Goal: Communication & Community: Answer question/provide support

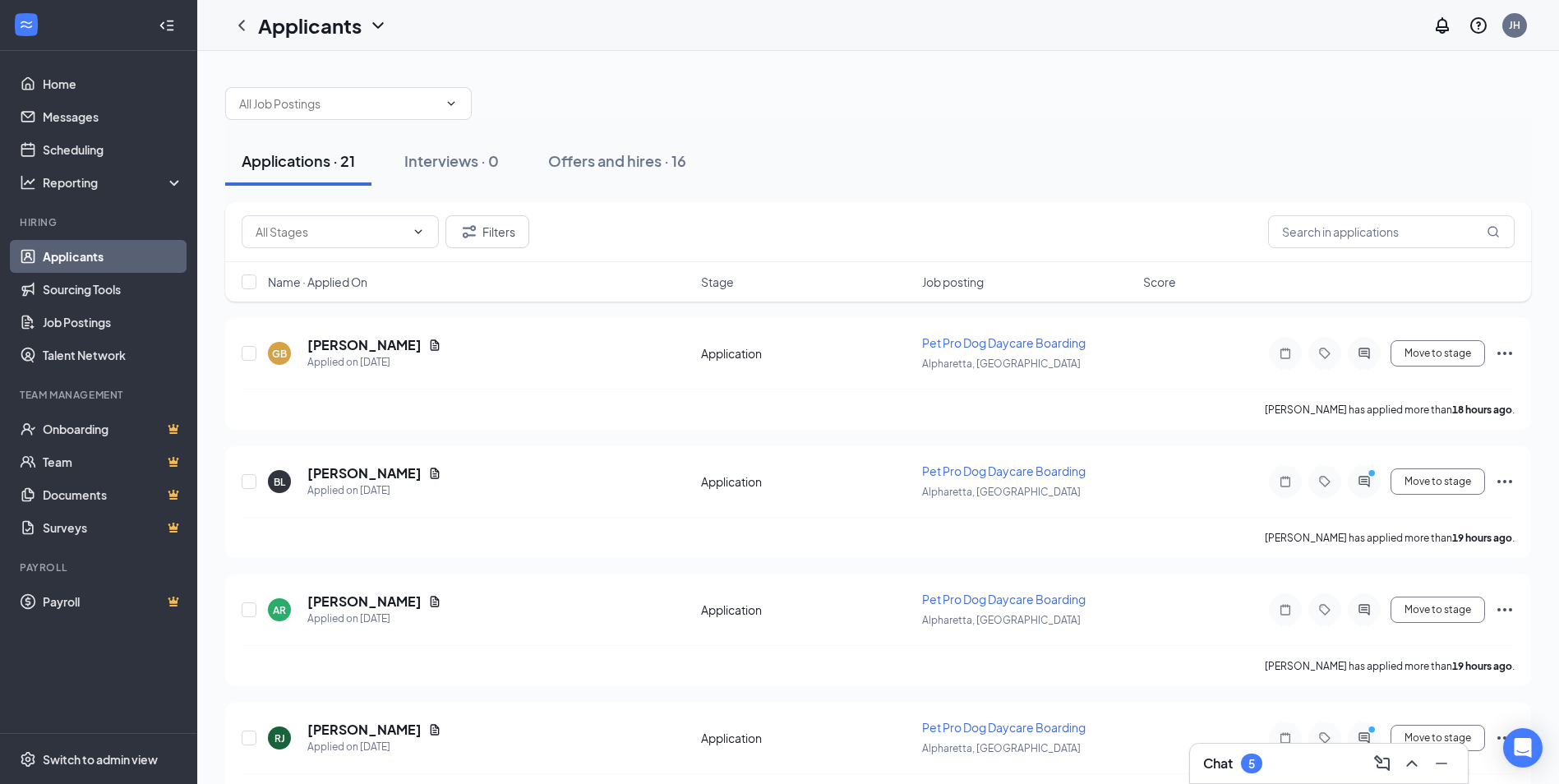
click at [1305, 765] on div "Chat 5" at bounding box center [1329, 763] width 252 height 26
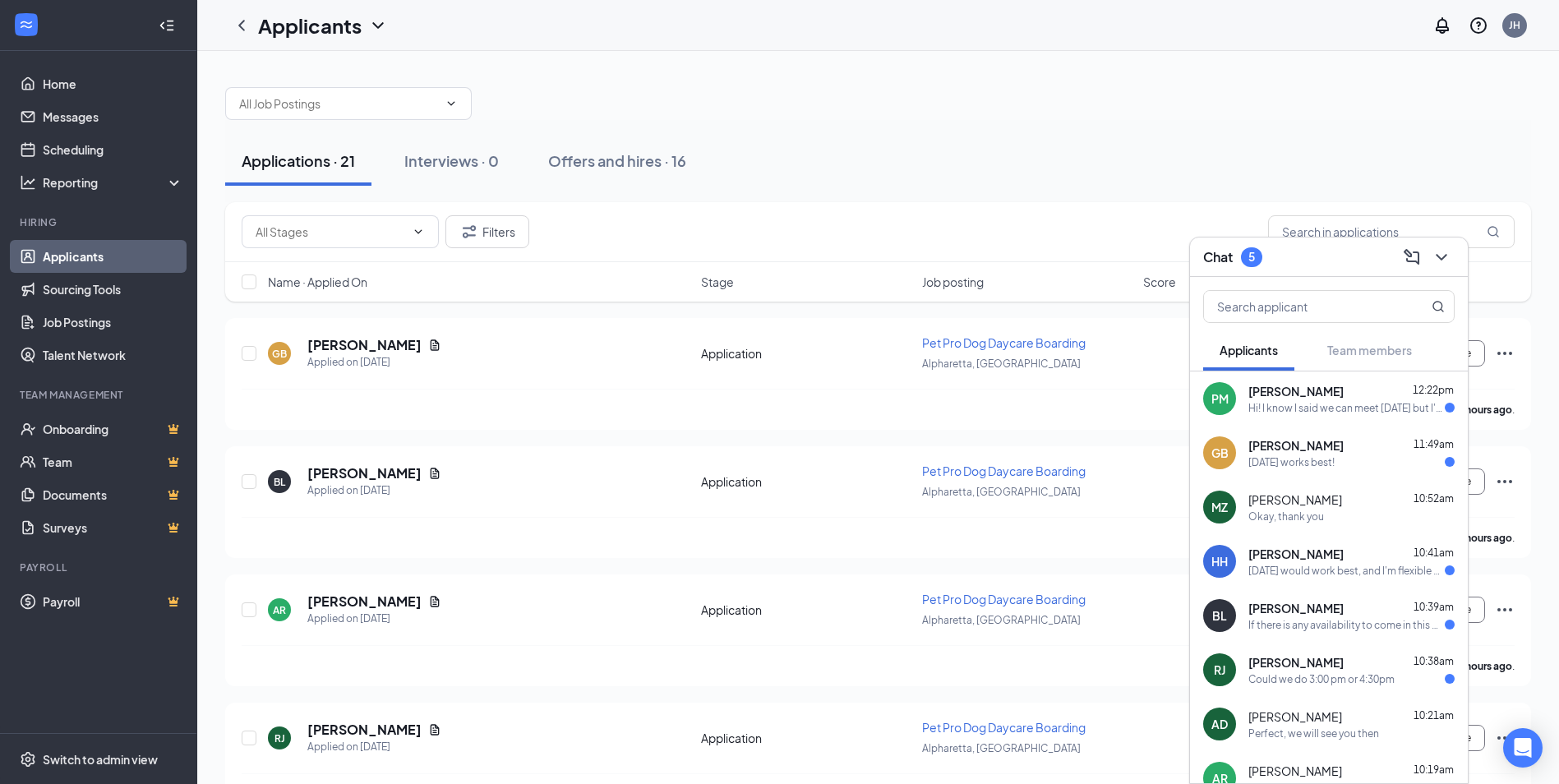
click at [1352, 407] on div "Hi! I know I said we can meet [DATE] but I'm booked all week. I'm gonna have to…" at bounding box center [1346, 408] width 196 height 14
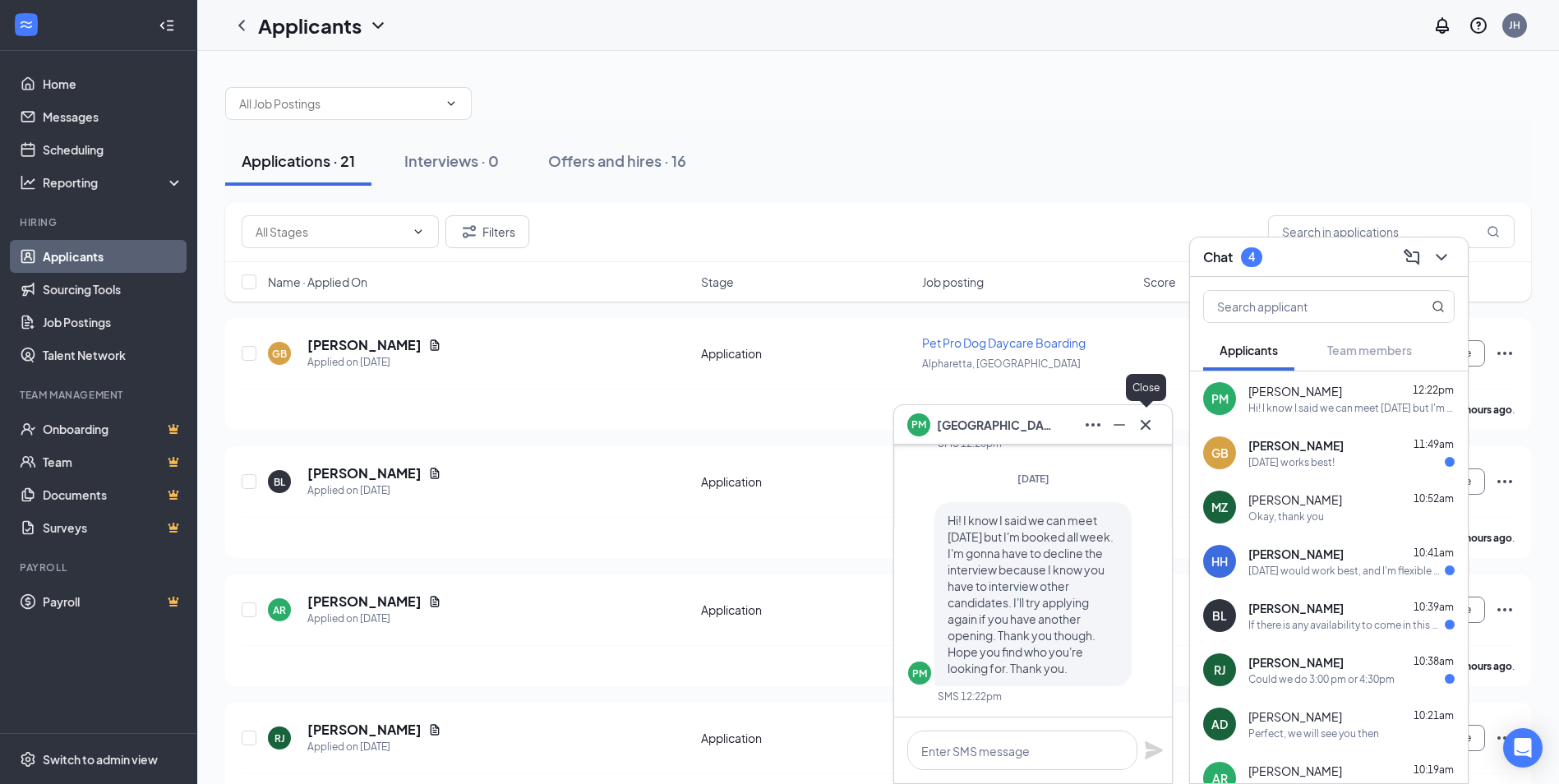
click at [1149, 426] on icon "Cross" at bounding box center [1145, 424] width 20 height 20
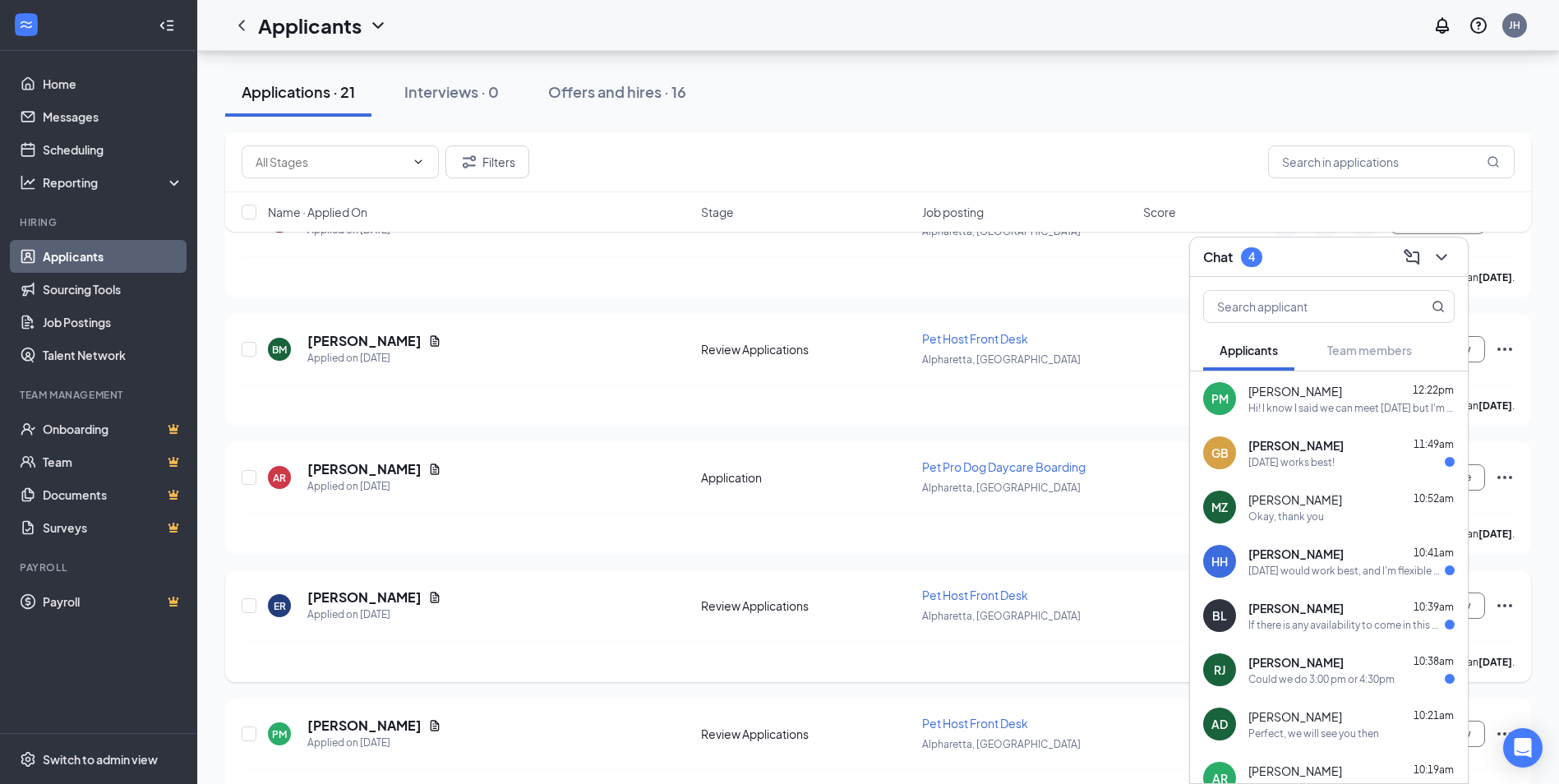
scroll to position [2229, 0]
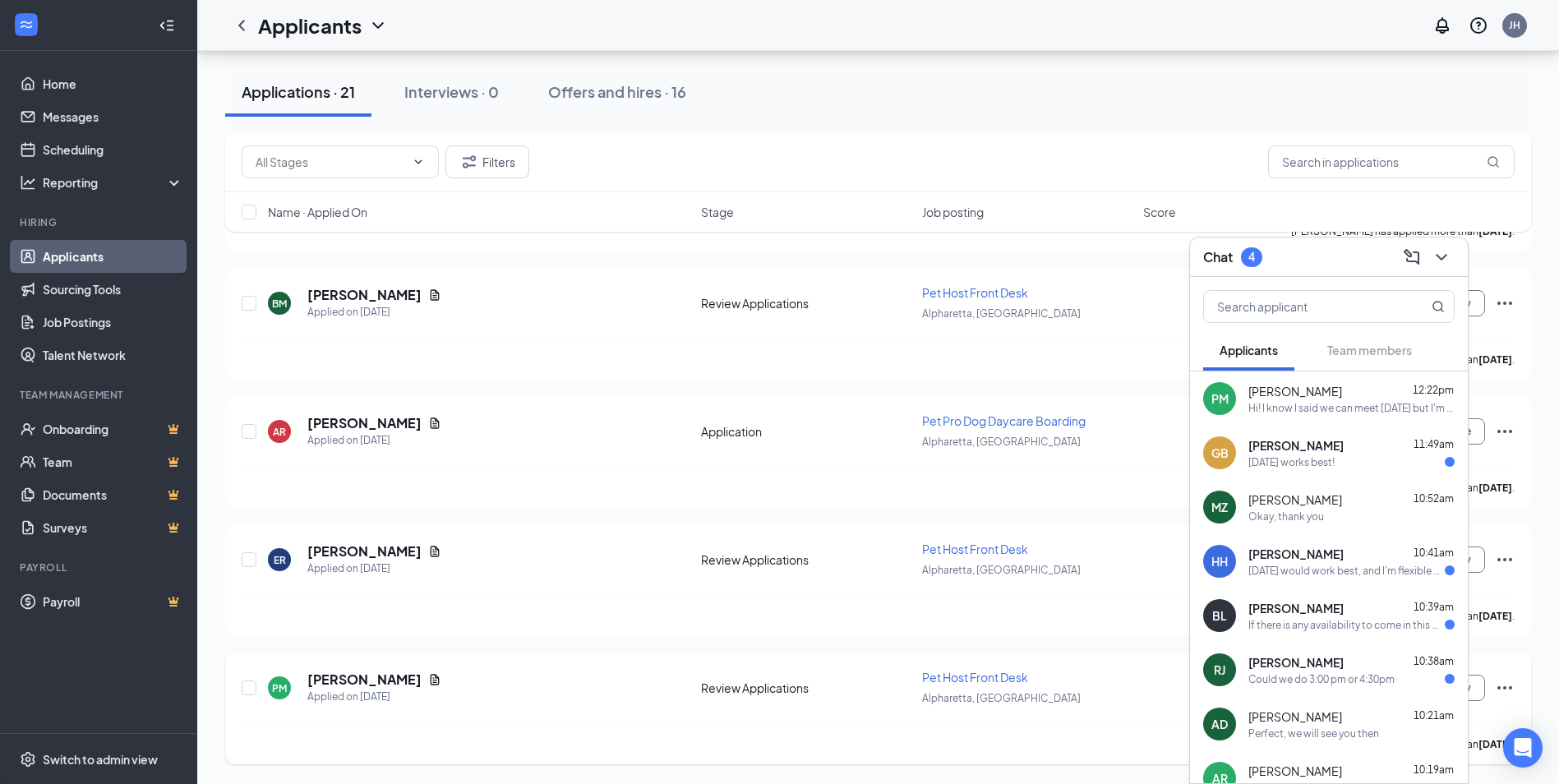
click at [1510, 686] on icon "Ellipses" at bounding box center [1504, 688] width 15 height 3
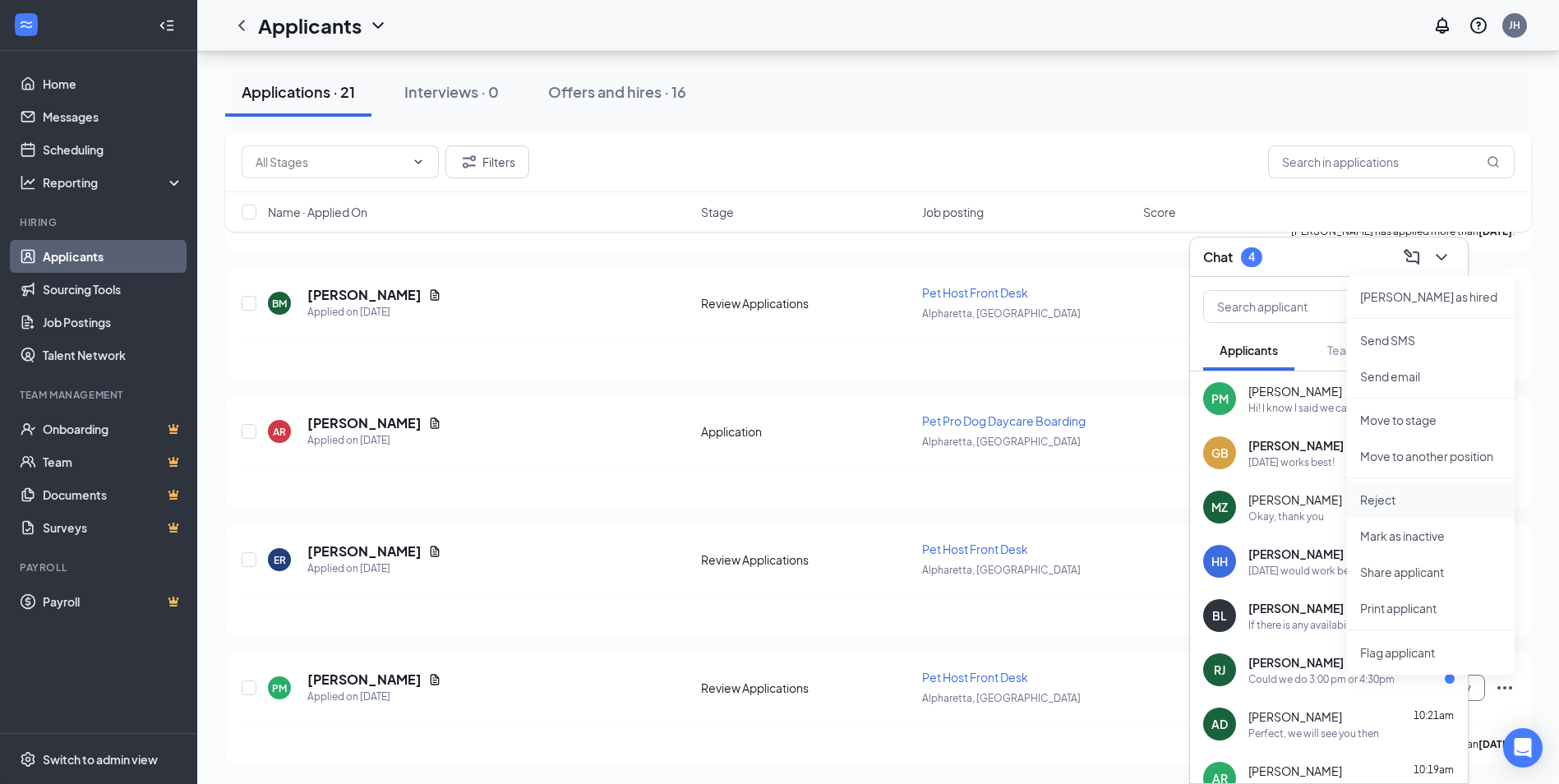
click at [1406, 496] on p "Reject" at bounding box center [1431, 499] width 141 height 17
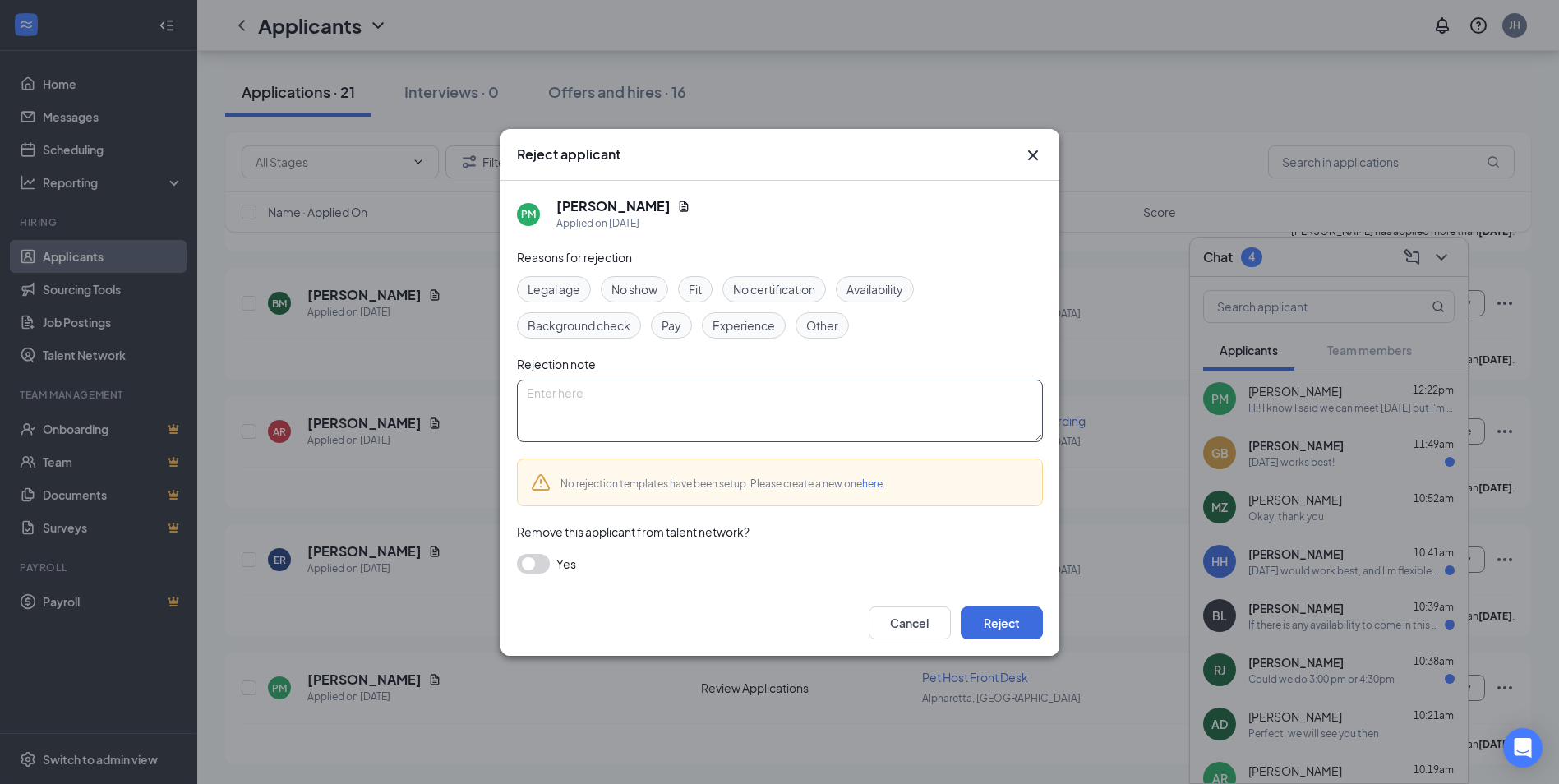
click at [802, 411] on textarea at bounding box center [780, 411] width 526 height 63
type textarea "messaged to cancel interview"
click at [547, 562] on button "button" at bounding box center [533, 564] width 33 height 20
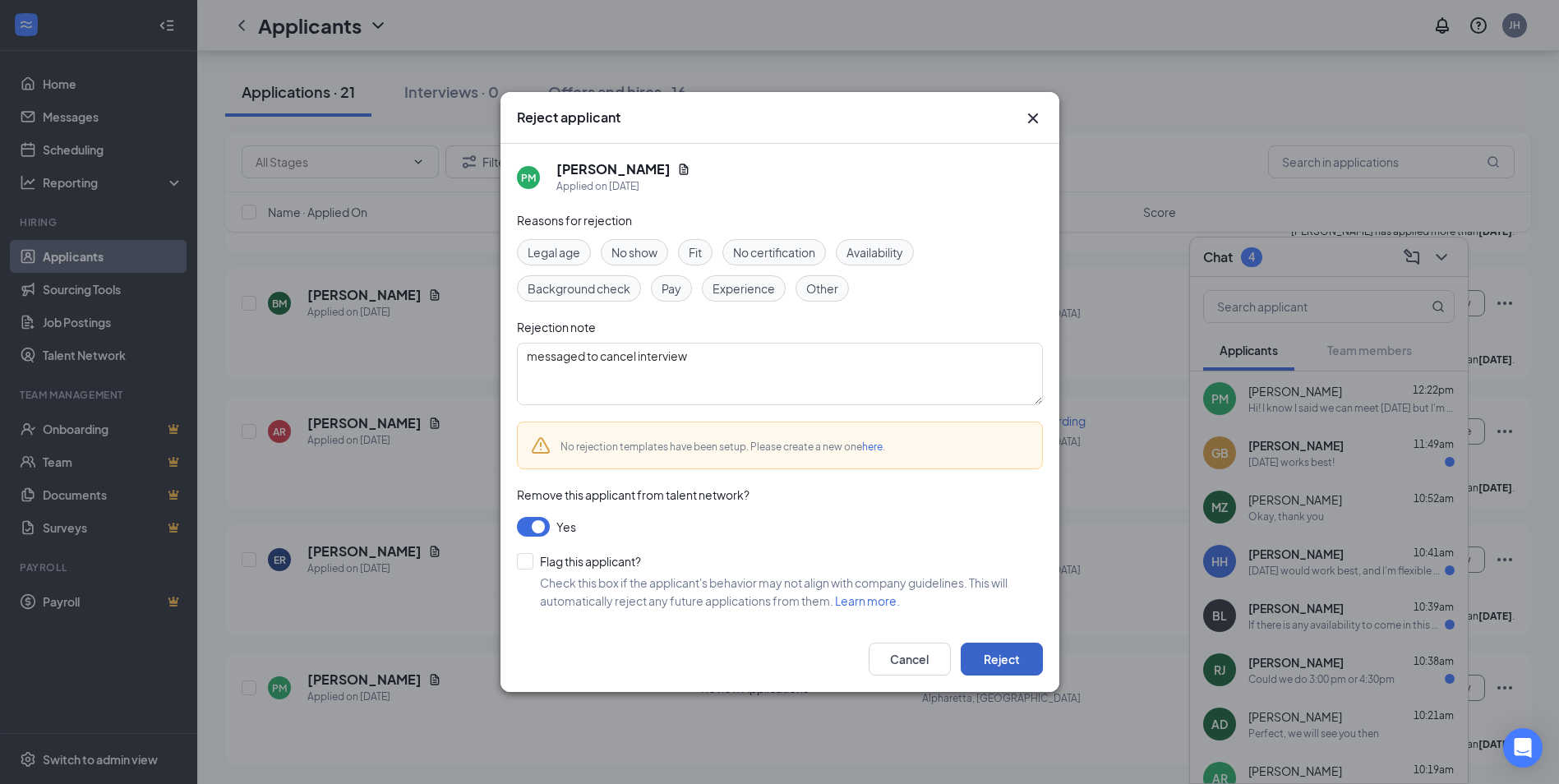
click at [992, 659] on button "Reject" at bounding box center [1002, 659] width 82 height 33
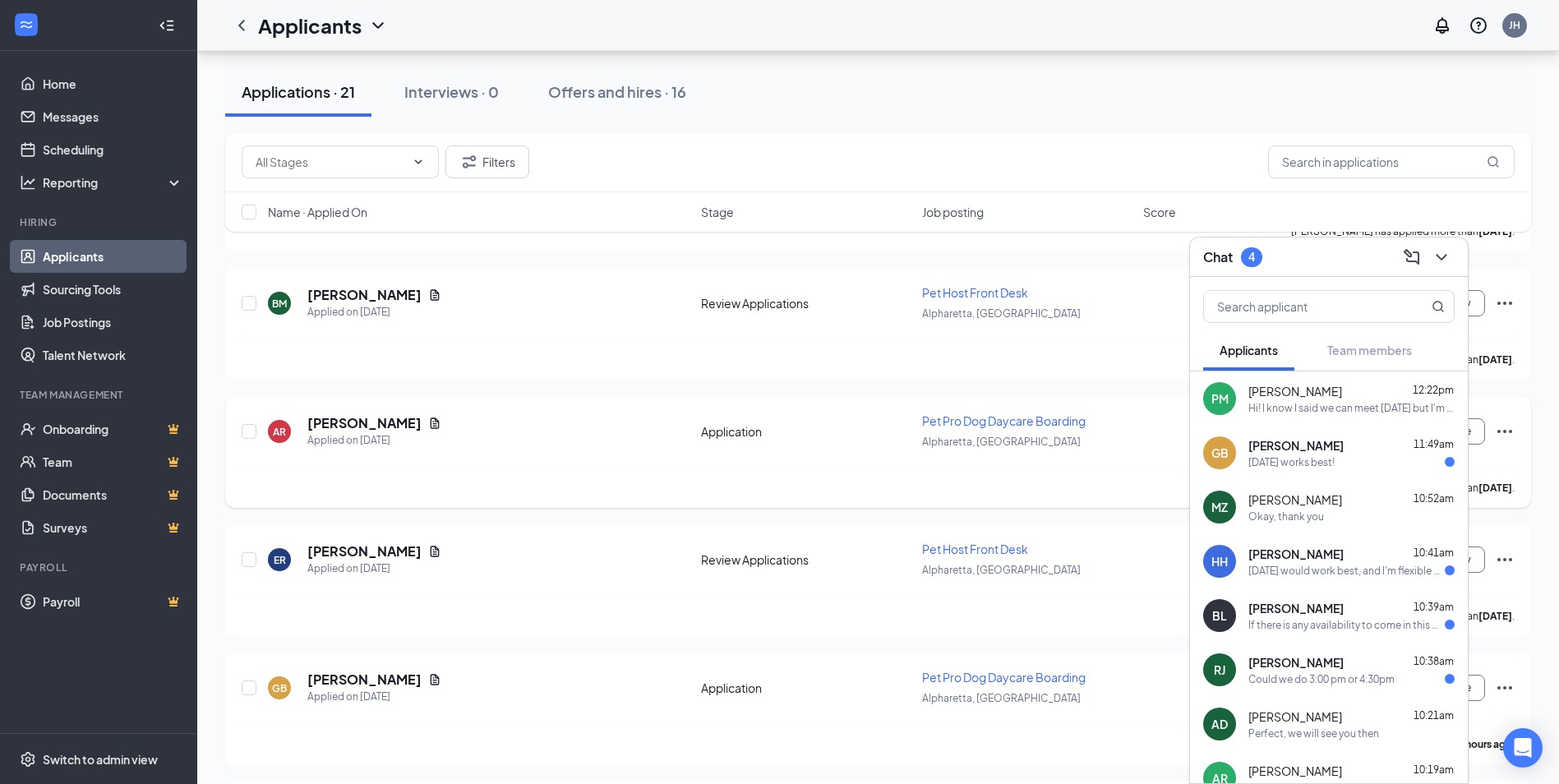
drag, startPoint x: 798, startPoint y: 498, endPoint x: 835, endPoint y: 490, distance: 37.9
click at [800, 498] on div "[PERSON_NAME] has applied more than [DATE] ." at bounding box center [878, 487] width 1273 height 41
click at [1313, 679] on div "Could we do 3:00 pm or 4:30pm" at bounding box center [1322, 679] width 146 height 14
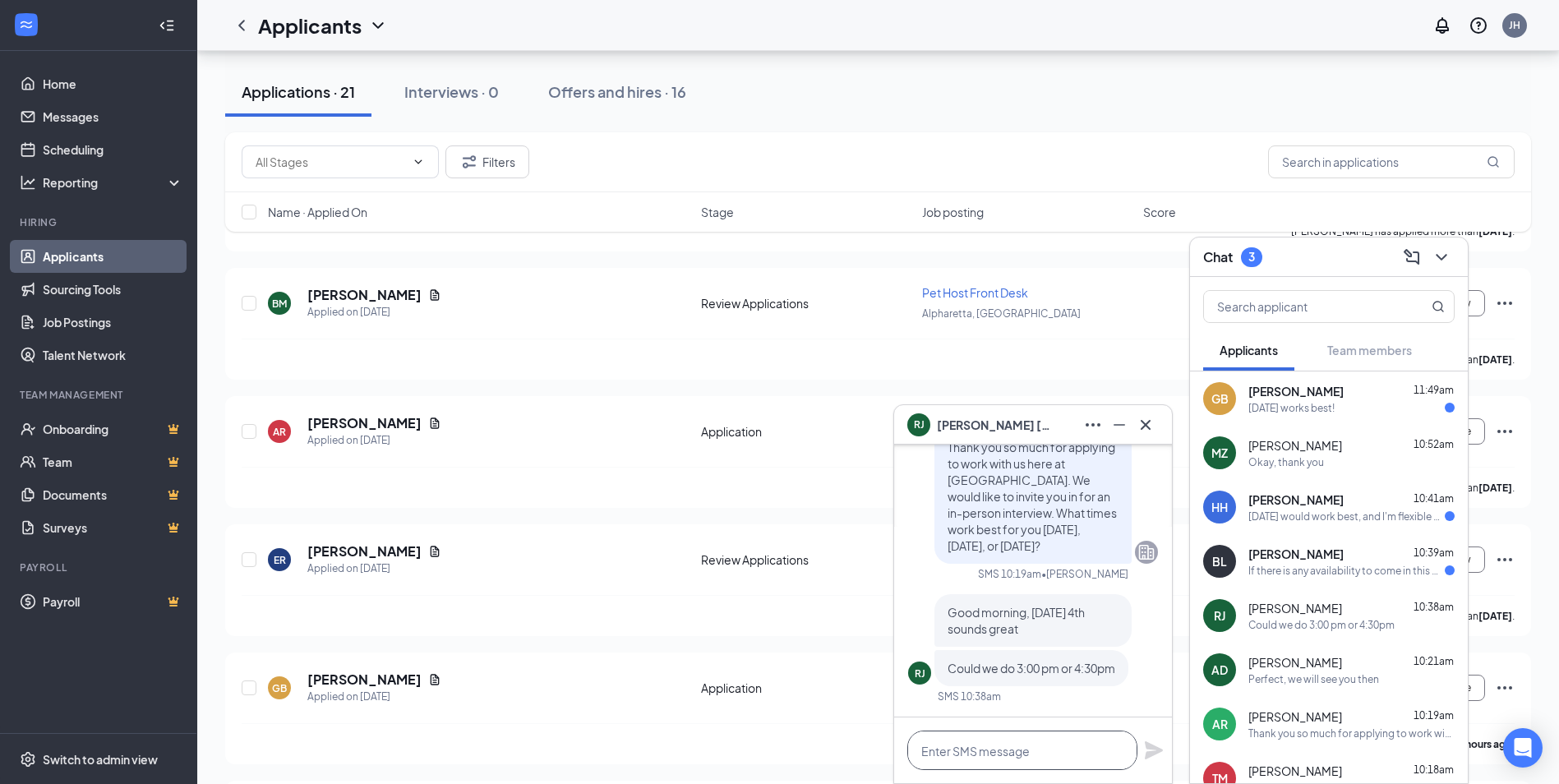
click at [1047, 749] on textarea at bounding box center [1022, 749] width 230 height 39
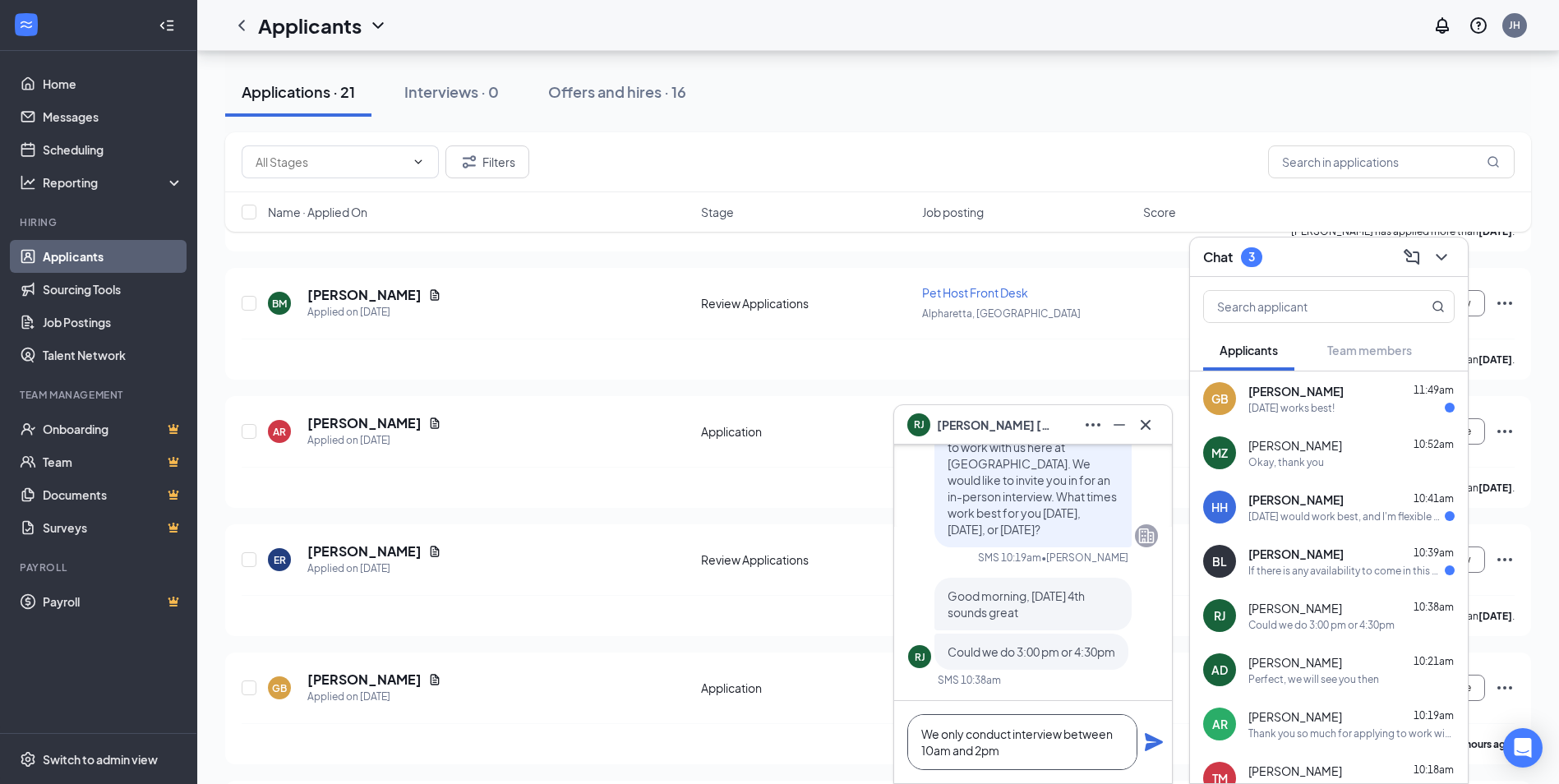
type textarea "We only conduct interview between 10am and 2pm"
click at [1151, 737] on icon "Plane" at bounding box center [1154, 741] width 18 height 18
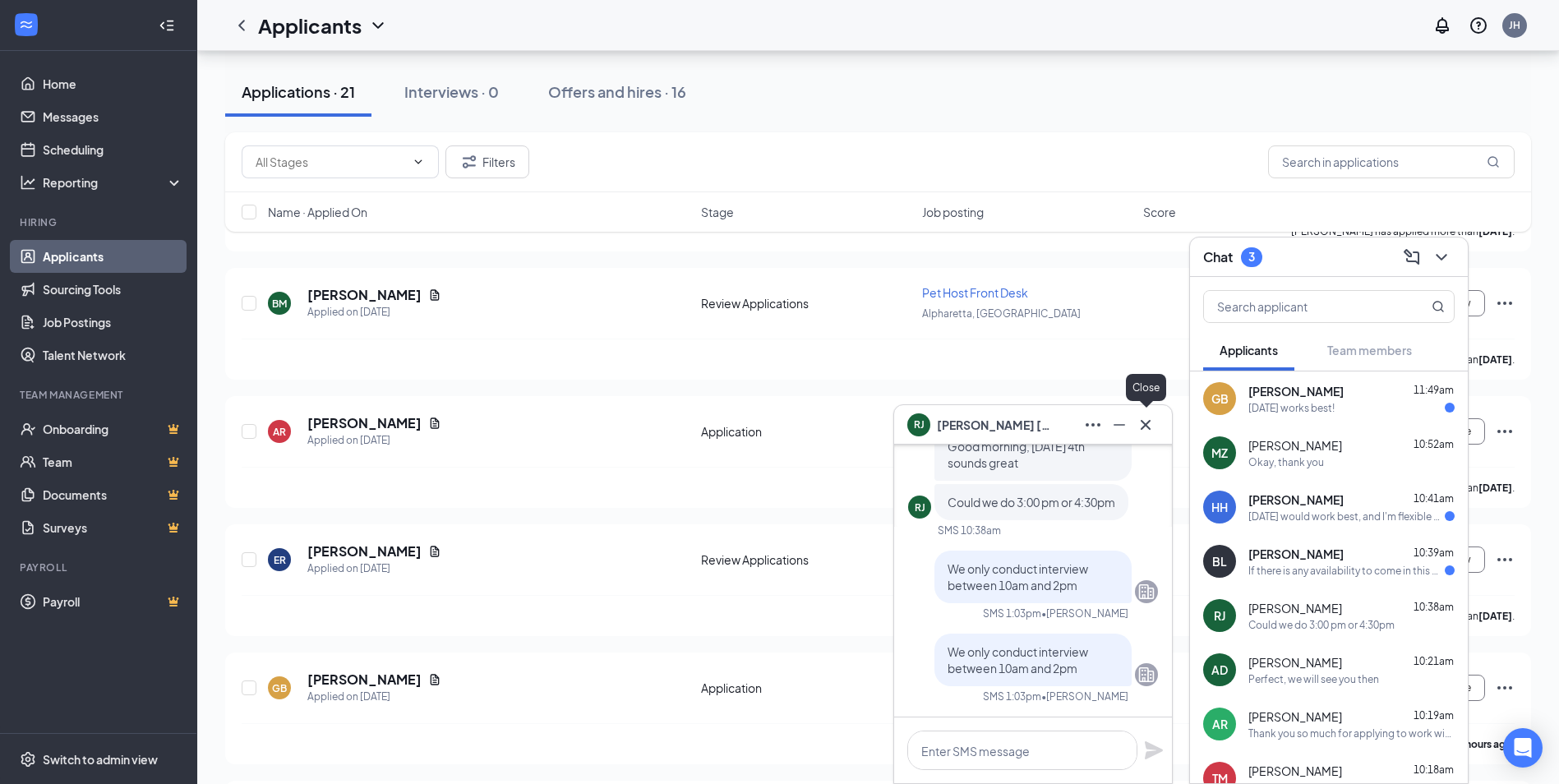
click at [1144, 420] on icon "Cross" at bounding box center [1145, 424] width 20 height 20
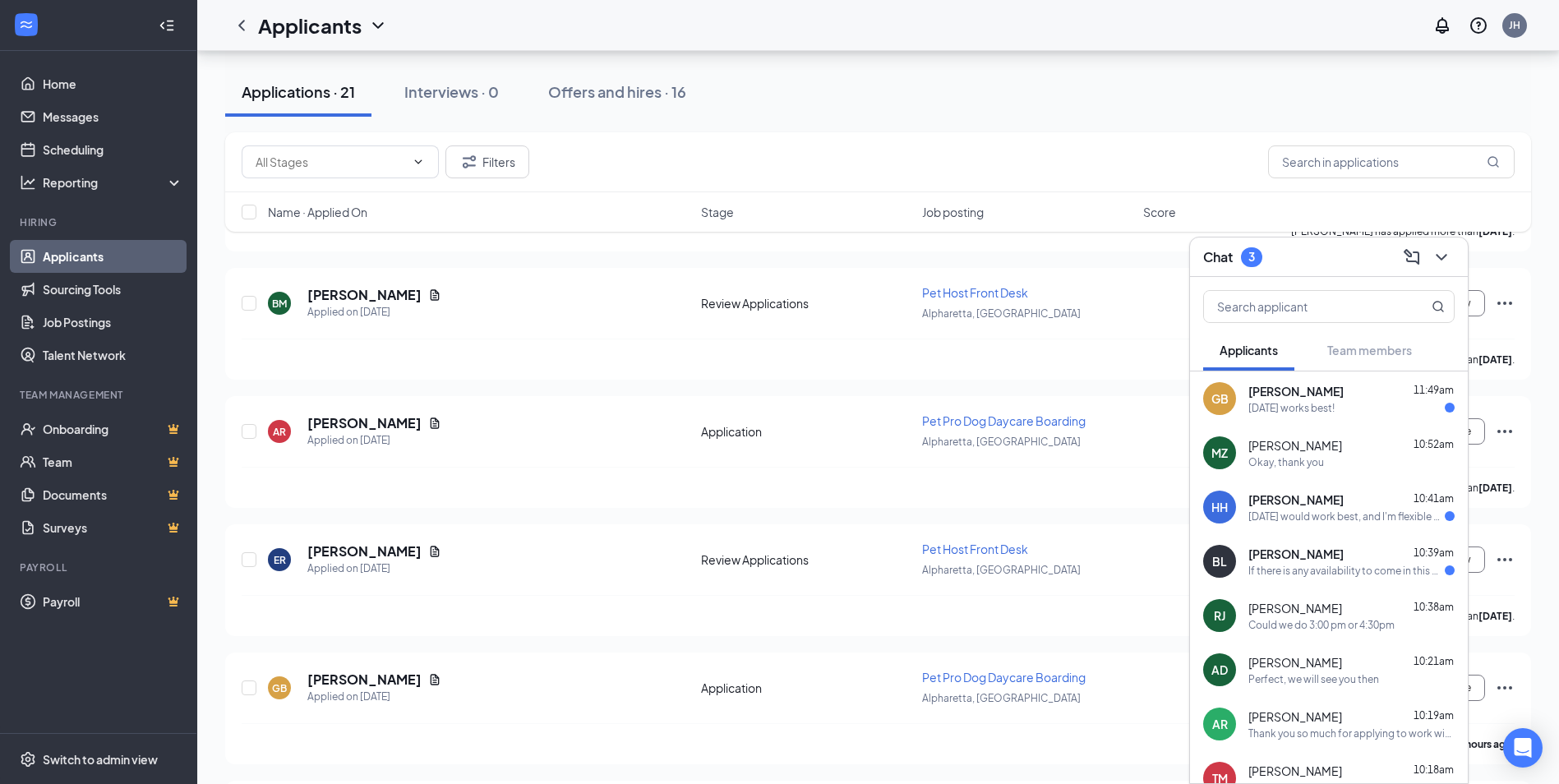
click at [1332, 394] on span "[PERSON_NAME]" at bounding box center [1296, 390] width 95 height 17
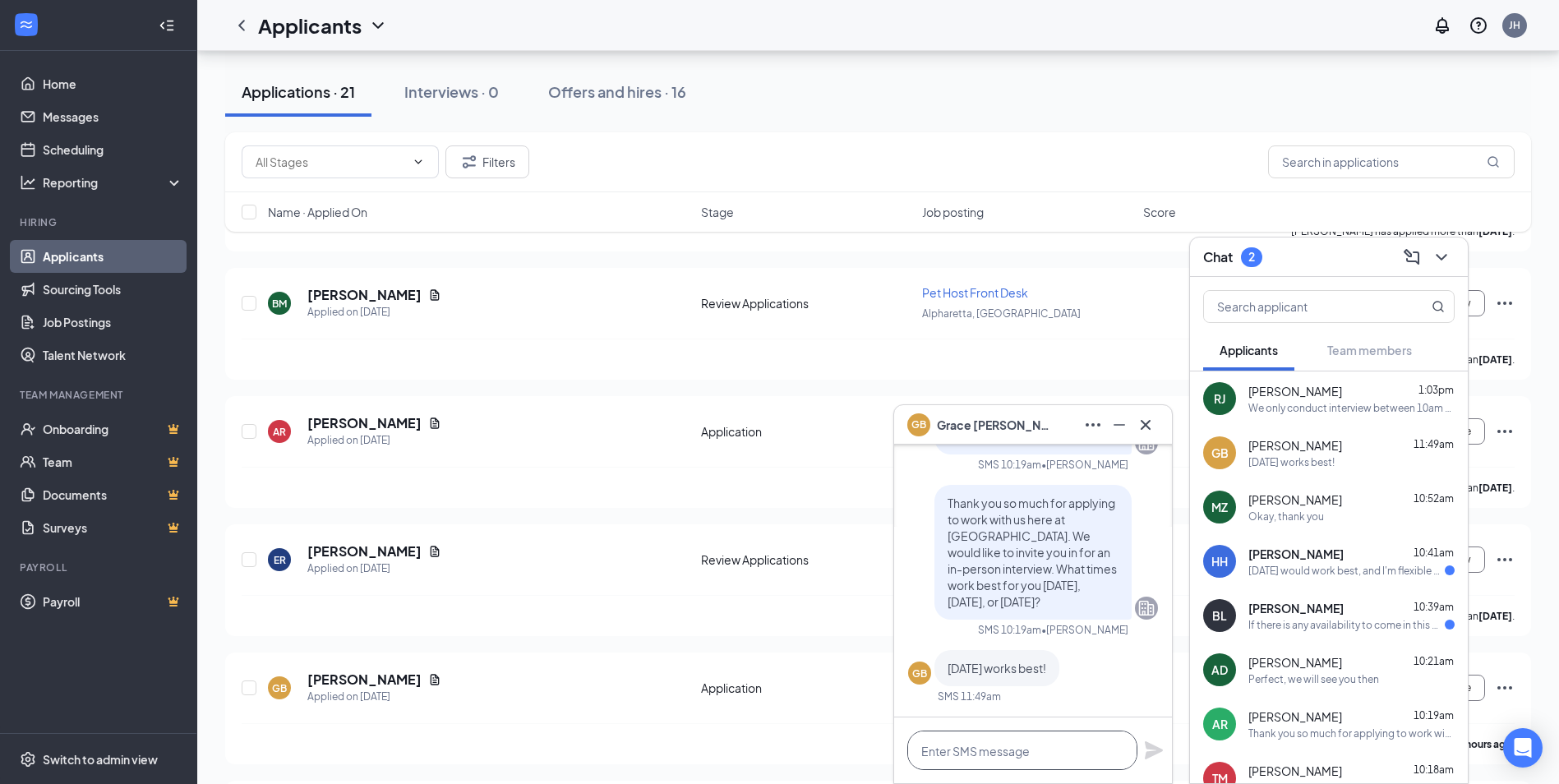
click at [1030, 745] on textarea at bounding box center [1022, 749] width 230 height 39
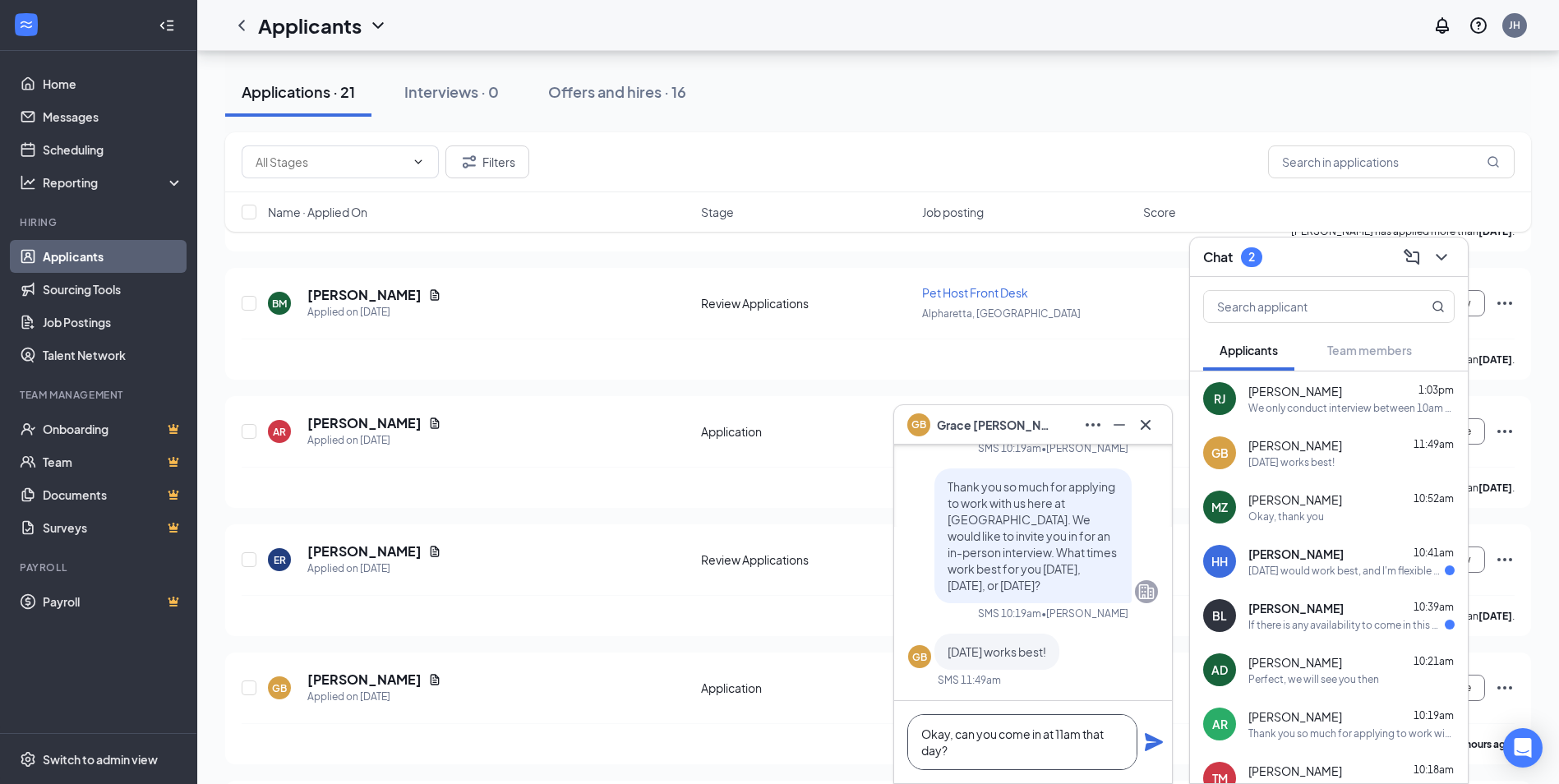
type textarea "Okay, can you come in at 11am that day?"
click at [1143, 744] on div "Okay, can you come in at 11am that day?" at bounding box center [1033, 741] width 278 height 82
click at [1145, 737] on icon "Plane" at bounding box center [1154, 741] width 20 height 20
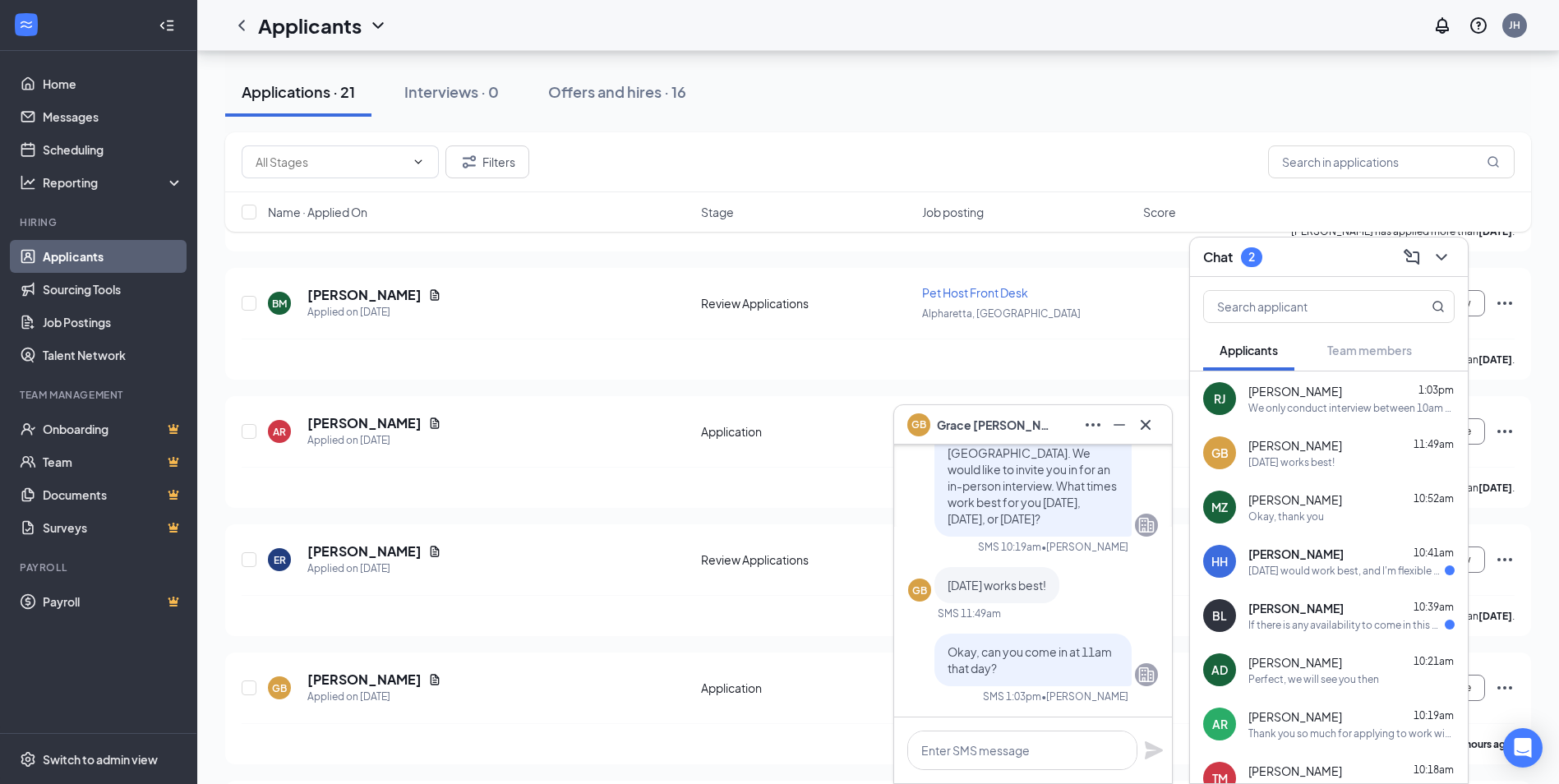
scroll to position [0, 0]
click at [1348, 624] on div "If there is any availability to come in this week, that would work be perfect!" at bounding box center [1346, 625] width 196 height 14
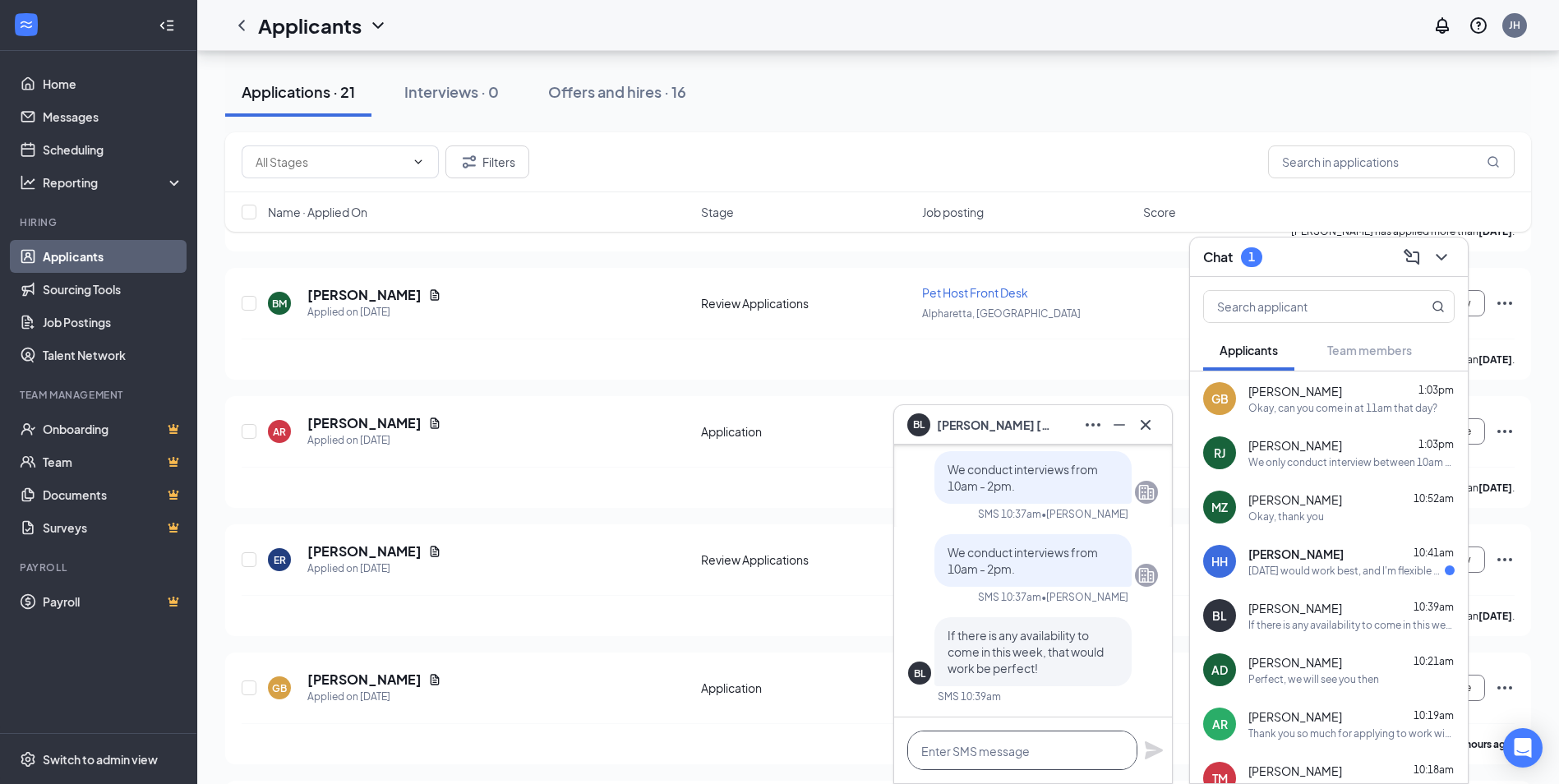
click at [1041, 753] on textarea at bounding box center [1022, 749] width 230 height 39
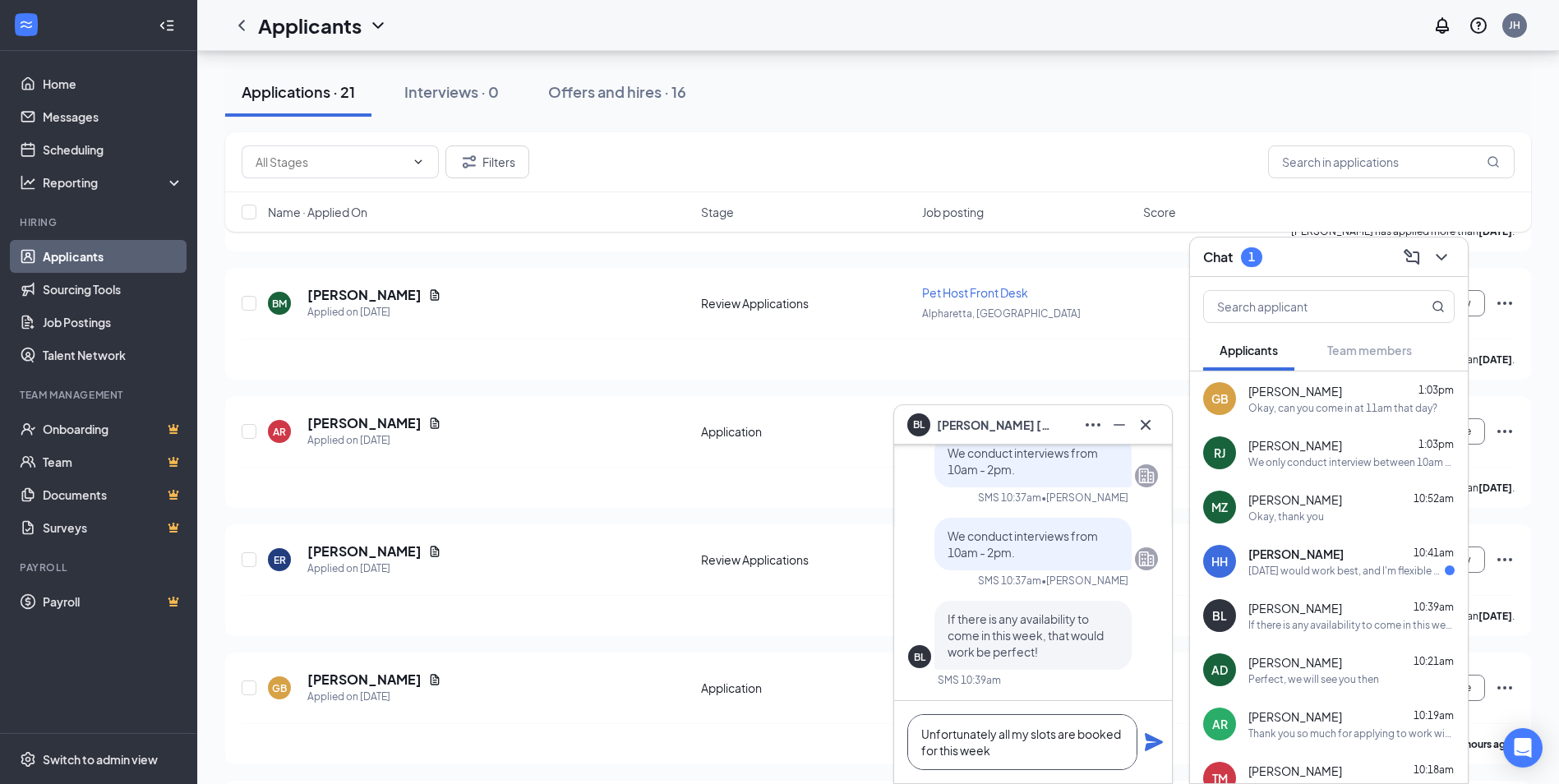
type textarea "Unfortunately all my slots are booked for this week"
click at [1143, 728] on div "Unfortunately all my slots are booked for this week" at bounding box center [1033, 741] width 278 height 82
click at [1156, 740] on icon "Plane" at bounding box center [1154, 741] width 18 height 18
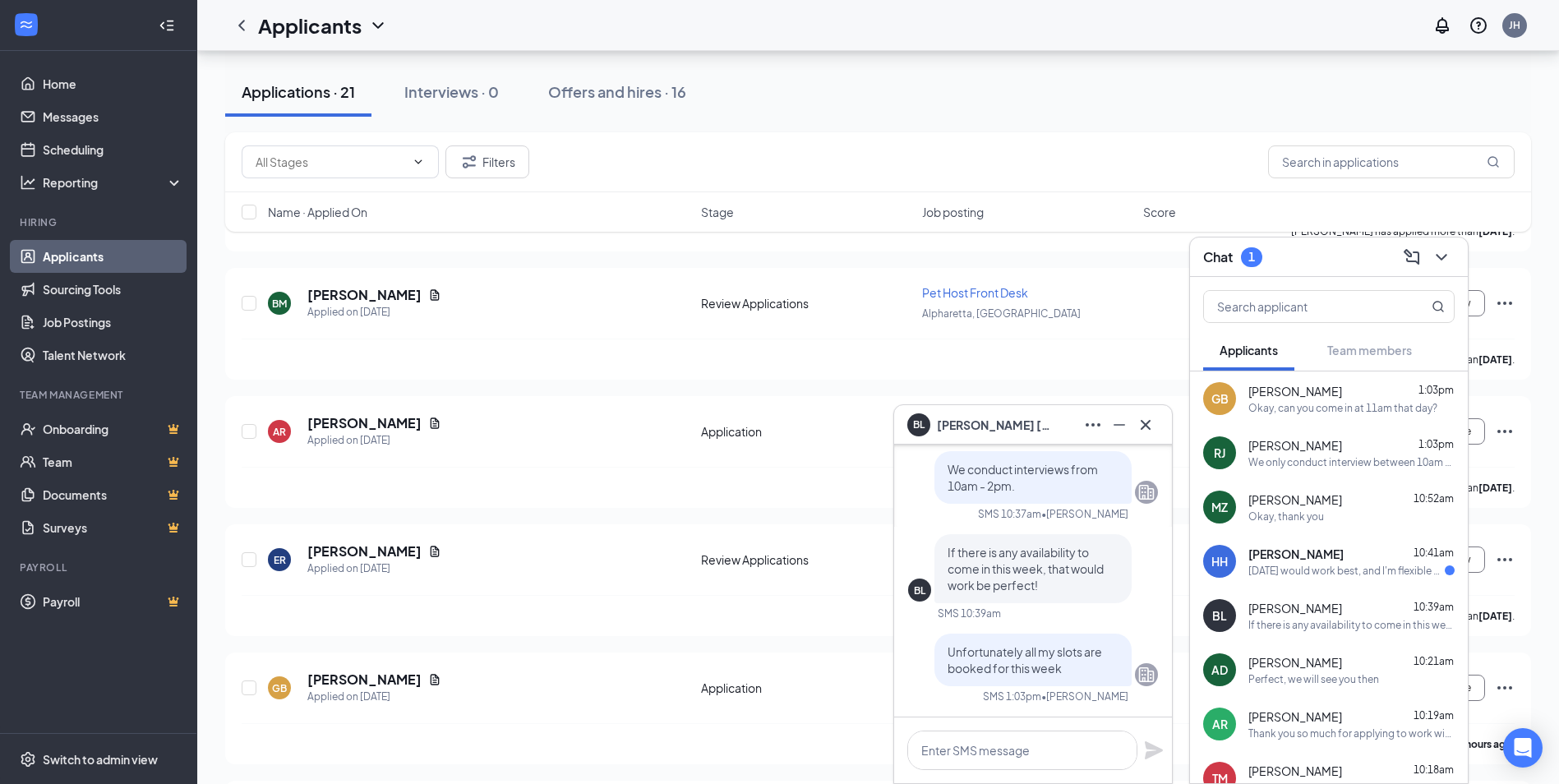
scroll to position [0, 0]
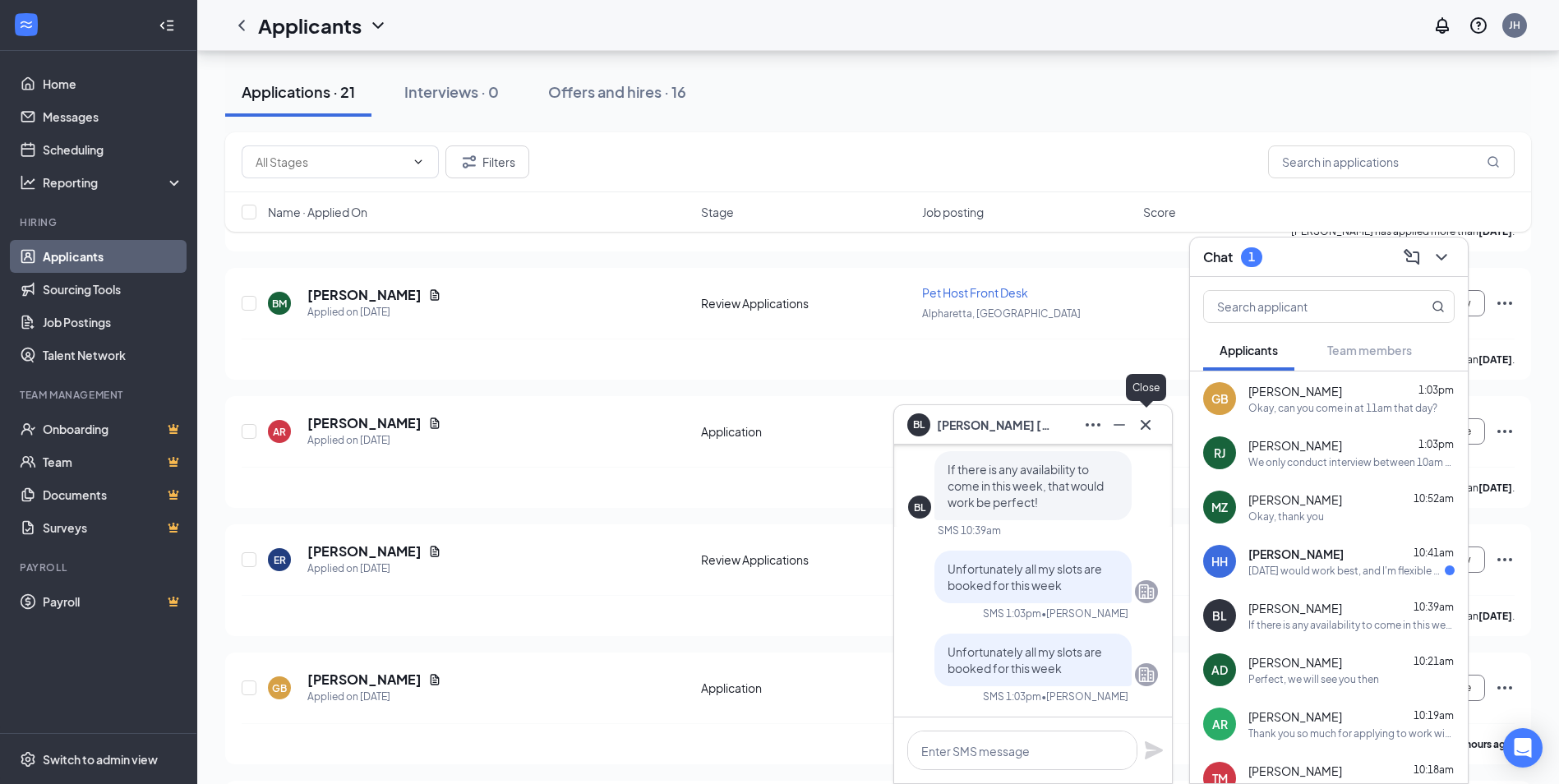
click at [1144, 421] on icon "Cross" at bounding box center [1145, 424] width 20 height 20
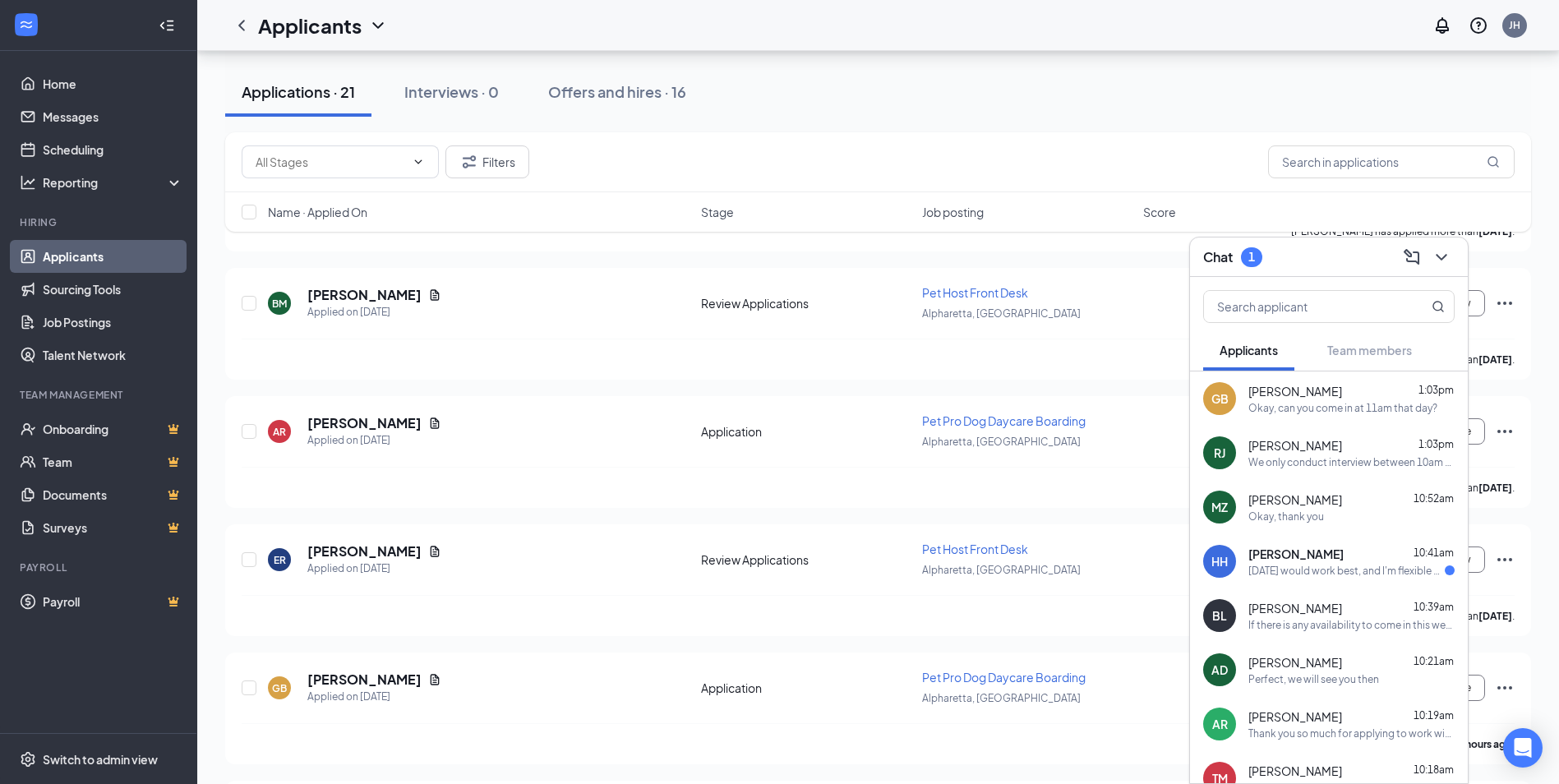
click at [1366, 558] on div "[PERSON_NAME] 10:41am" at bounding box center [1352, 553] width 207 height 17
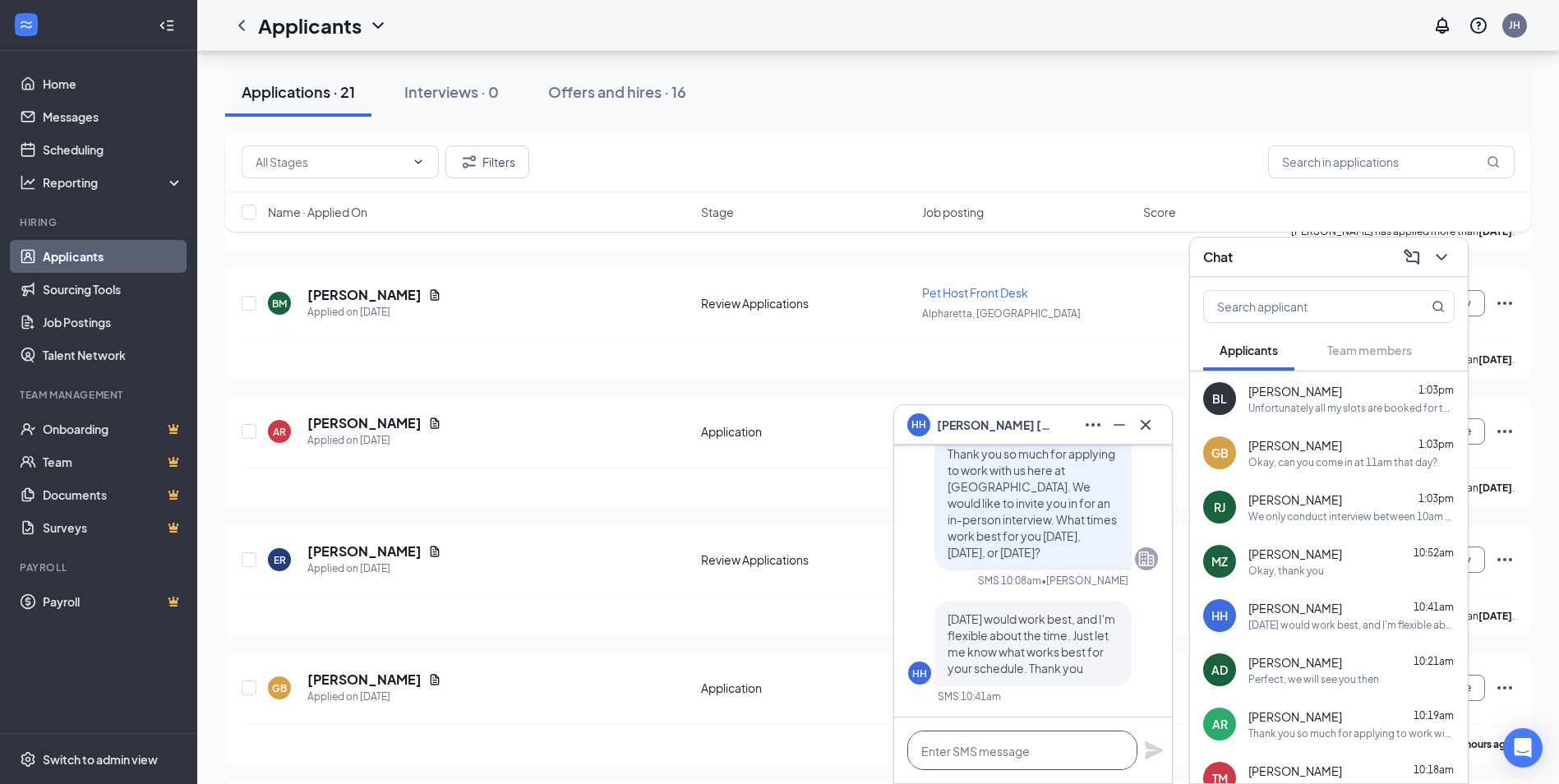
click at [1011, 747] on textarea at bounding box center [1022, 749] width 230 height 39
click at [1252, 455] on div "Okay, can you come in at 11am that day?" at bounding box center [1343, 462] width 189 height 14
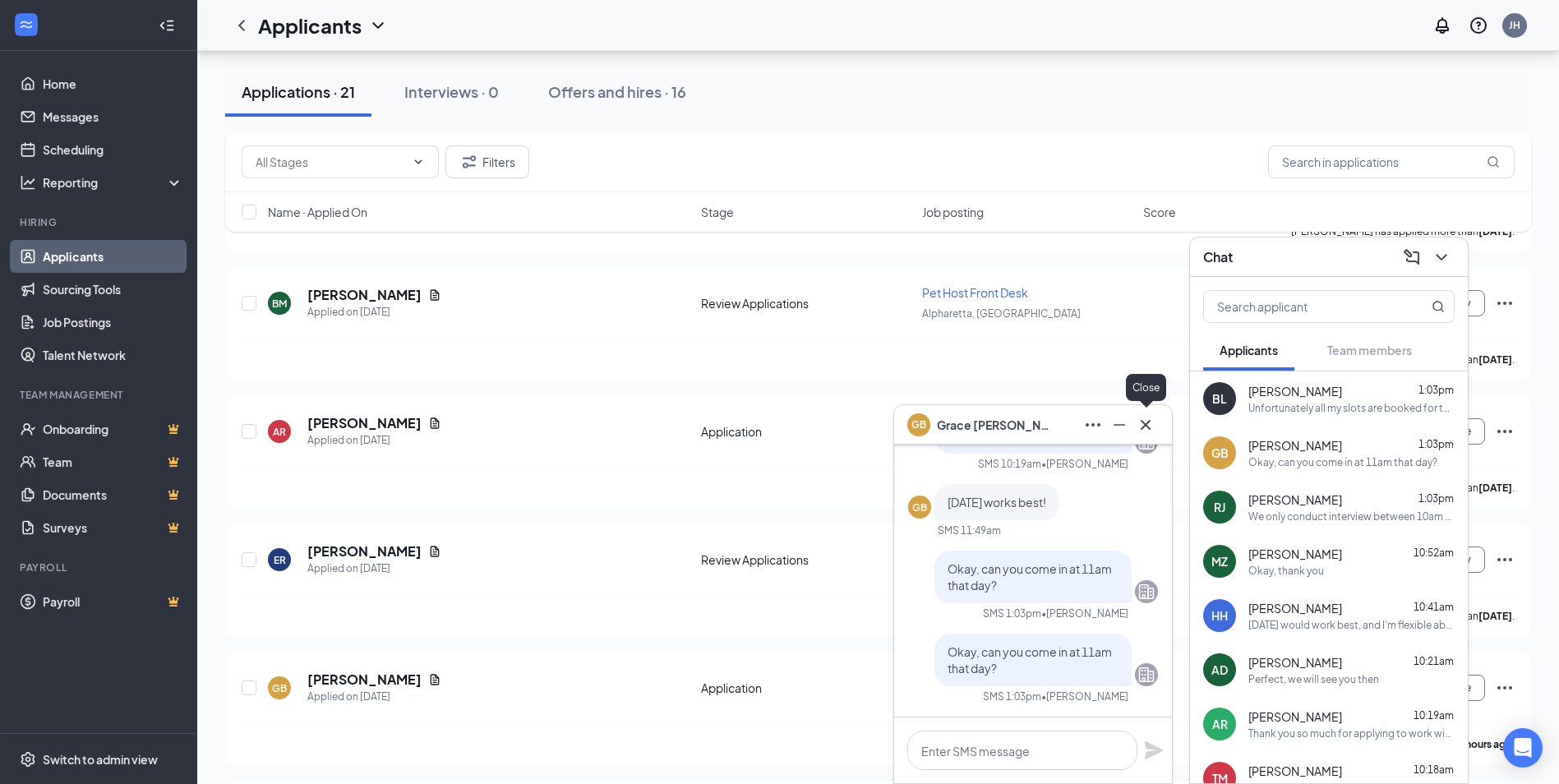
click at [1135, 423] on icon "Cross" at bounding box center [1145, 424] width 20 height 20
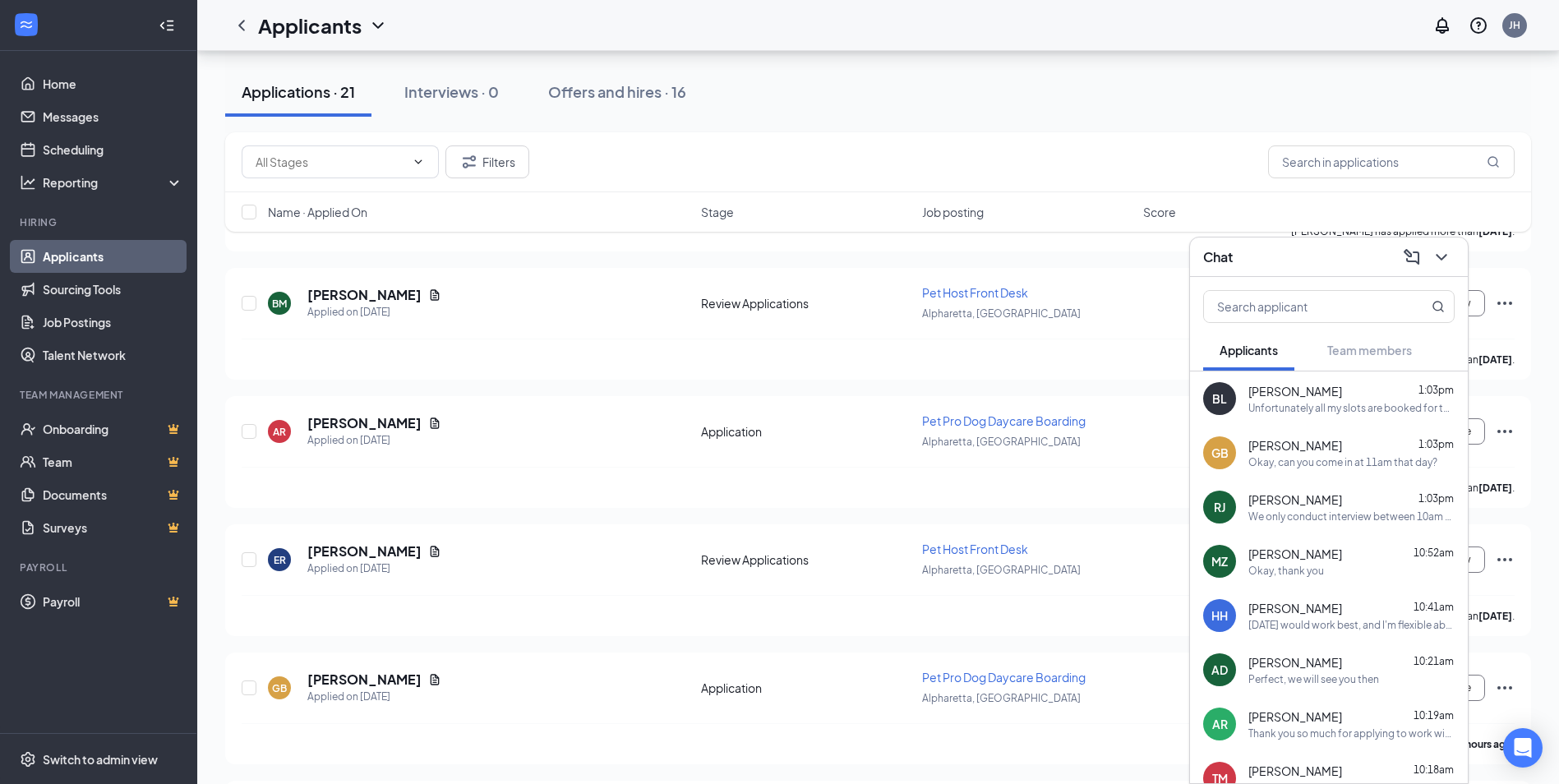
click at [1361, 632] on div "HH [PERSON_NAME] 10:41am [DATE] would work best, and I'm flexible about the tim…" at bounding box center [1329, 615] width 278 height 54
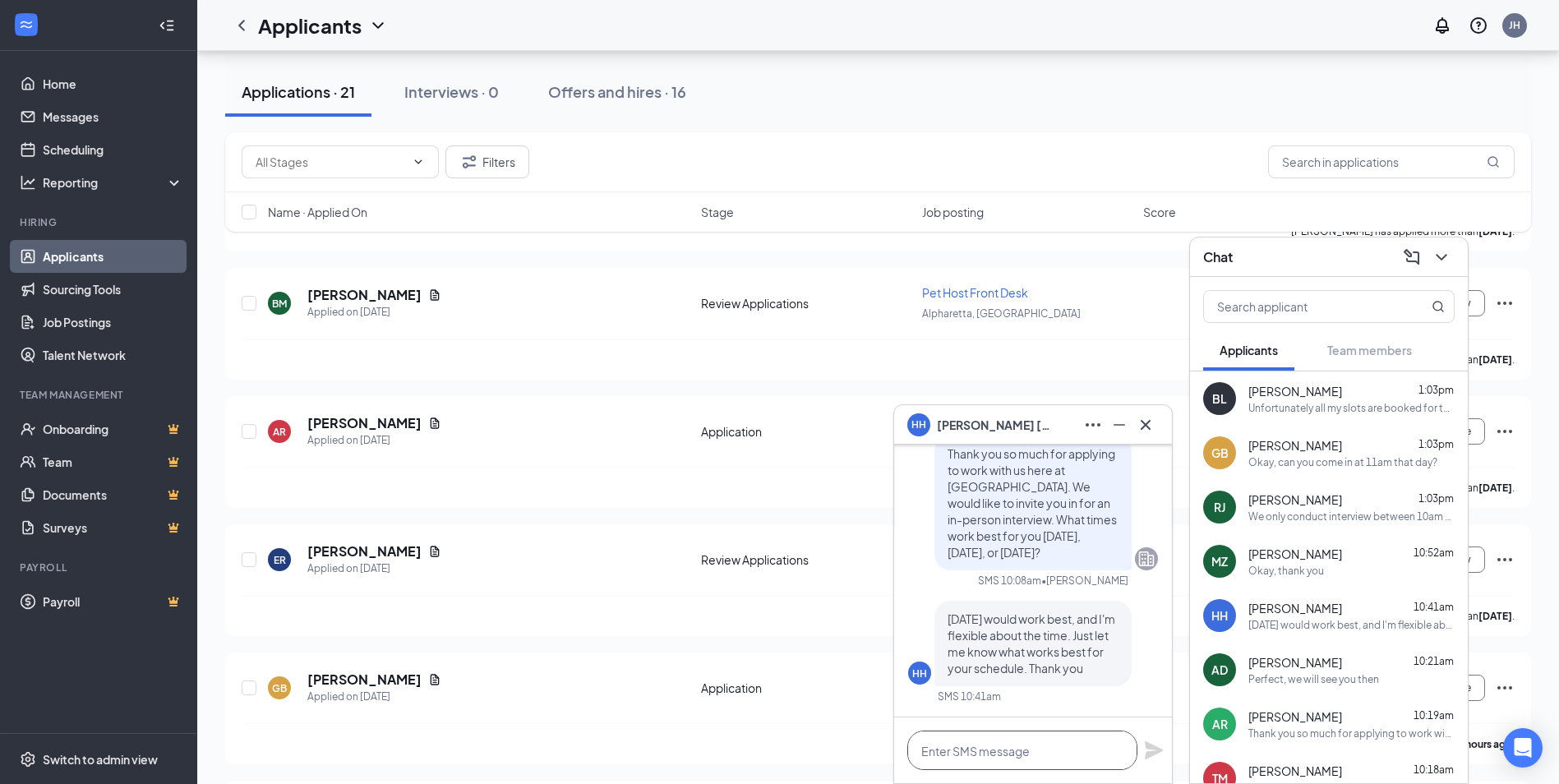
click at [1023, 748] on textarea at bounding box center [1022, 749] width 230 height 39
type textarea "C"
type textarea "Could you come in at 11am that day?"
click at [1142, 750] on div "Could you come in at 11am that day?" at bounding box center [1033, 749] width 278 height 65
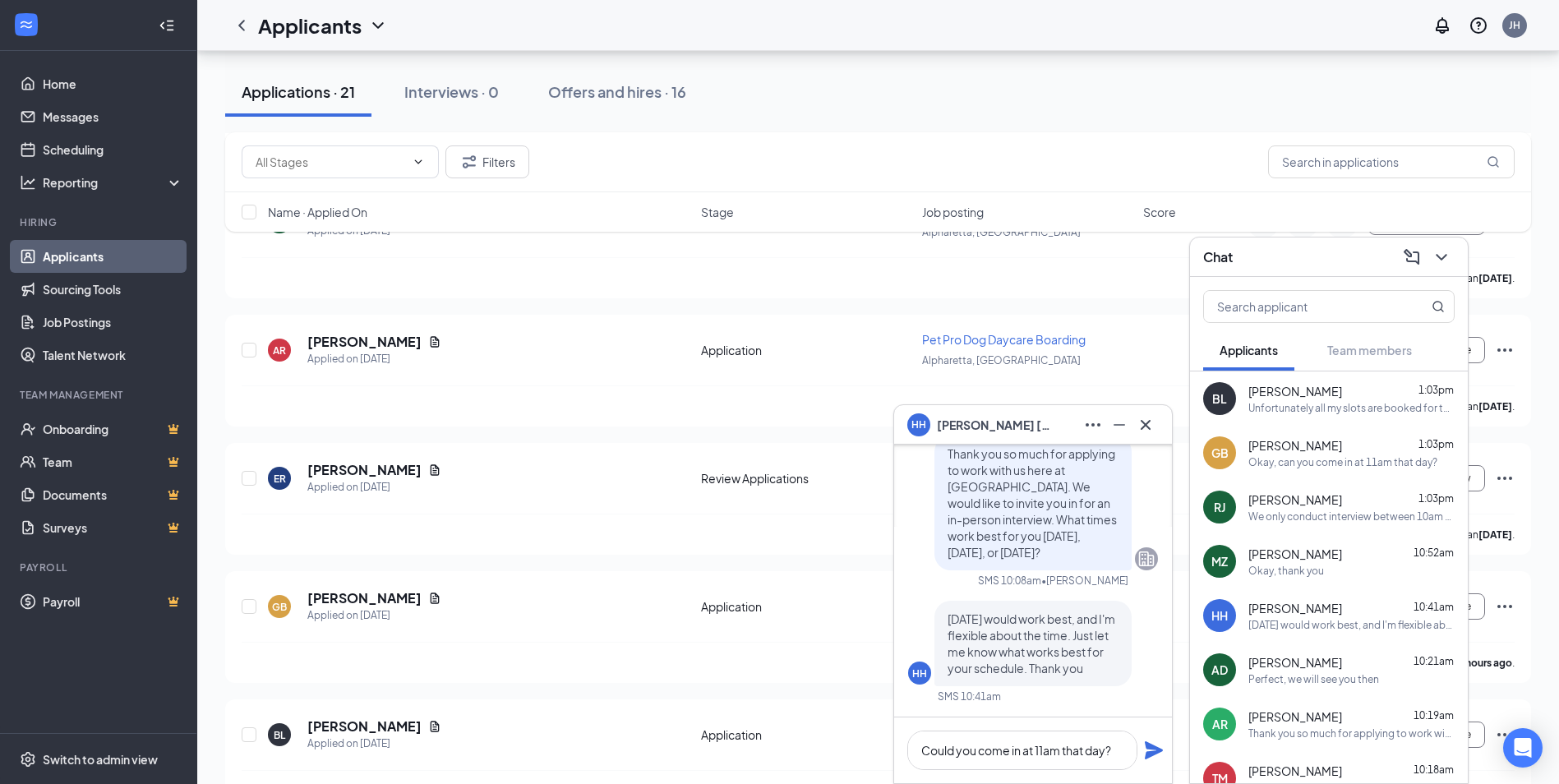
scroll to position [2311, 0]
click at [1156, 752] on icon "Plane" at bounding box center [1154, 750] width 18 height 18
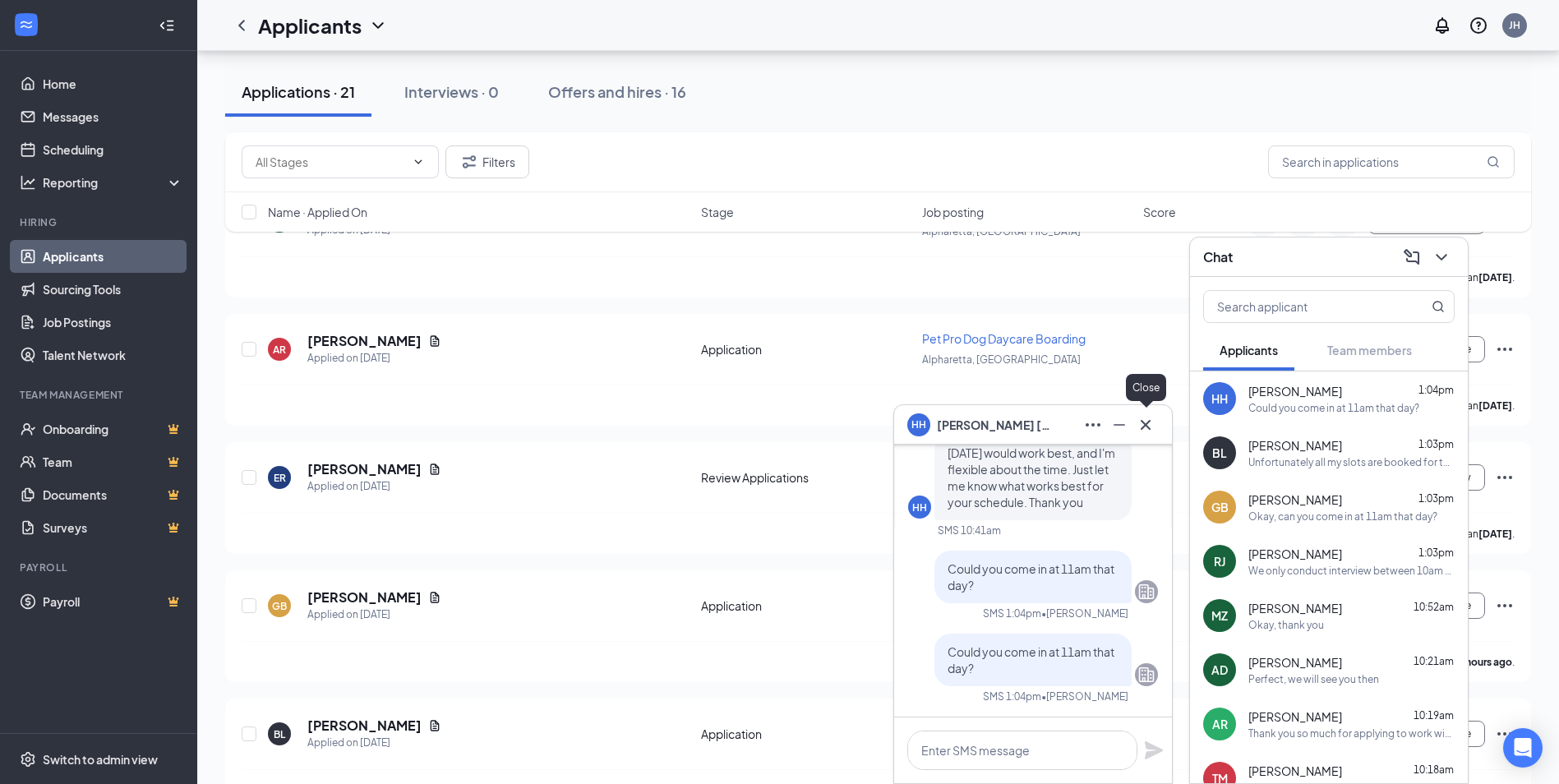
click at [1149, 421] on icon "Cross" at bounding box center [1145, 423] width 10 height 10
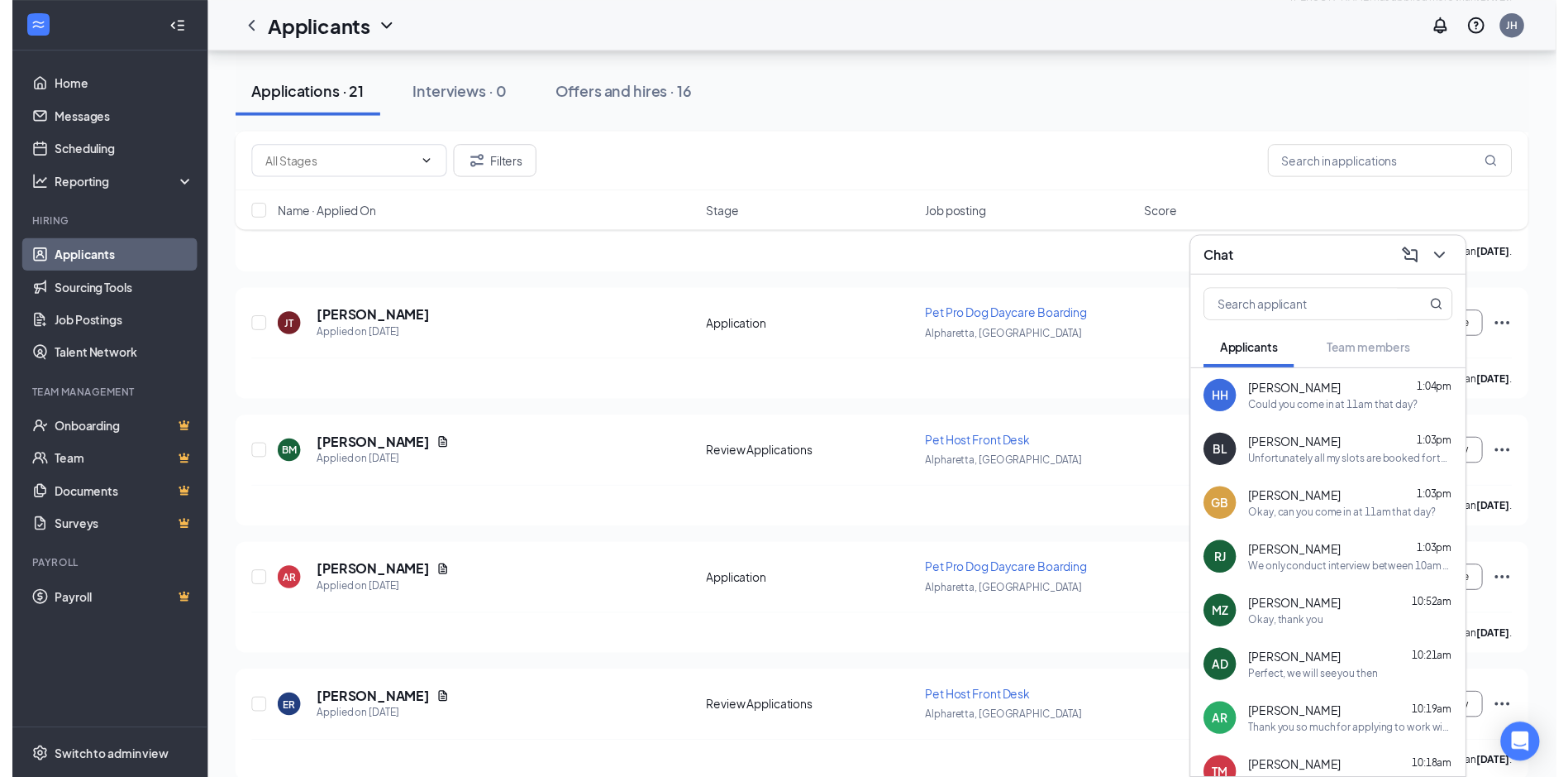
scroll to position [4695, 0]
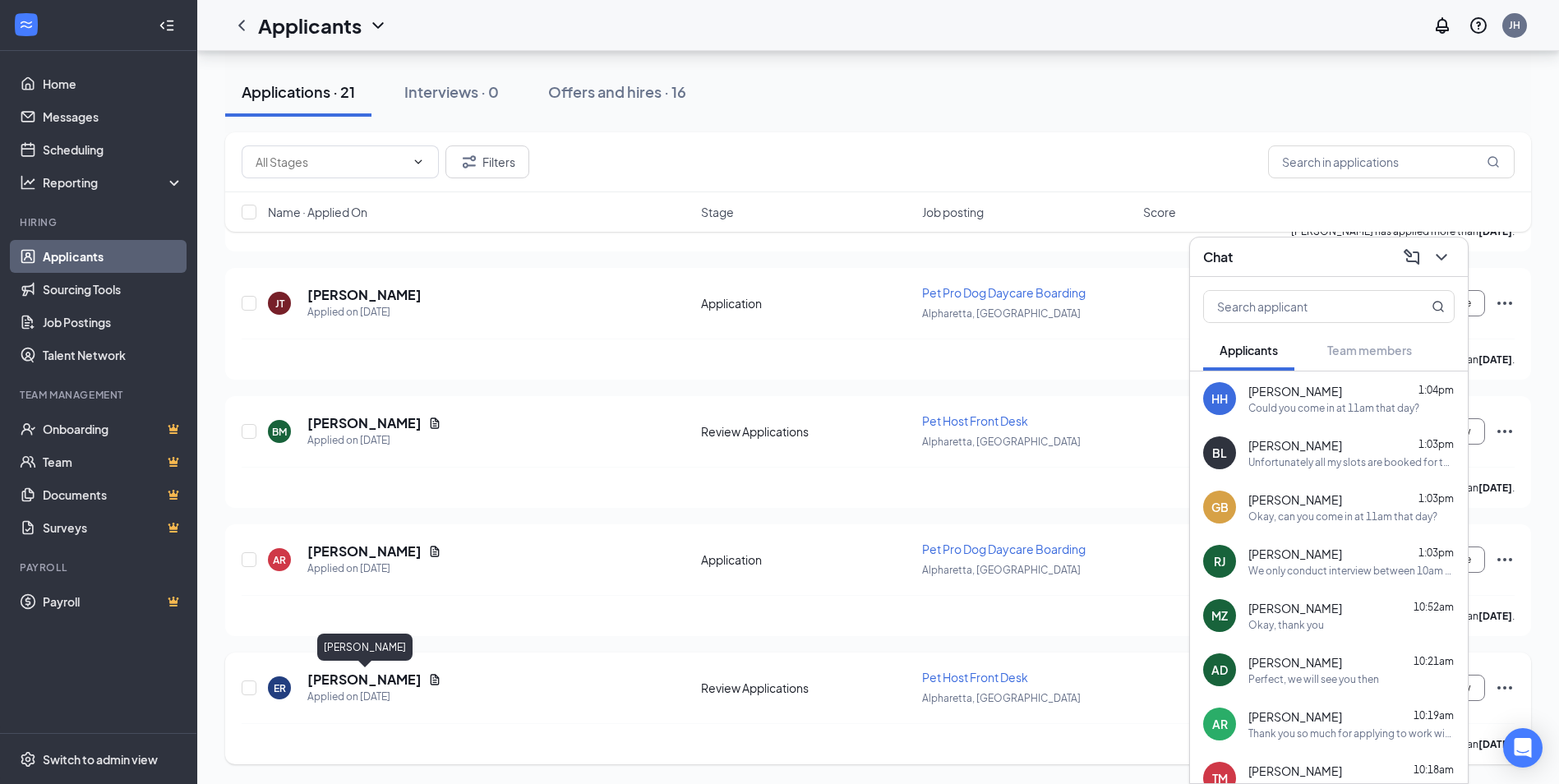
click at [399, 679] on h5 "[PERSON_NAME]" at bounding box center [364, 679] width 114 height 18
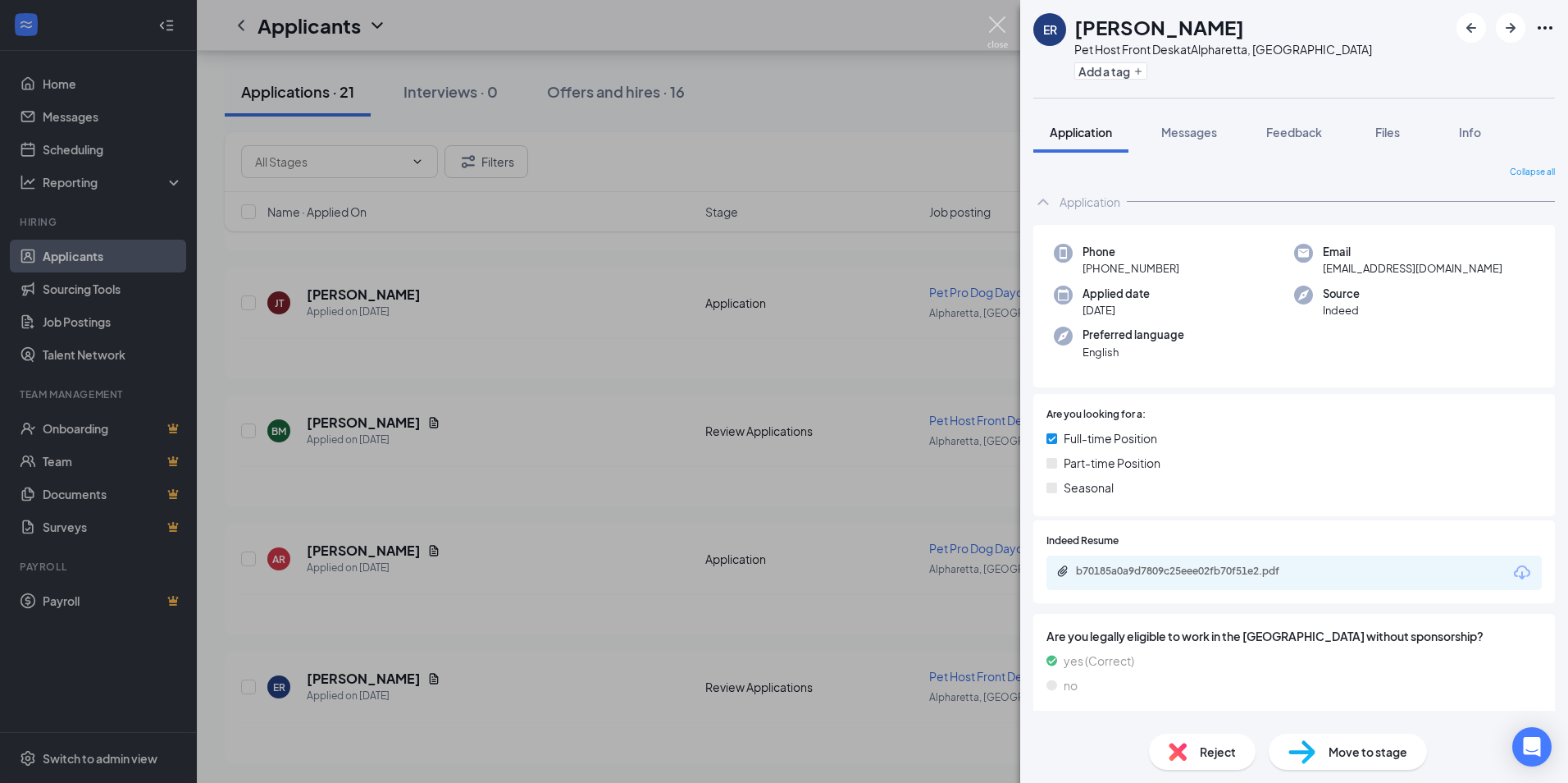
click at [988, 22] on img at bounding box center [998, 32] width 21 height 32
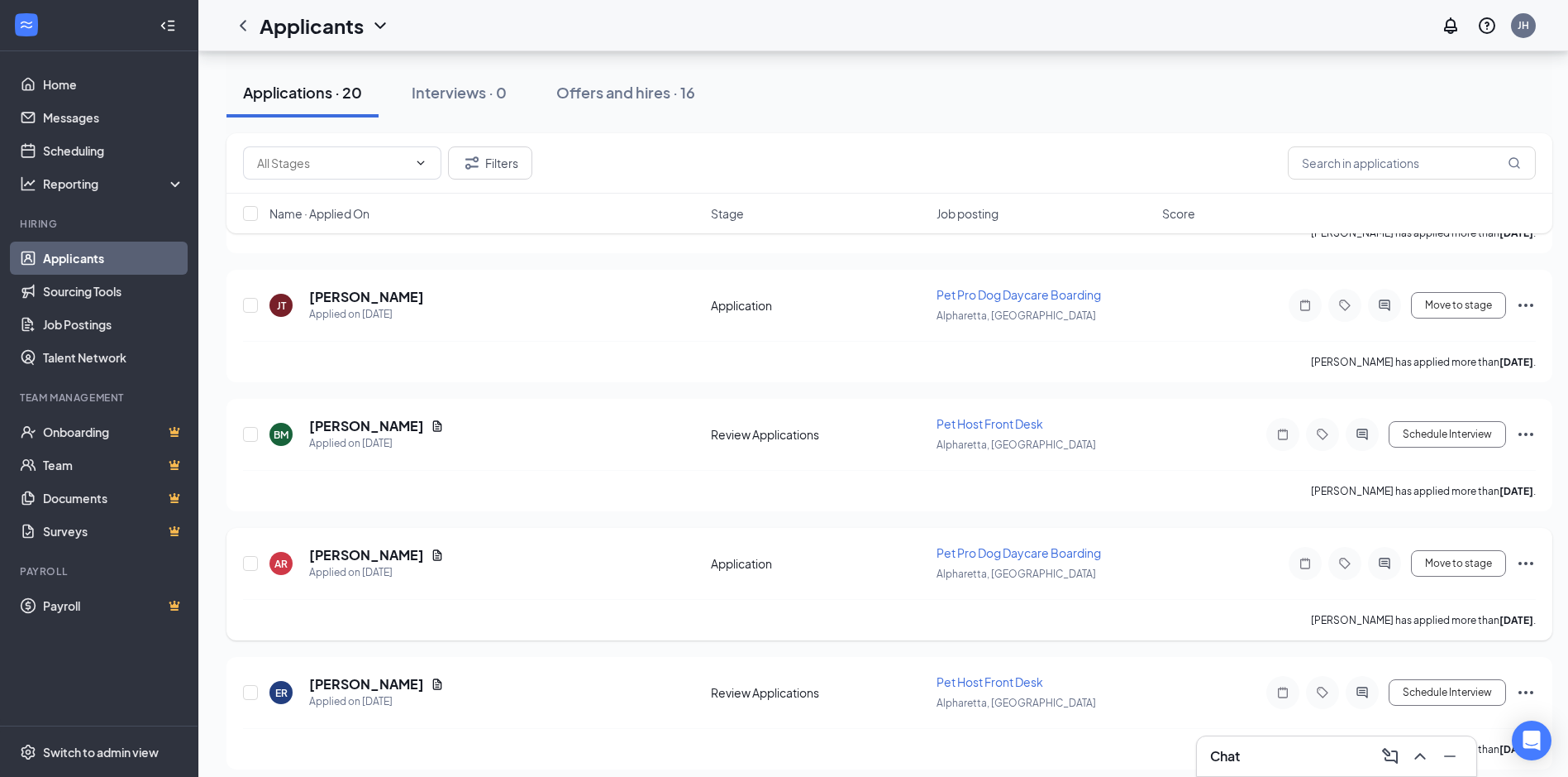
click at [1309, 758] on div "Chat" at bounding box center [1337, 756] width 253 height 26
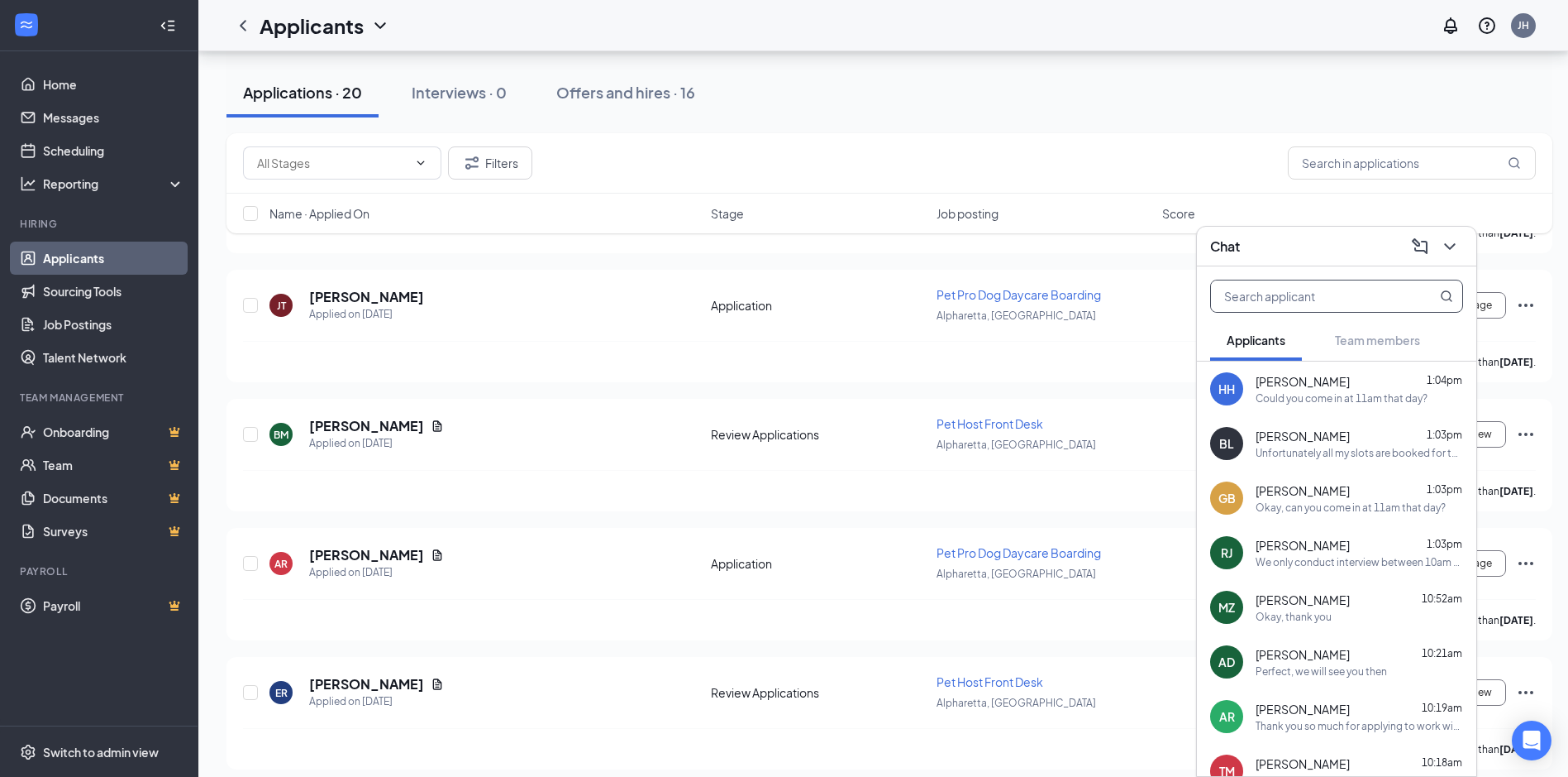
click at [1366, 301] on input "text" at bounding box center [1309, 296] width 196 height 32
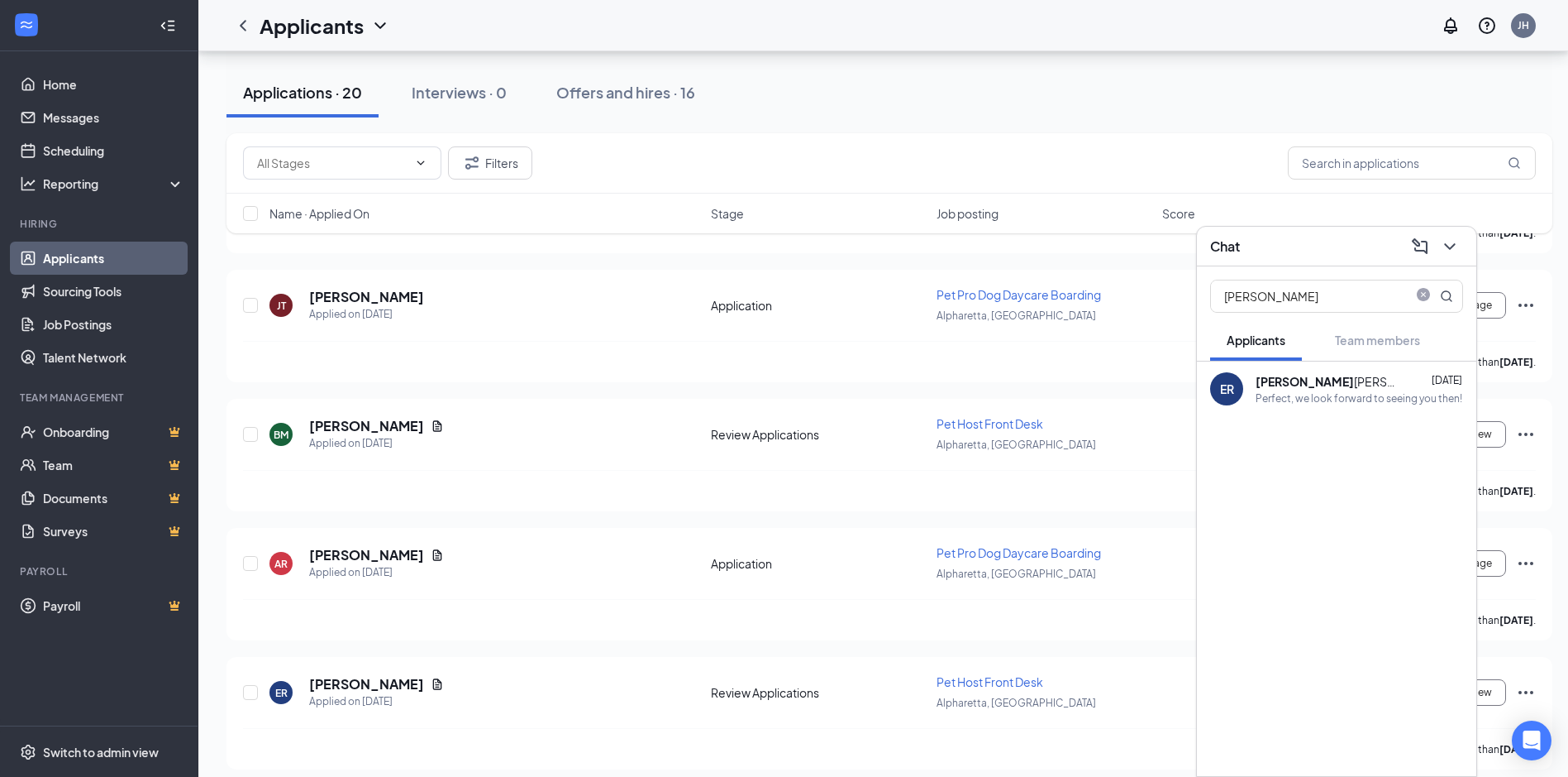
click at [1346, 399] on div "Perfect, we look forward to seeing you then!" at bounding box center [1359, 398] width 207 height 14
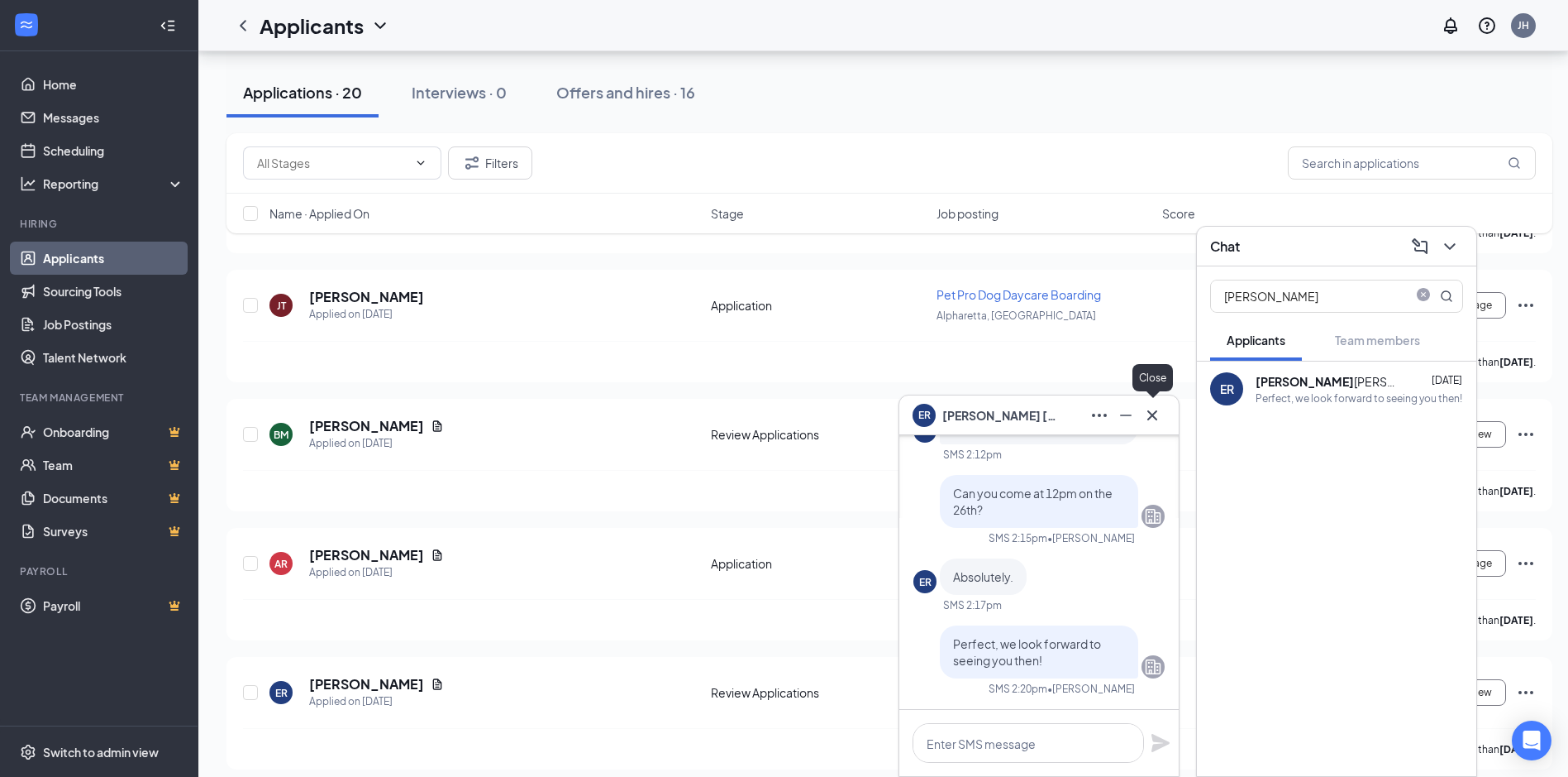
click at [1148, 420] on icon "Cross" at bounding box center [1152, 415] width 20 height 20
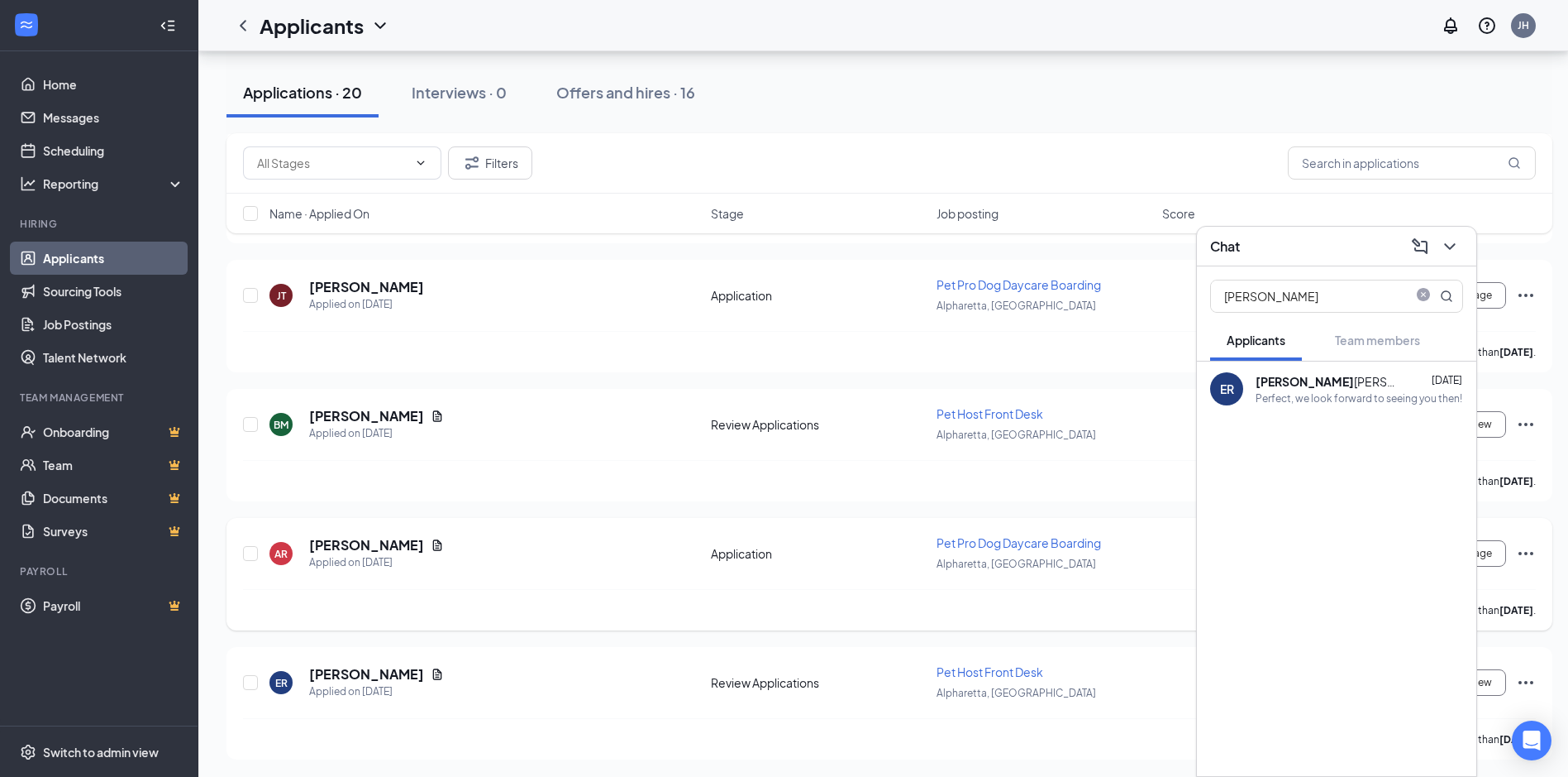
scroll to position [4708, 0]
click at [1291, 284] on input "[PERSON_NAME]" at bounding box center [1309, 296] width 196 height 32
type input "[PERSON_NAME]"
click at [1299, 388] on div "[PERSON_NAME]" at bounding box center [1330, 381] width 149 height 17
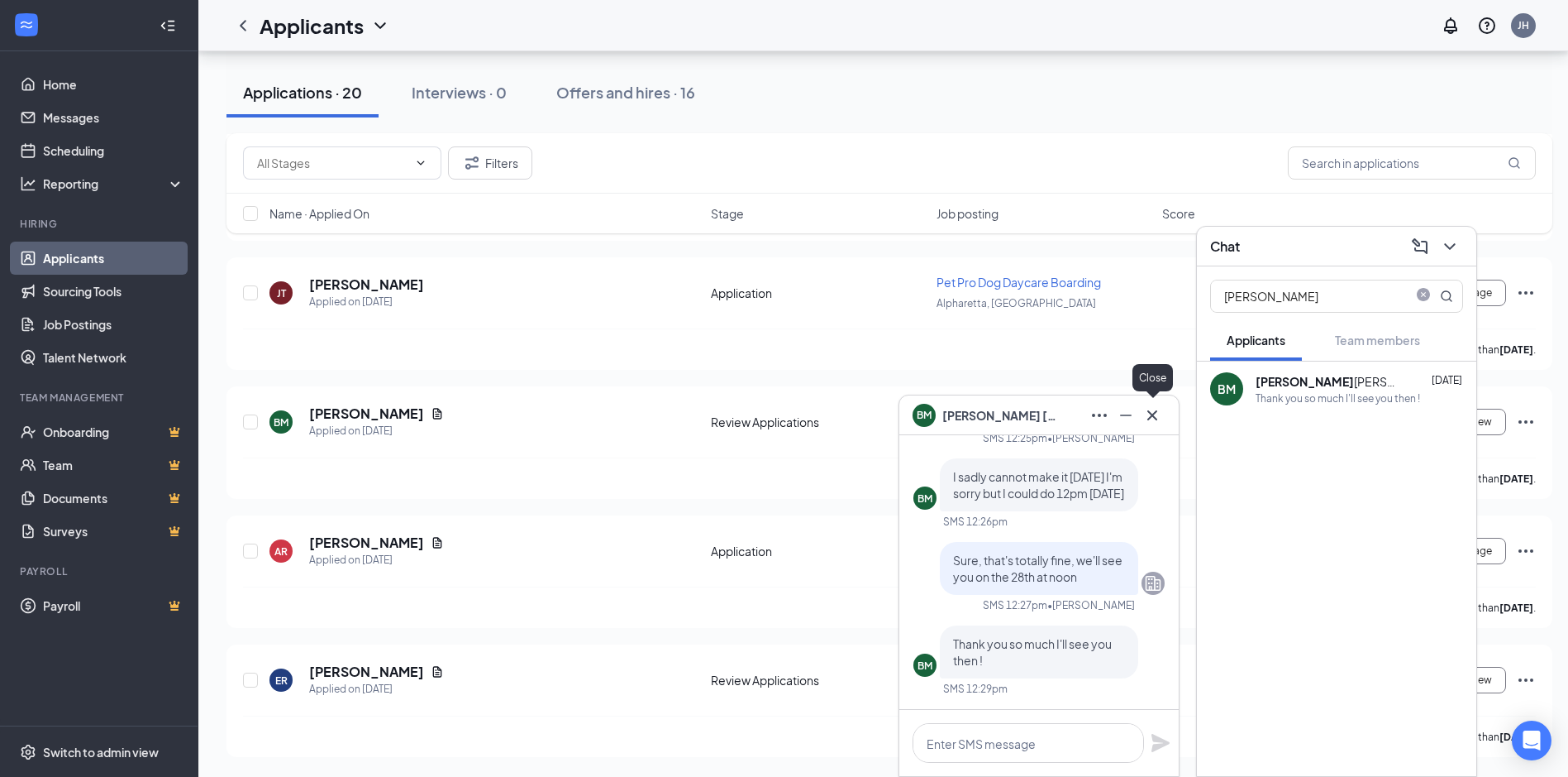
click at [1147, 412] on icon "Cross" at bounding box center [1152, 415] width 20 height 20
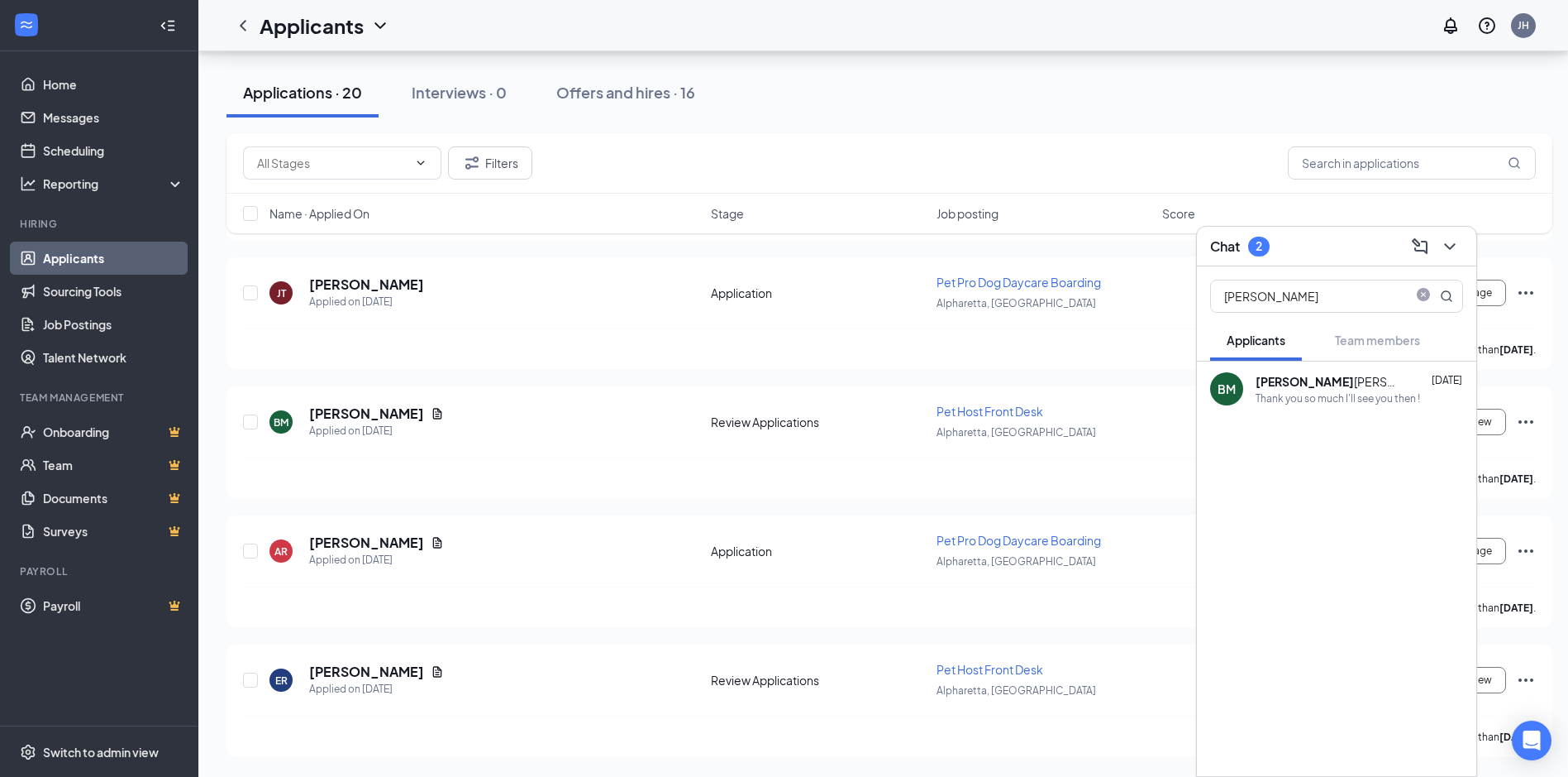
click at [1188, 123] on div "Applications · 20 Interviews · 0 Offers and hires · 16" at bounding box center [889, 92] width 1326 height 82
click at [1290, 282] on input "[PERSON_NAME]" at bounding box center [1309, 296] width 196 height 32
click at [1290, 283] on input "[PERSON_NAME]" at bounding box center [1309, 296] width 196 height 32
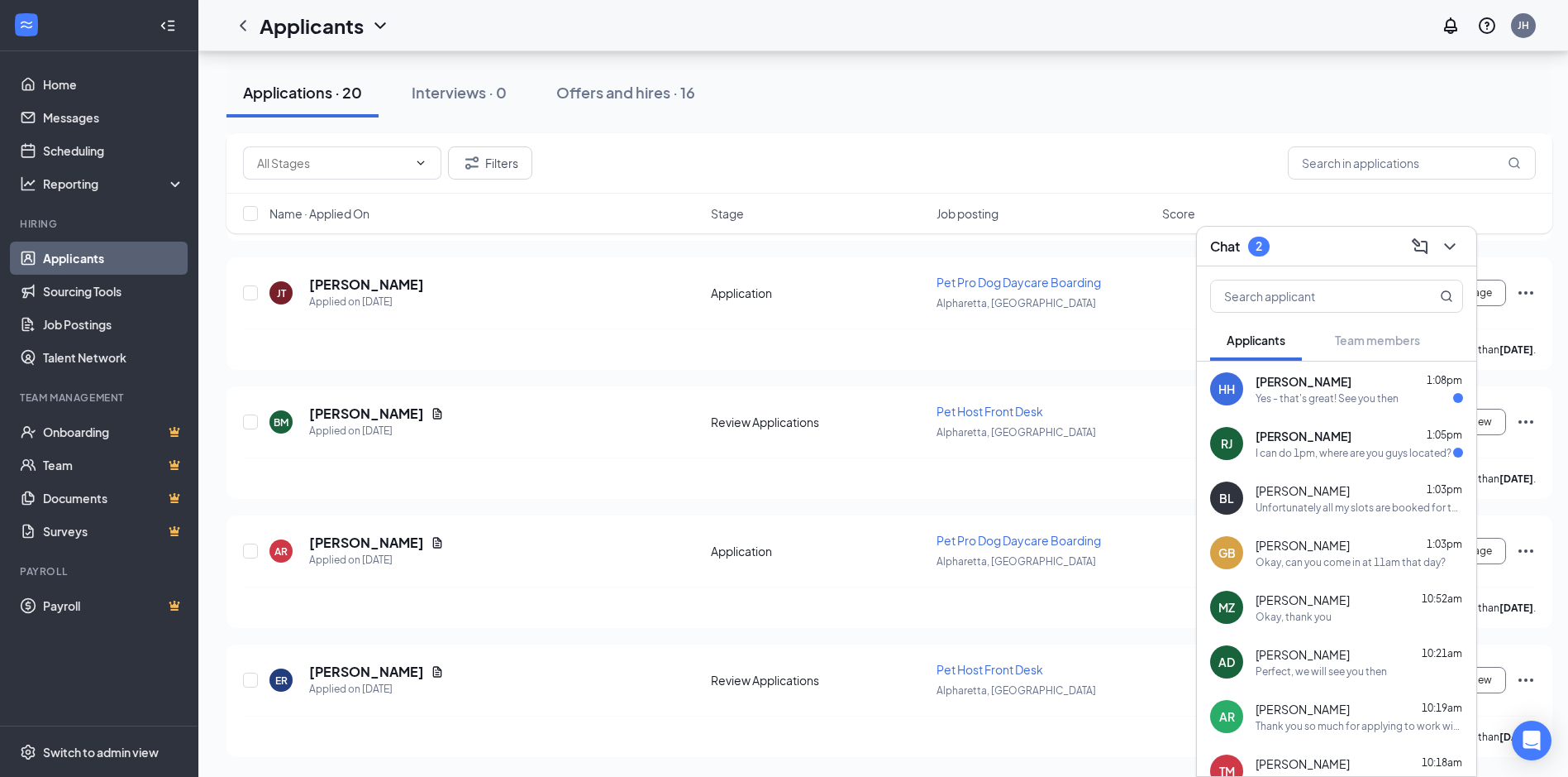
click at [1385, 400] on div "Yes - that's great! See you then" at bounding box center [1327, 398] width 143 height 14
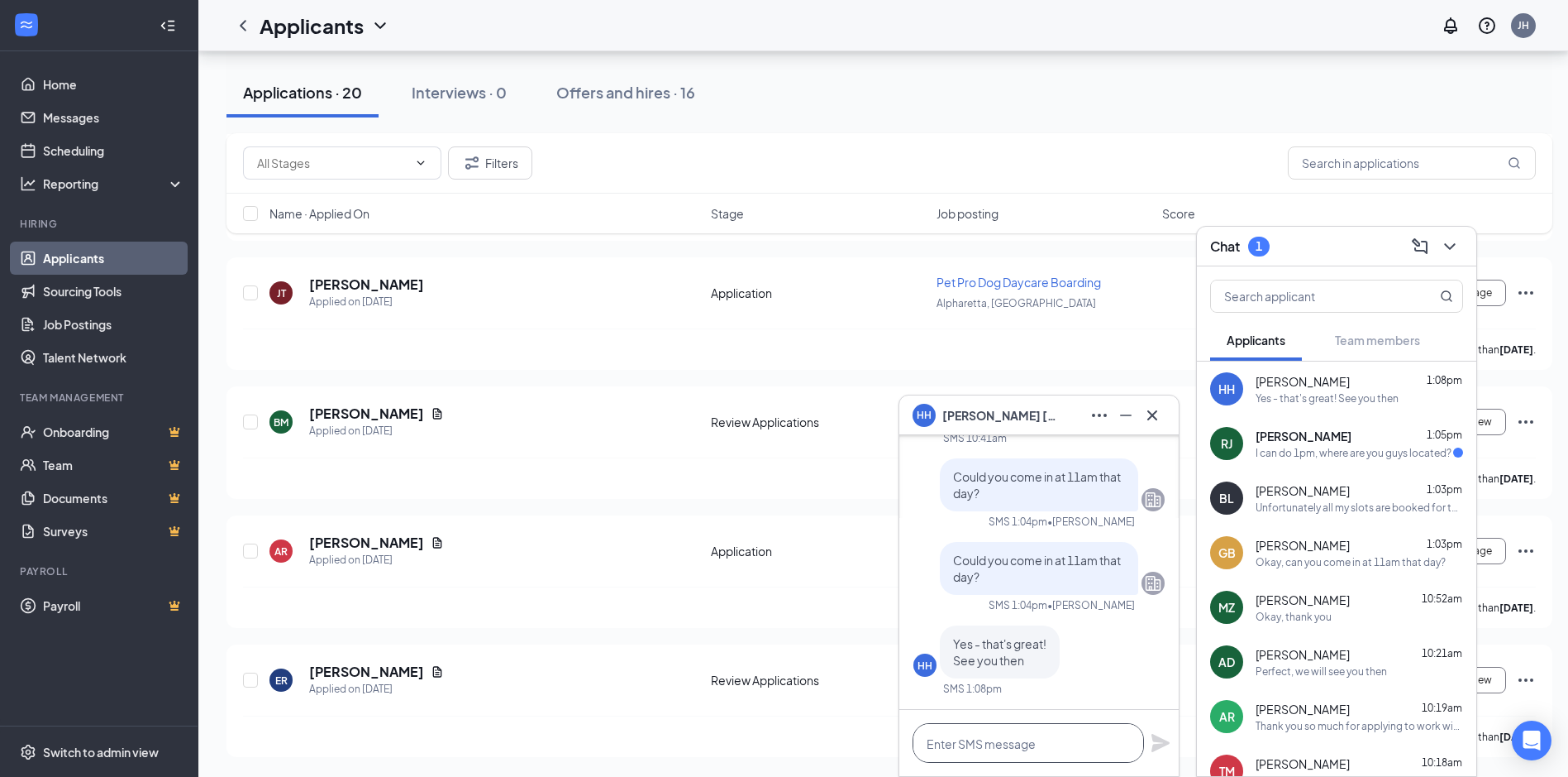
click at [1027, 742] on textarea at bounding box center [1028, 742] width 231 height 39
type textarea "We look forward to seeing you then"
click at [1155, 738] on icon "Plane" at bounding box center [1160, 743] width 18 height 18
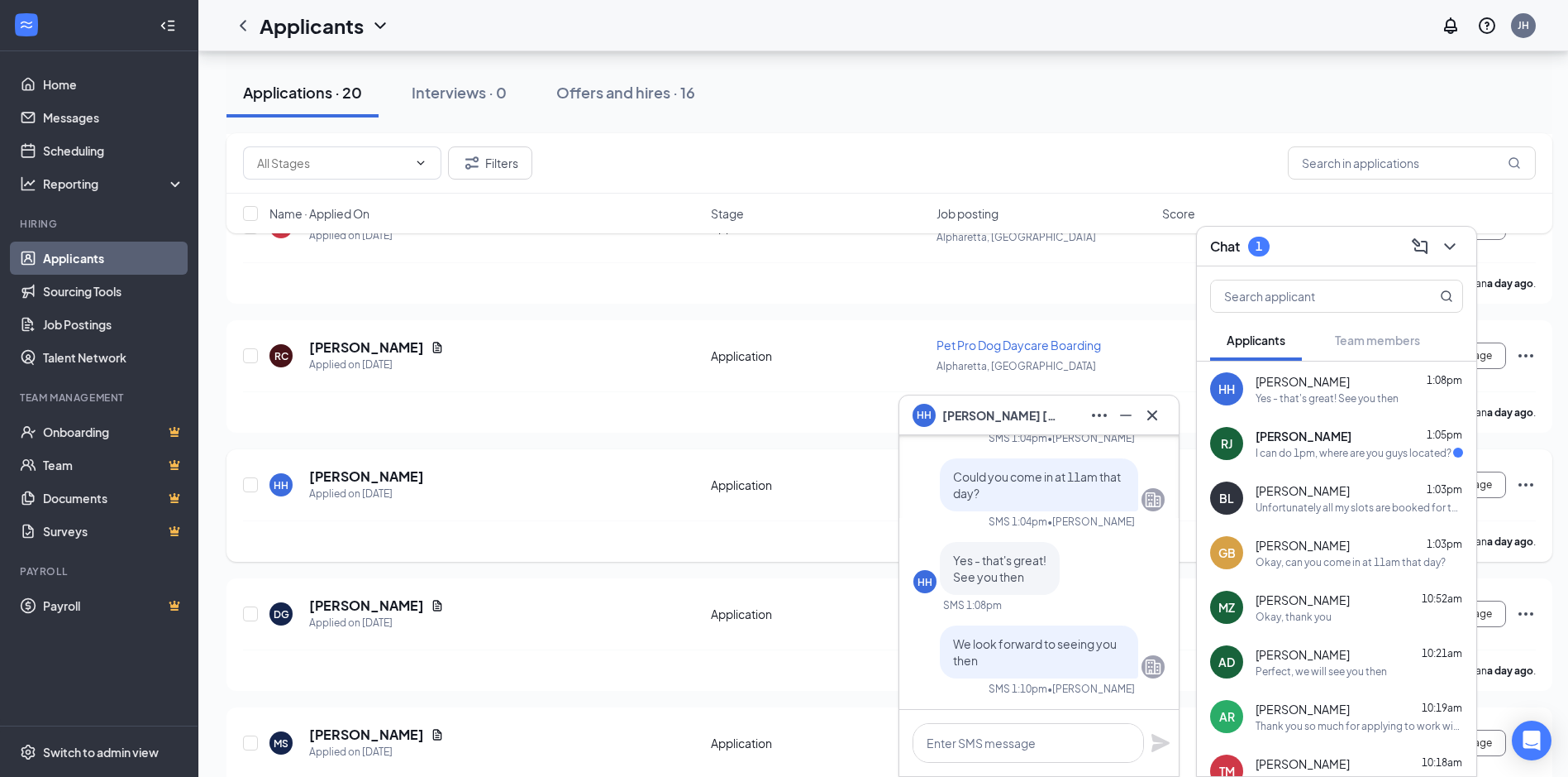
scroll to position [3219, 0]
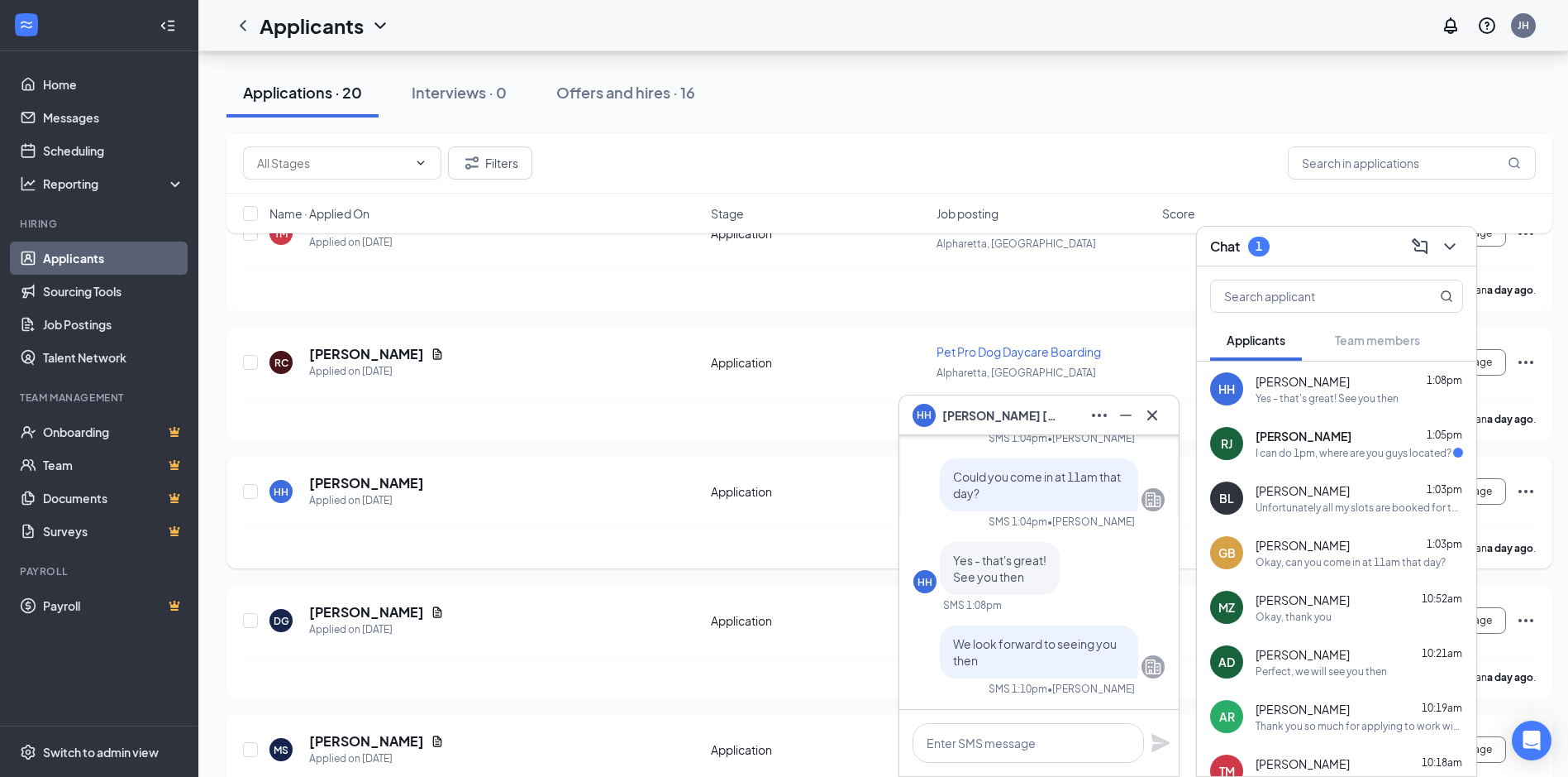
click at [1532, 489] on icon "Ellipses" at bounding box center [1526, 491] width 15 height 4
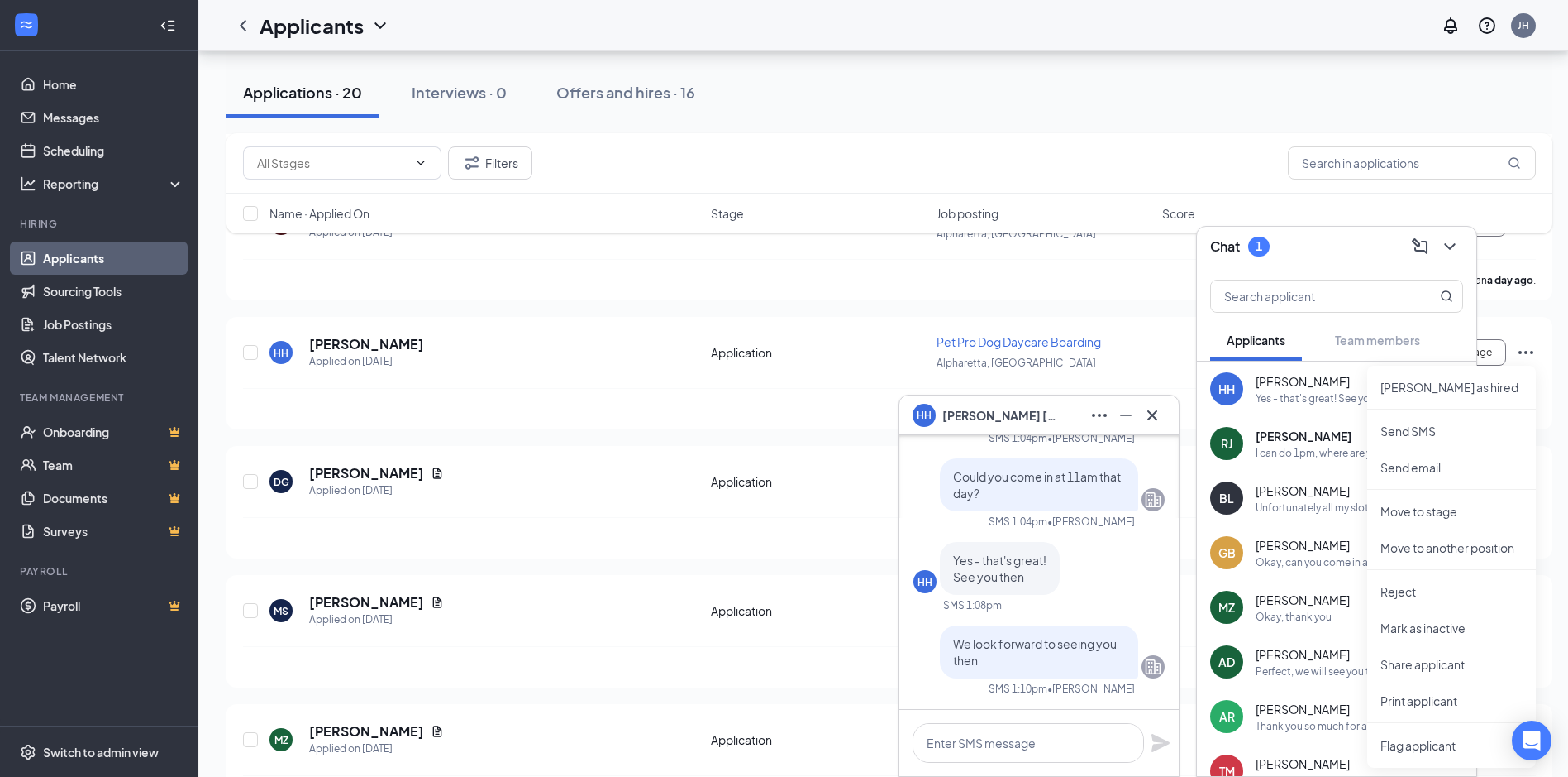
scroll to position [3550, 0]
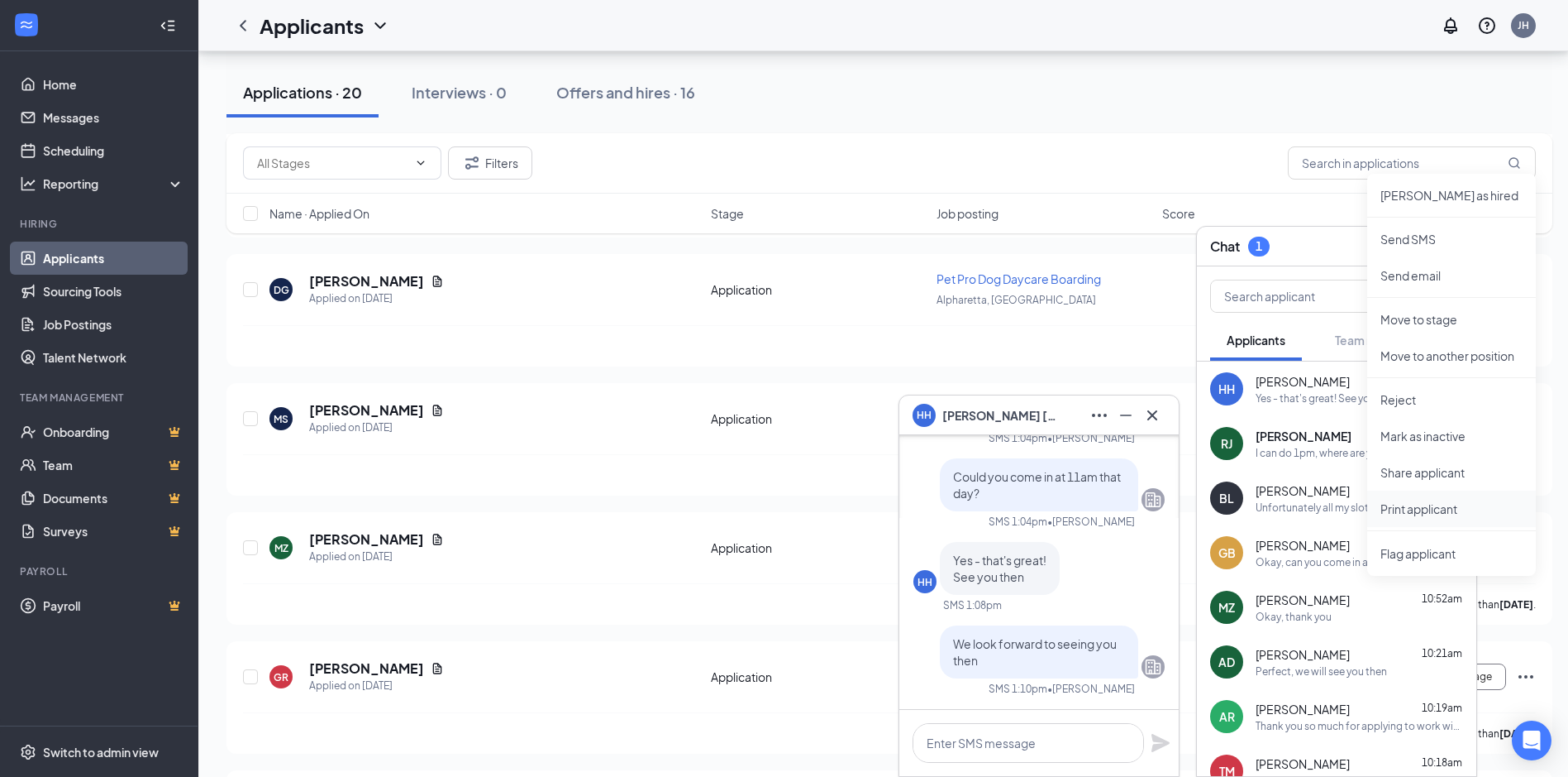
click at [1424, 513] on p "Print applicant" at bounding box center [1451, 509] width 142 height 17
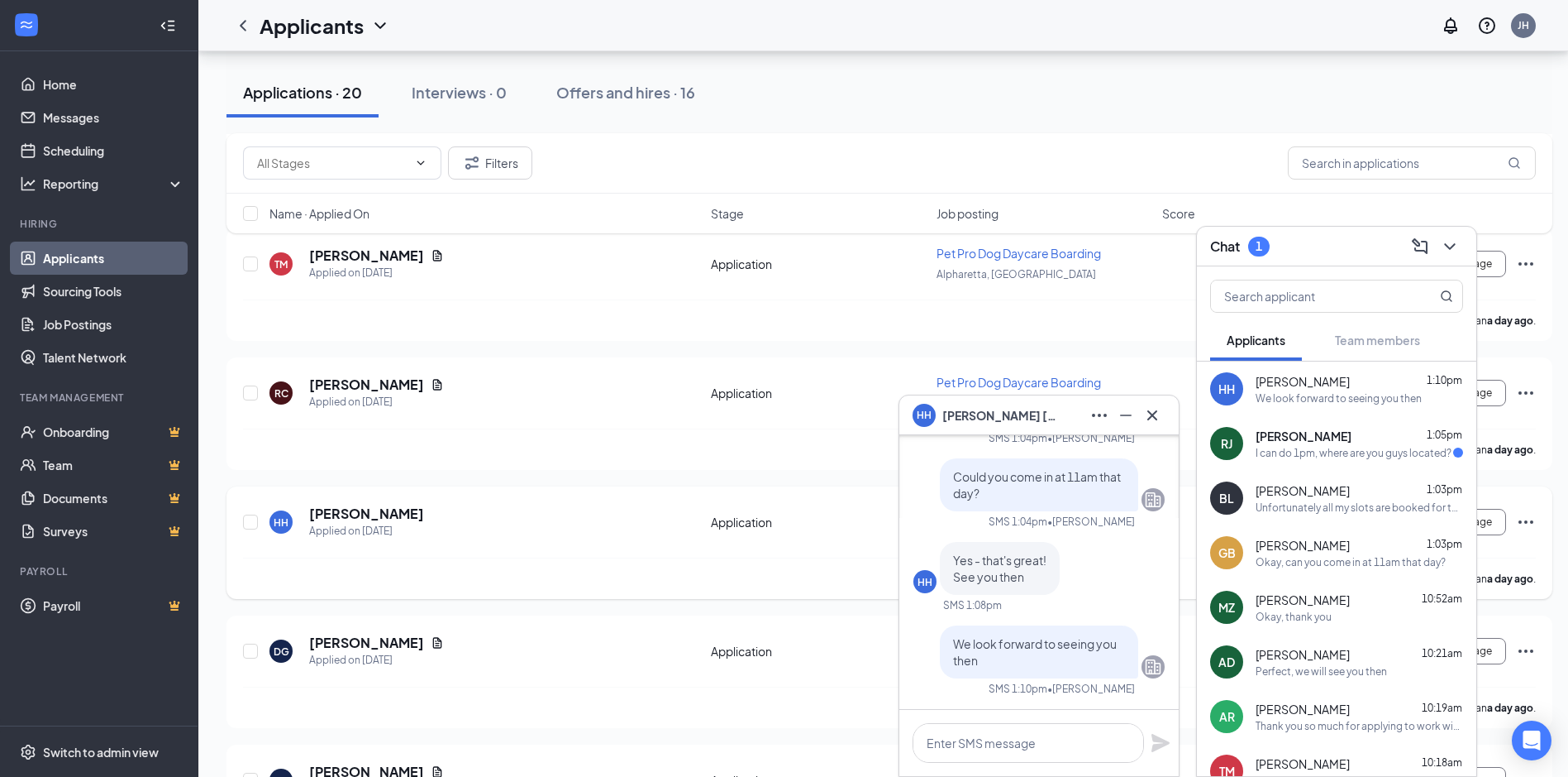
scroll to position [3136, 0]
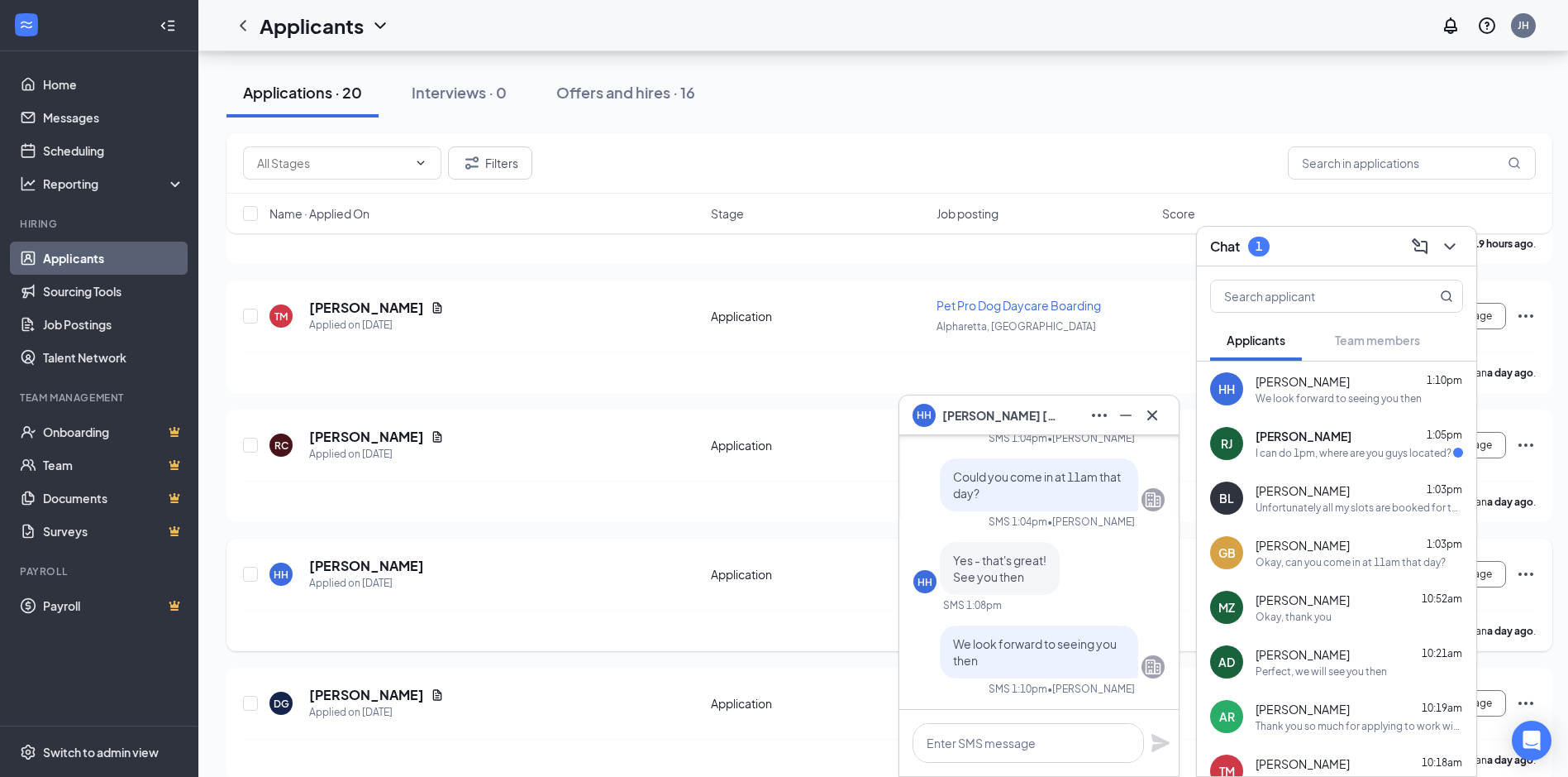
click at [1522, 574] on icon "Ellipses" at bounding box center [1526, 574] width 20 height 20
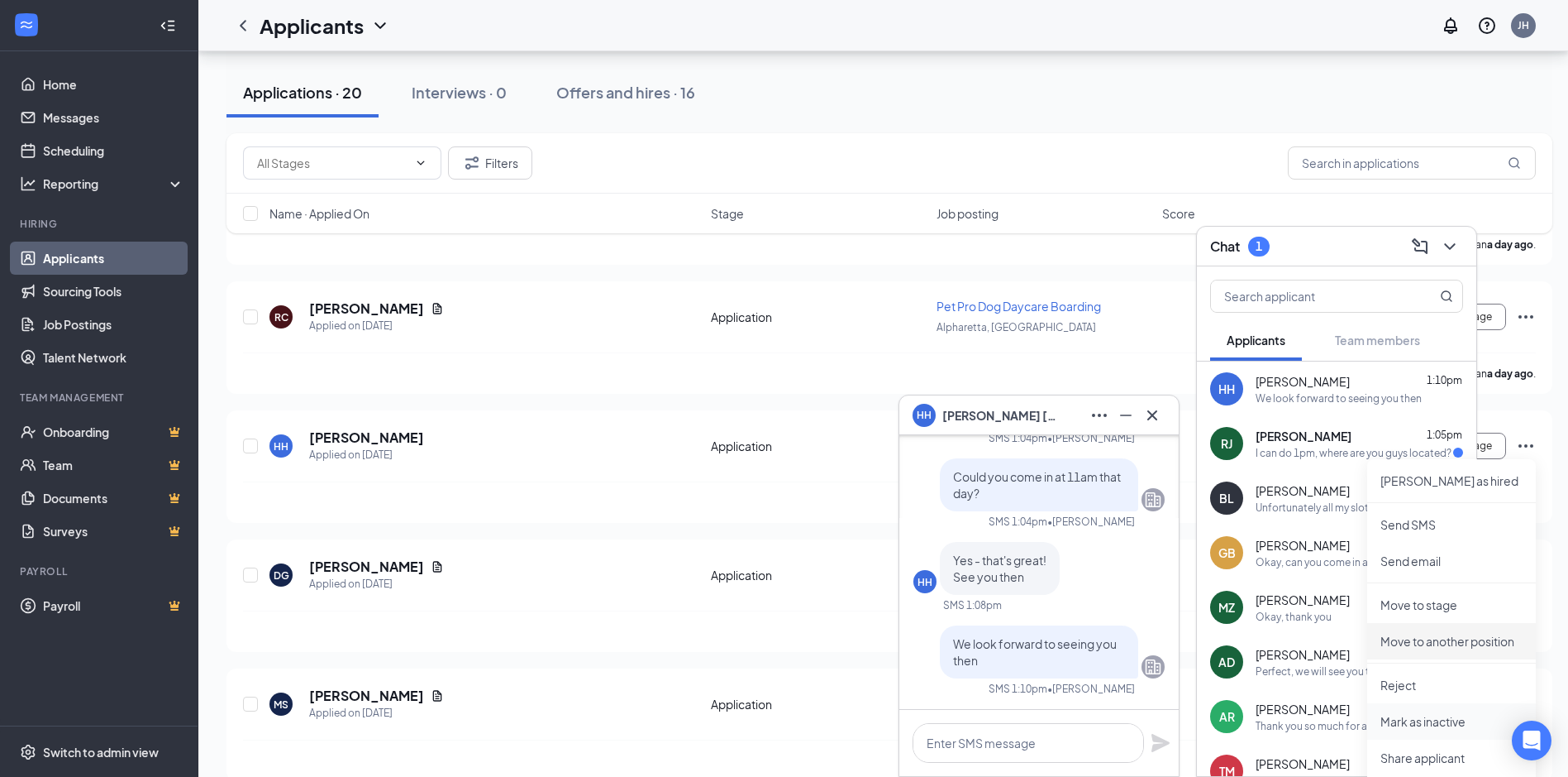
scroll to position [3302, 0]
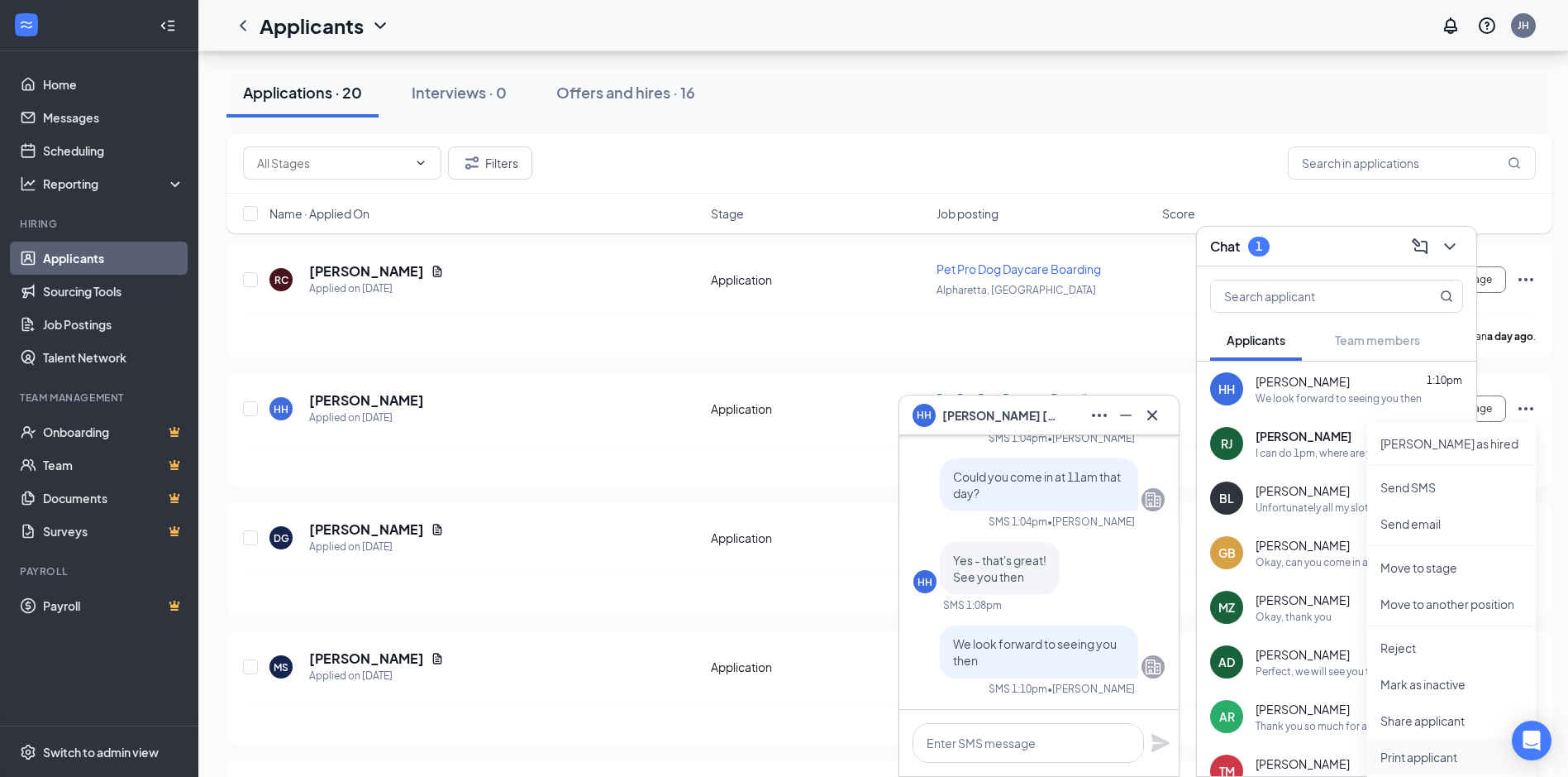
click at [1449, 755] on p "Print applicant" at bounding box center [1451, 757] width 142 height 17
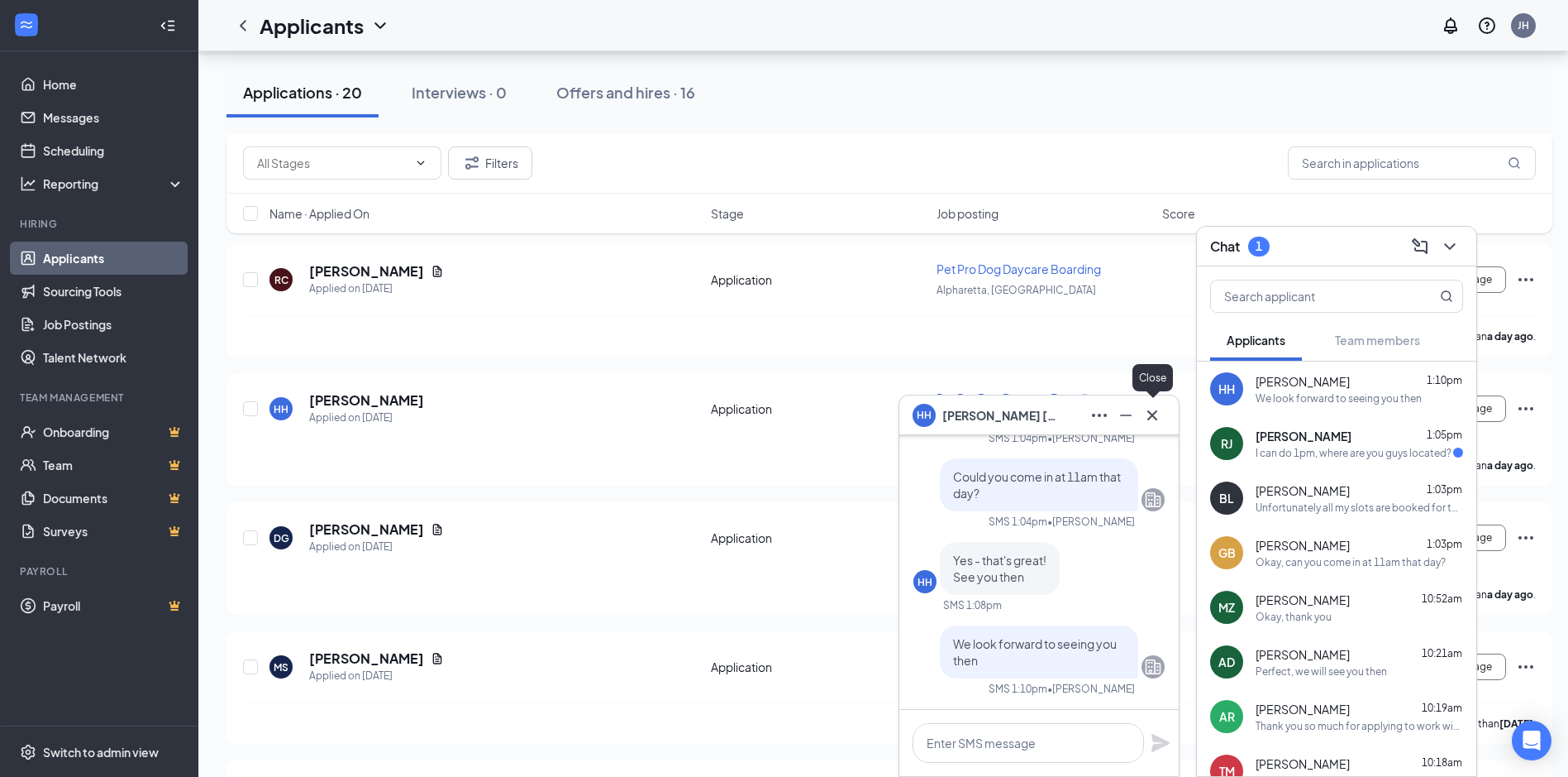
click at [1151, 417] on icon "Cross" at bounding box center [1152, 415] width 20 height 20
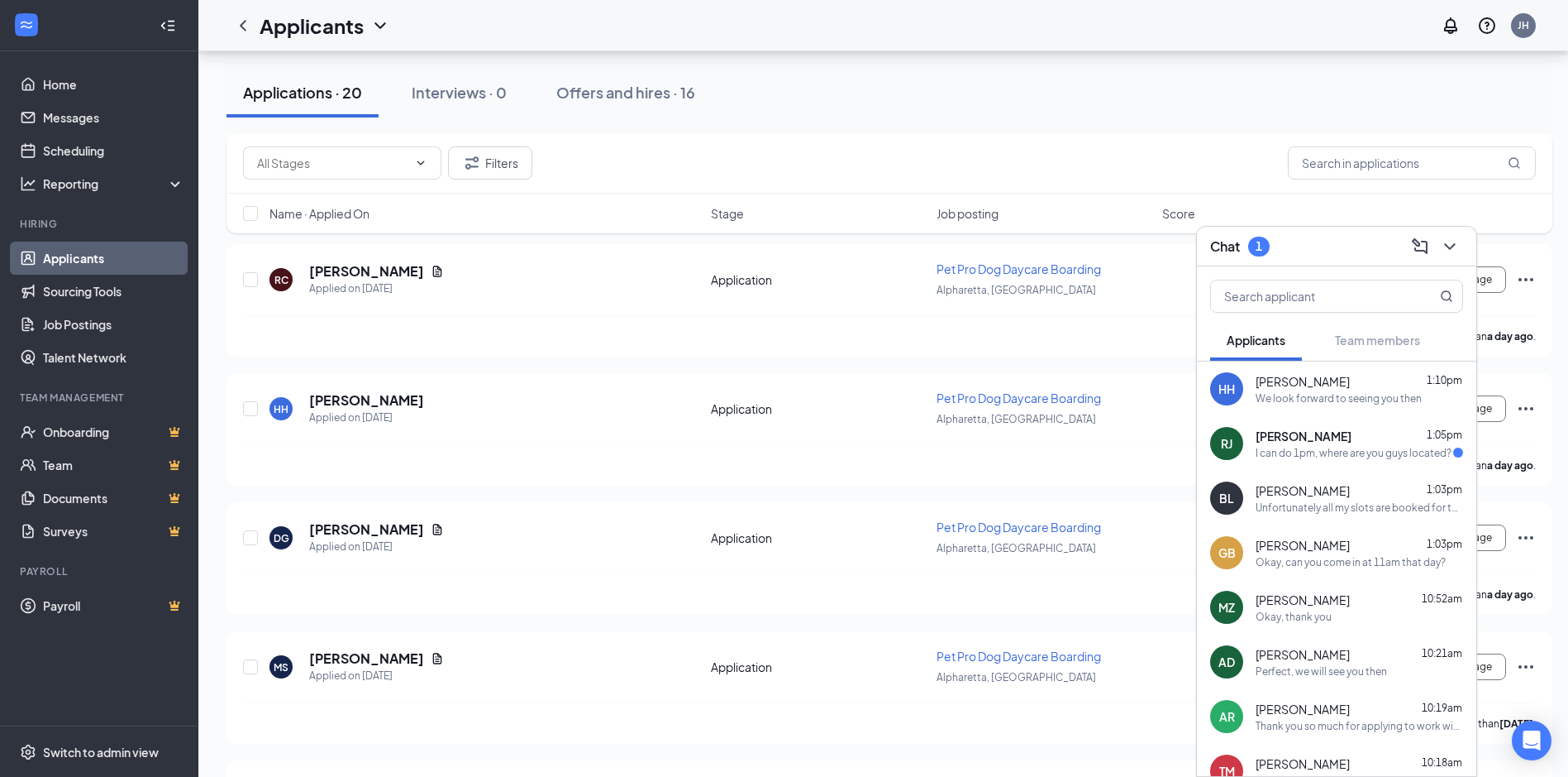
click at [1316, 461] on div "[PERSON_NAME] 1:05pm I can do 1pm, where are you guys located?" at bounding box center [1337, 443] width 280 height 54
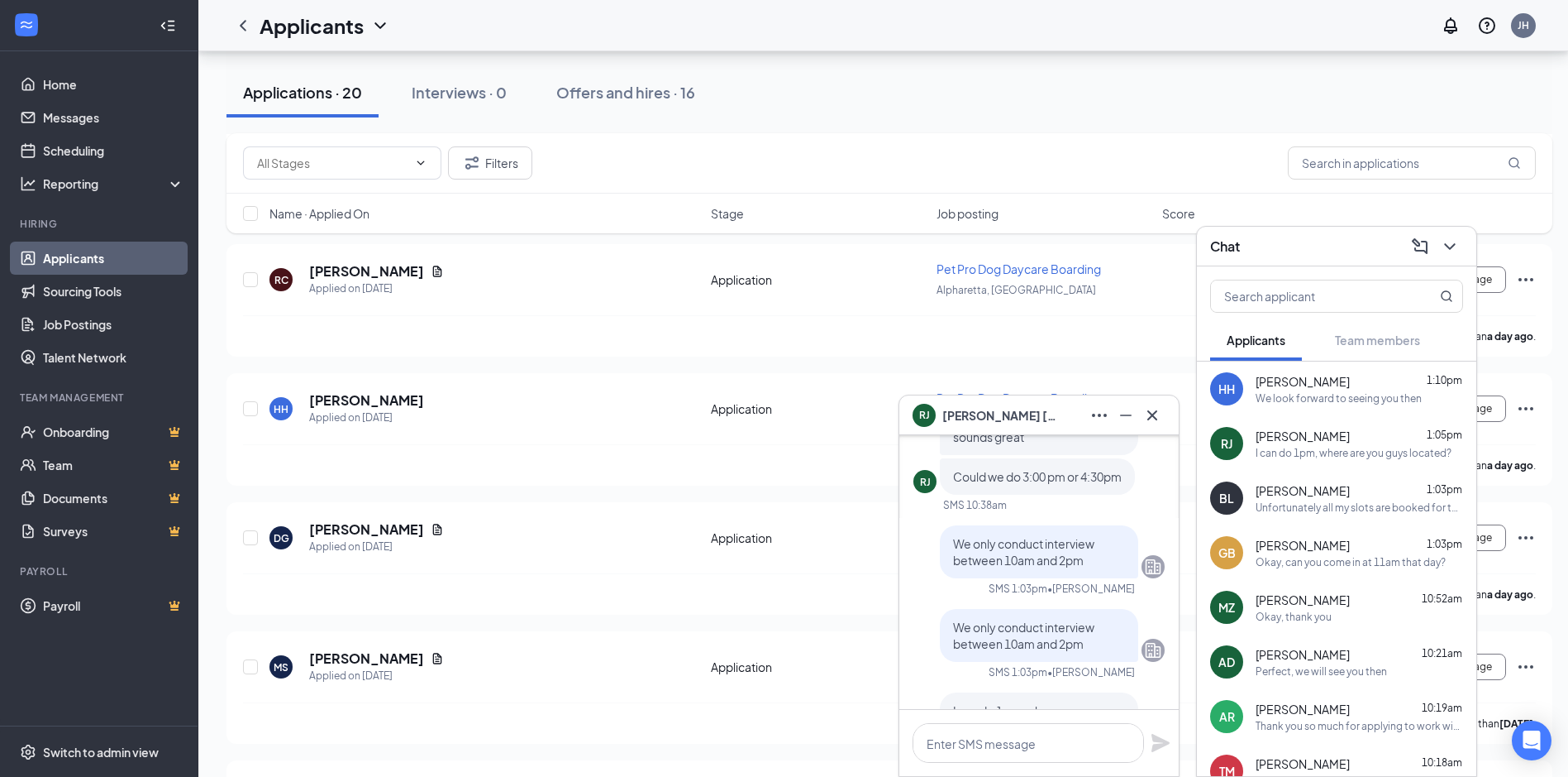
scroll to position [0, 0]
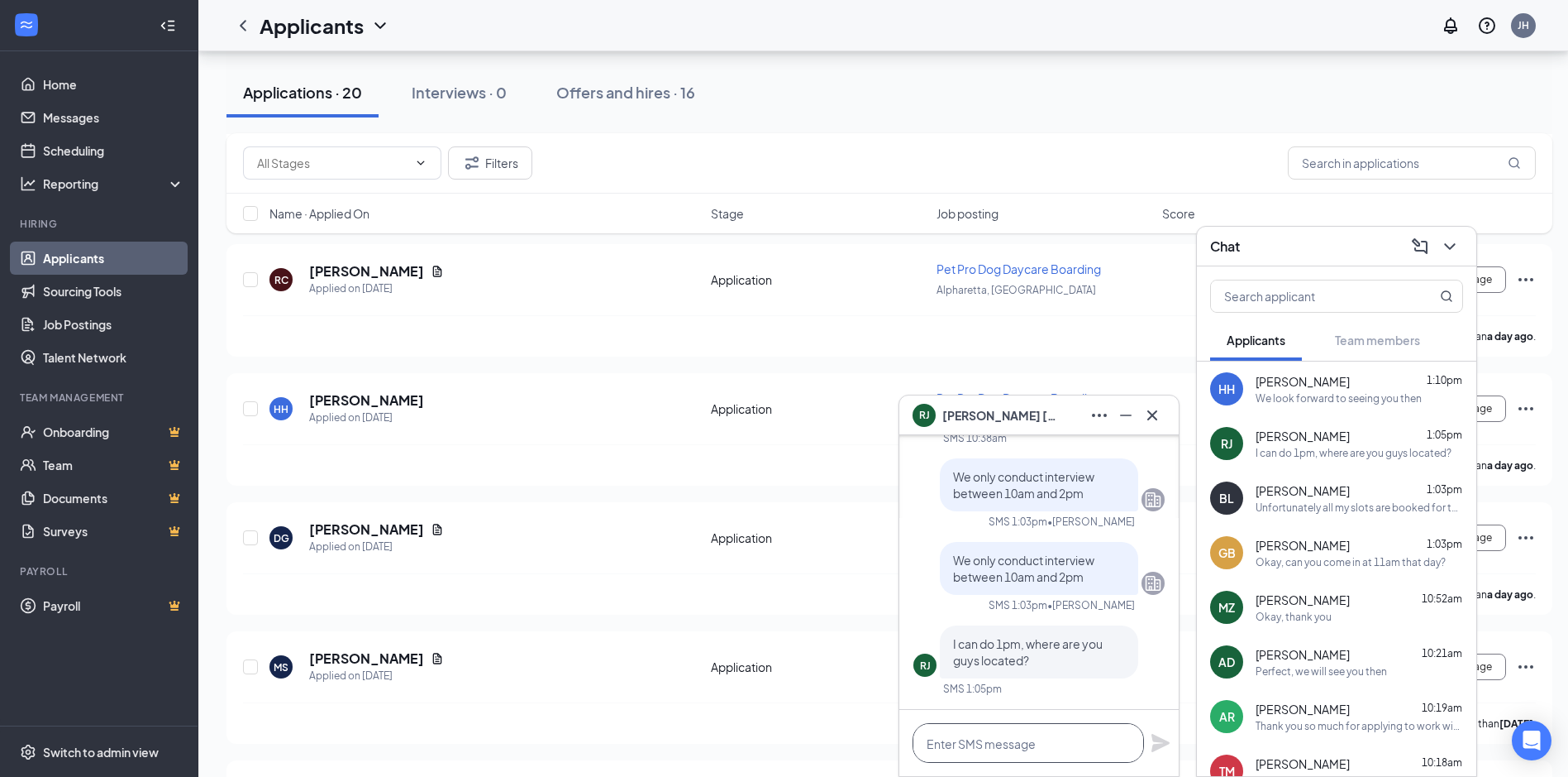
click at [1062, 741] on textarea at bounding box center [1028, 742] width 231 height 39
click at [1023, 749] on textarea at bounding box center [1028, 742] width 231 height 39
type textarea "Y"
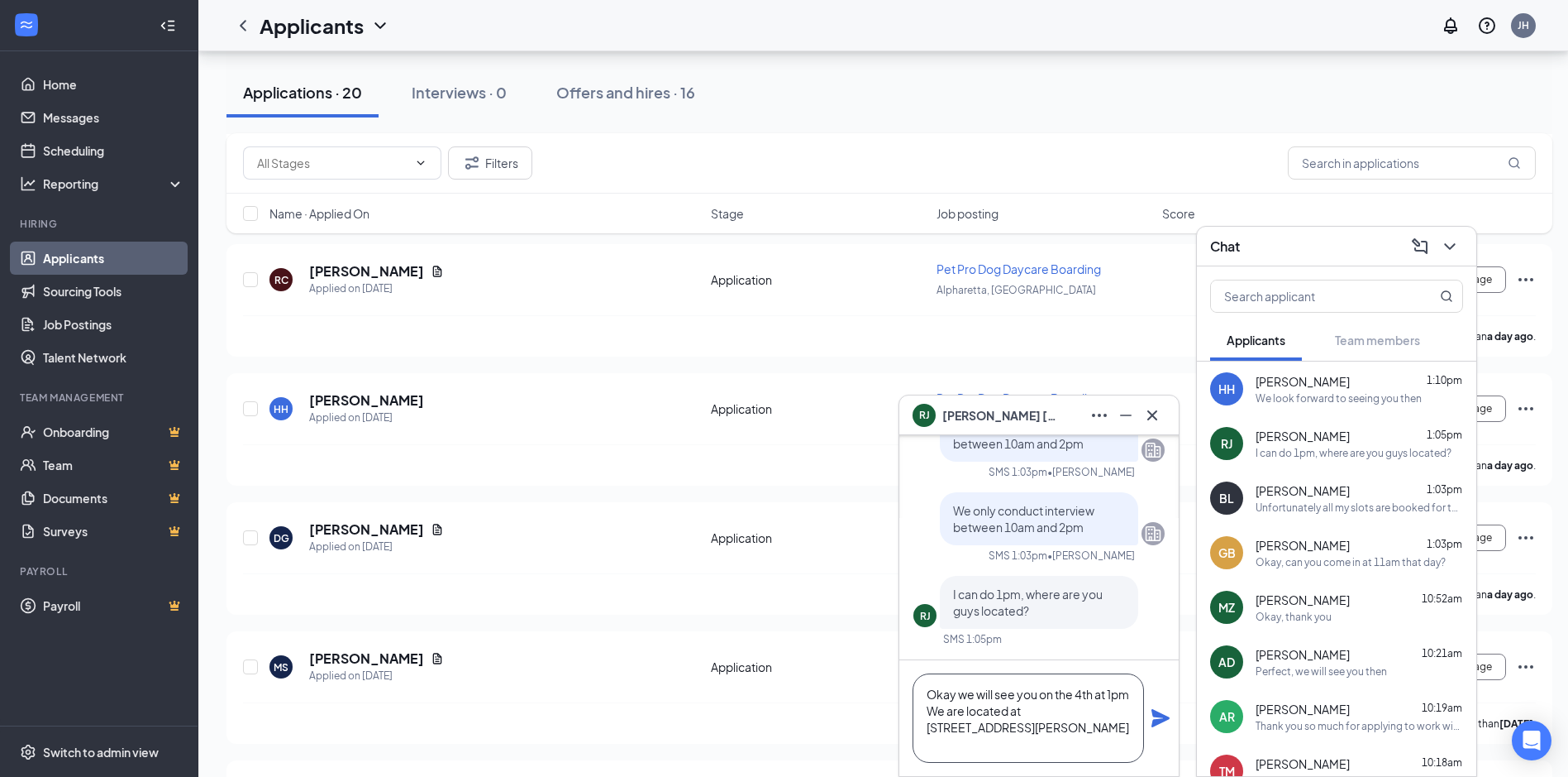
type textarea "Okay we will see you on the 4th at 1pm We are located at [STREET_ADDRESS][PERSO…"
click at [1153, 710] on icon "Plane" at bounding box center [1160, 717] width 18 height 18
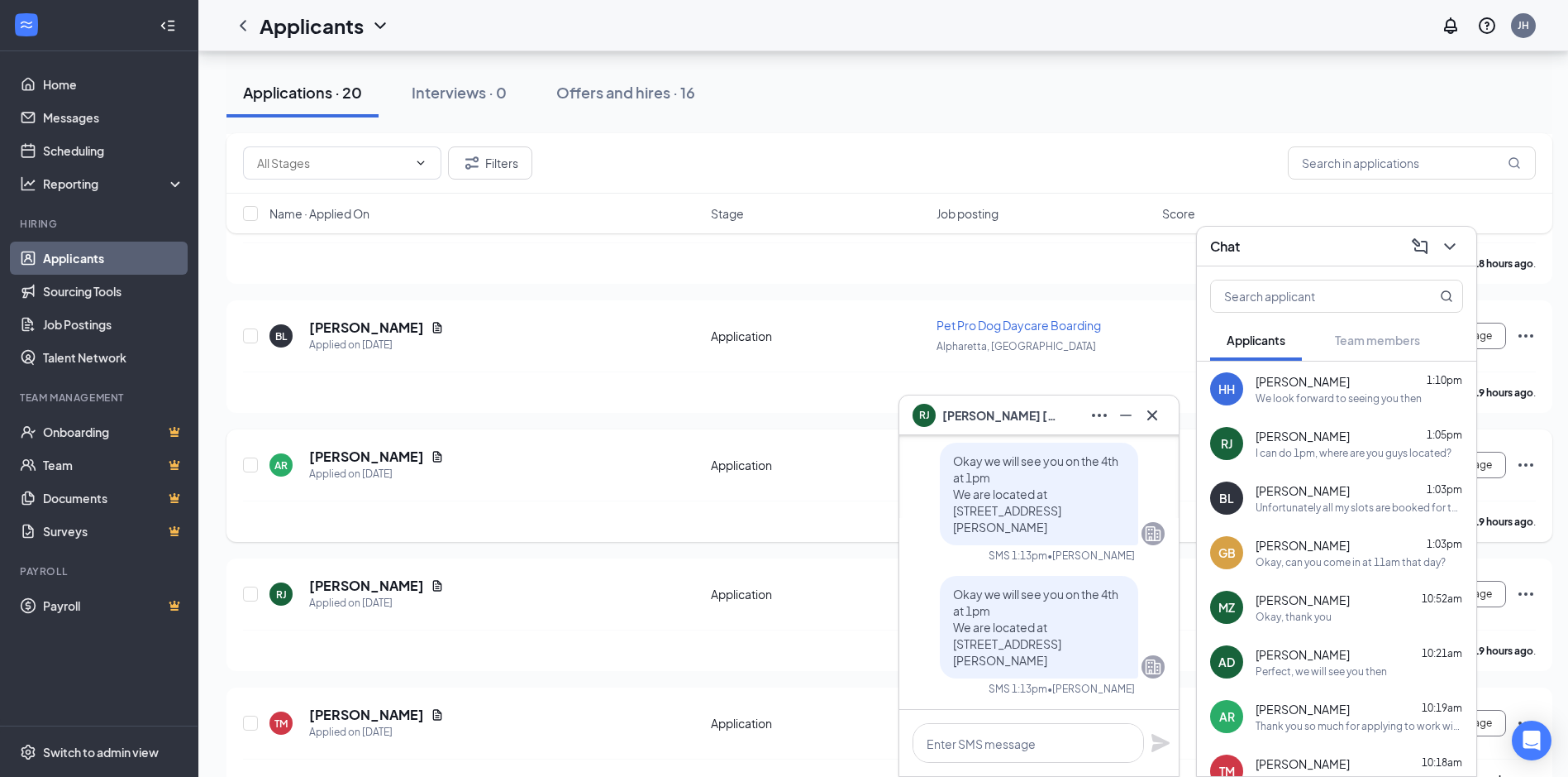
scroll to position [2723, 0]
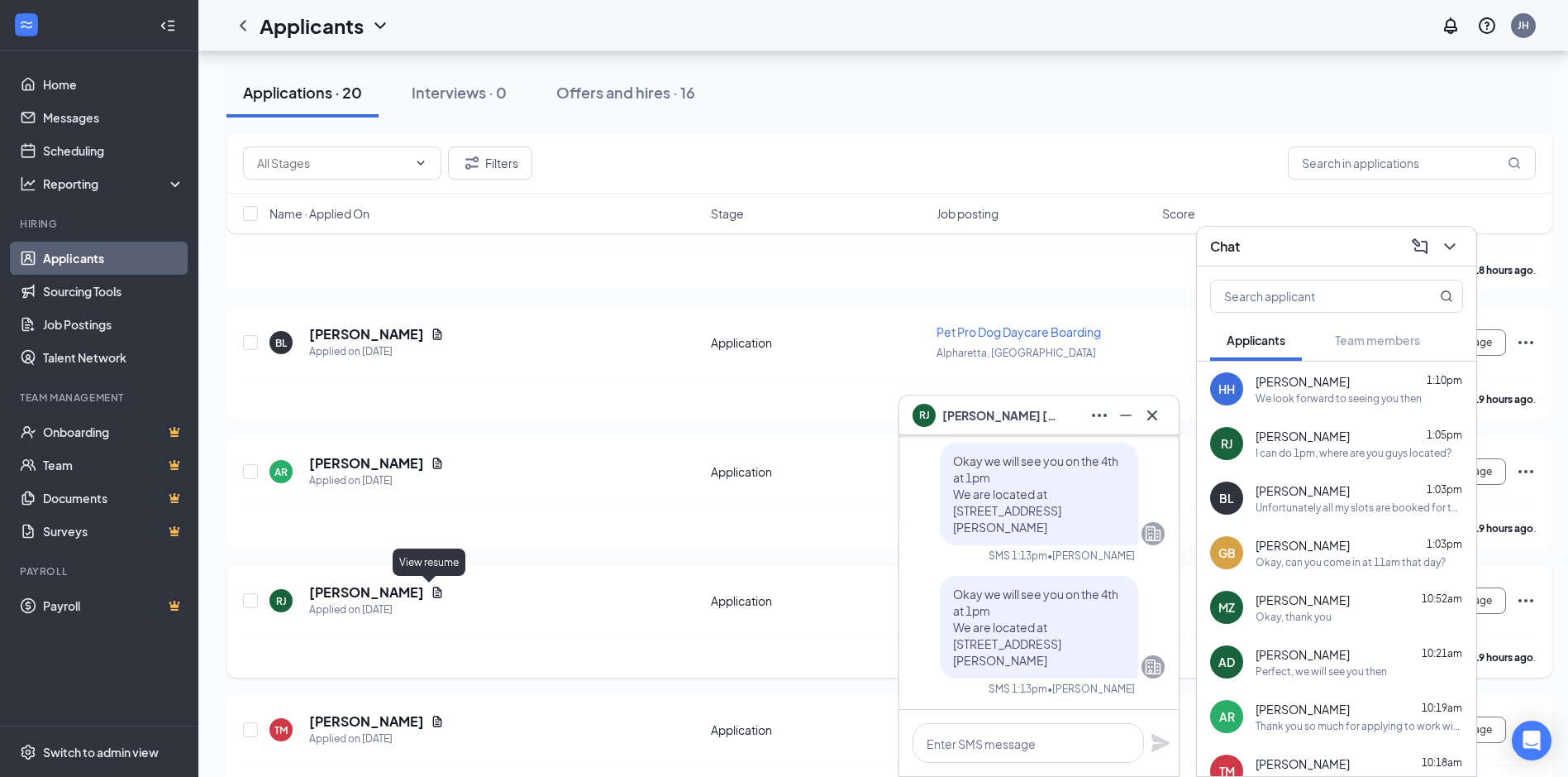
click at [433, 589] on icon "Document" at bounding box center [436, 592] width 13 height 13
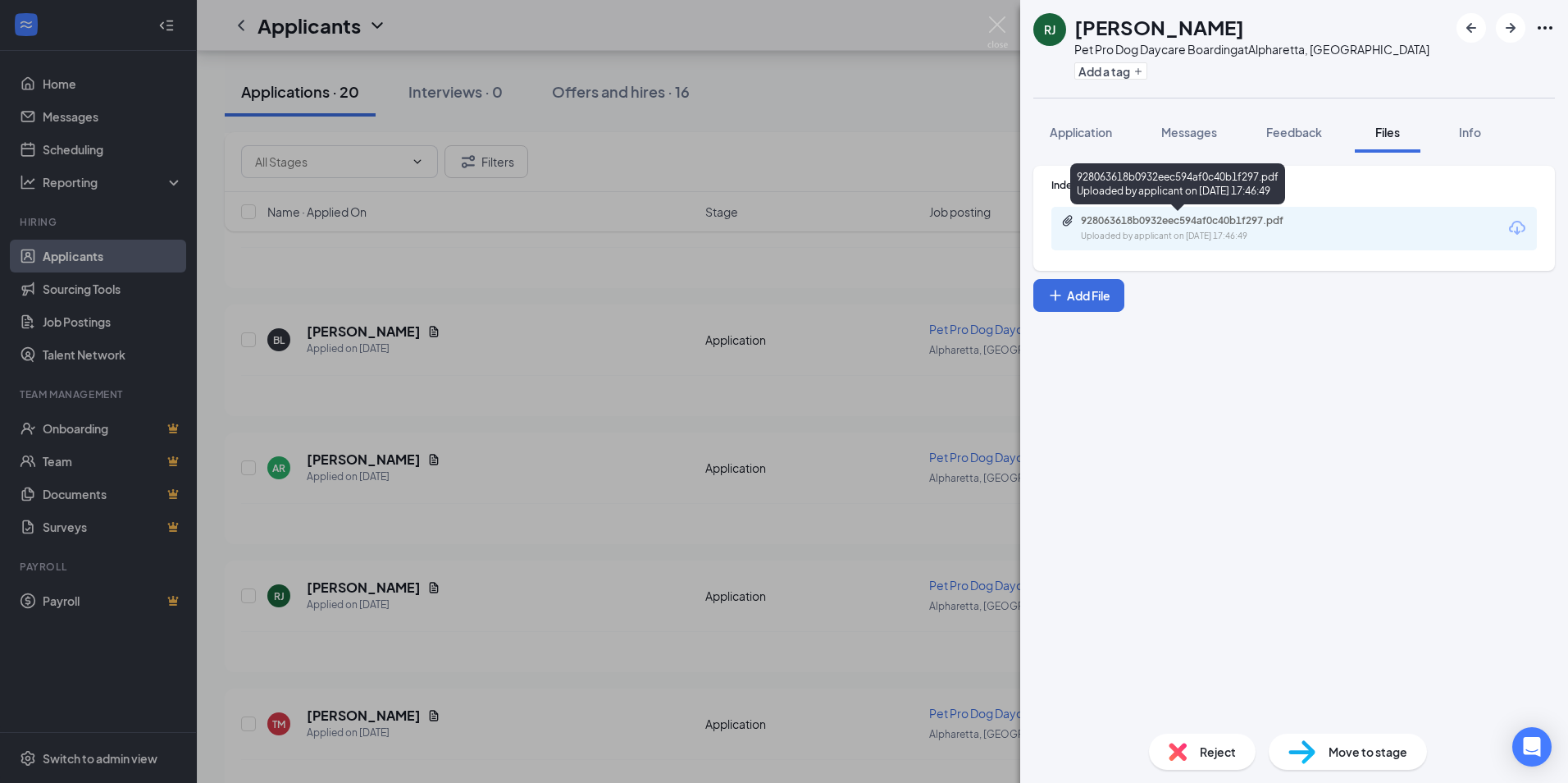
click at [1139, 226] on div "928063618b0932eec594af0c40b1f297.pdf" at bounding box center [1196, 220] width 230 height 13
click at [999, 23] on img at bounding box center [998, 32] width 21 height 32
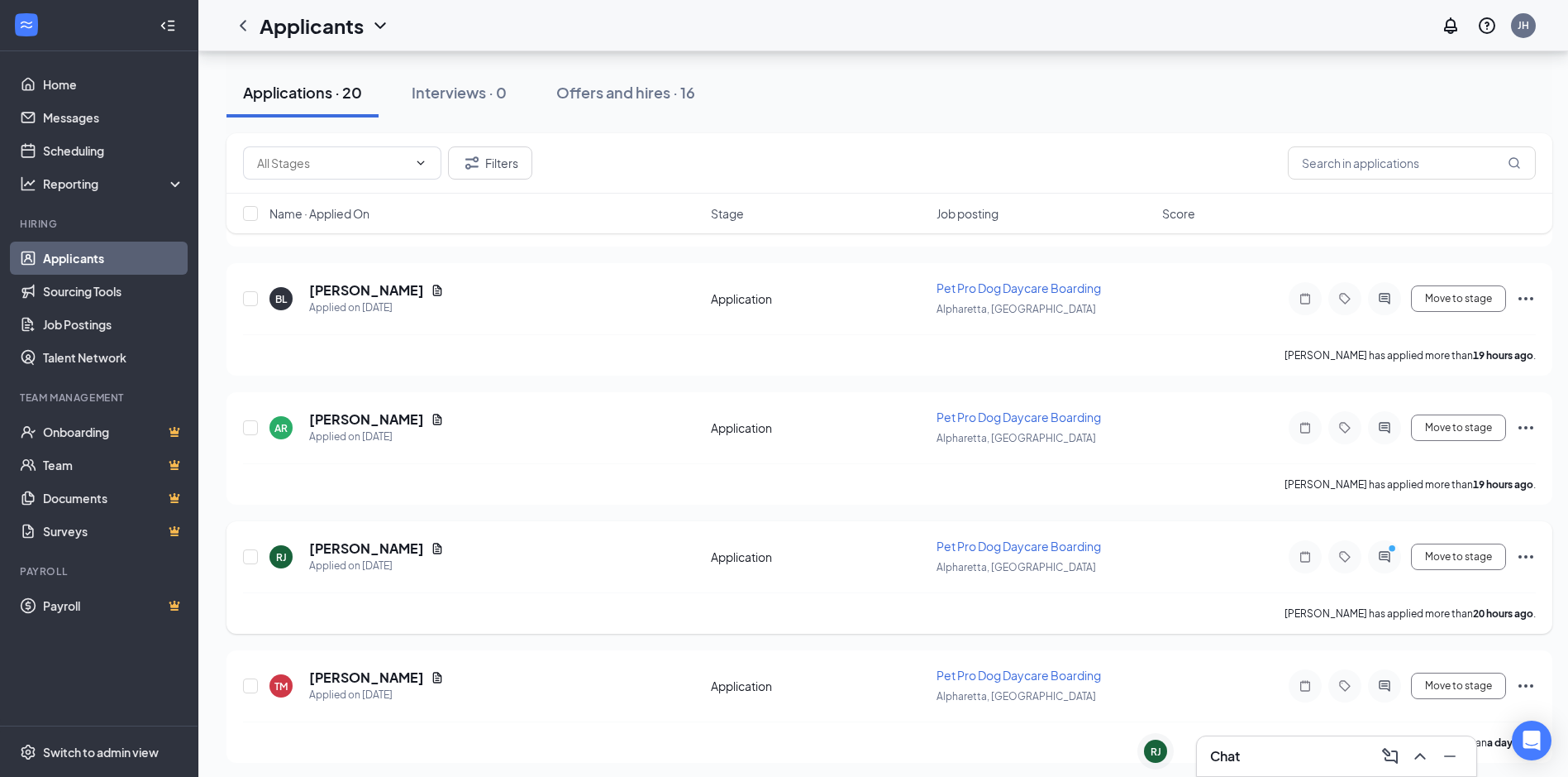
scroll to position [2805, 0]
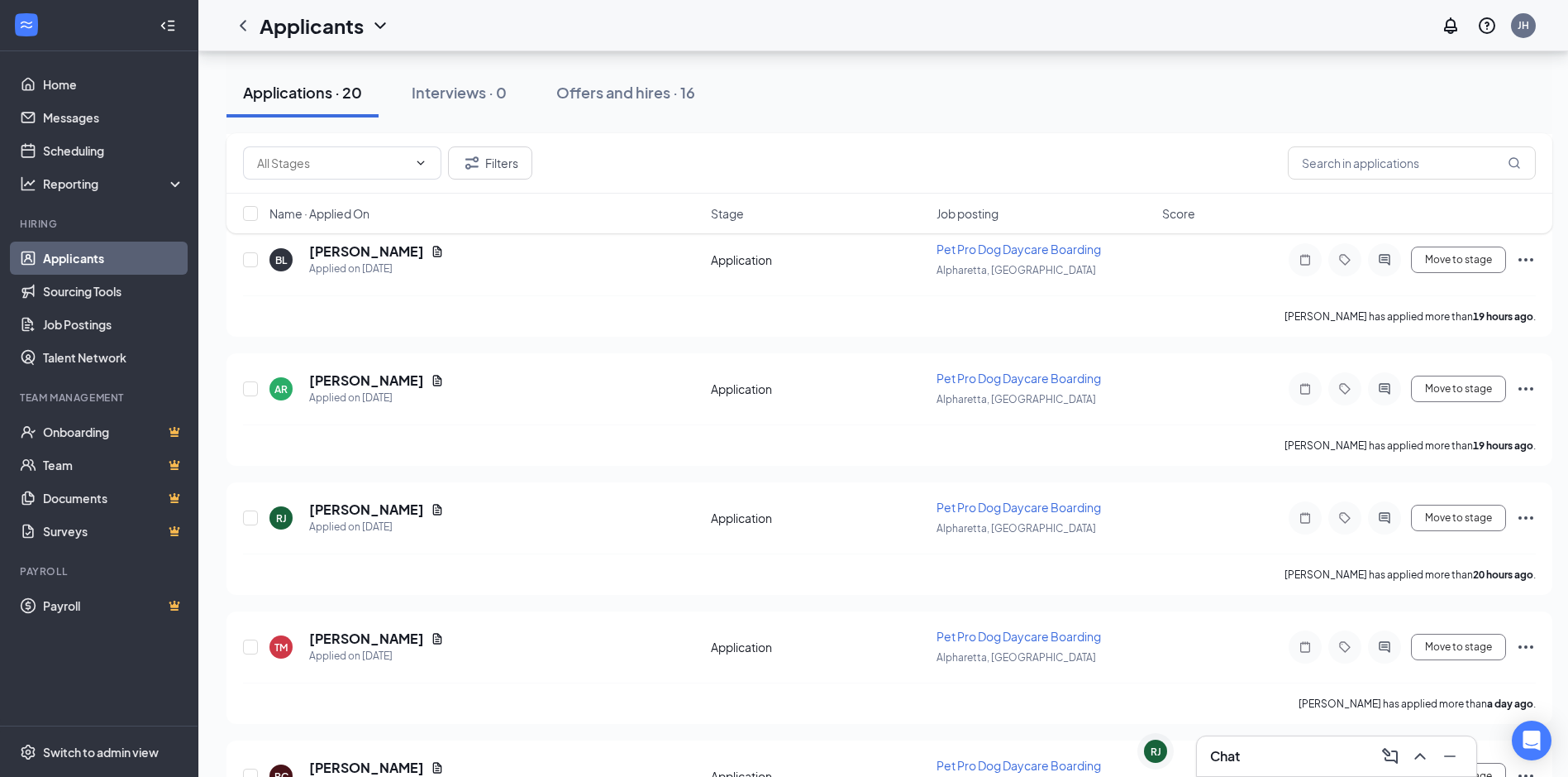
click at [1286, 753] on div "Chat" at bounding box center [1337, 756] width 253 height 26
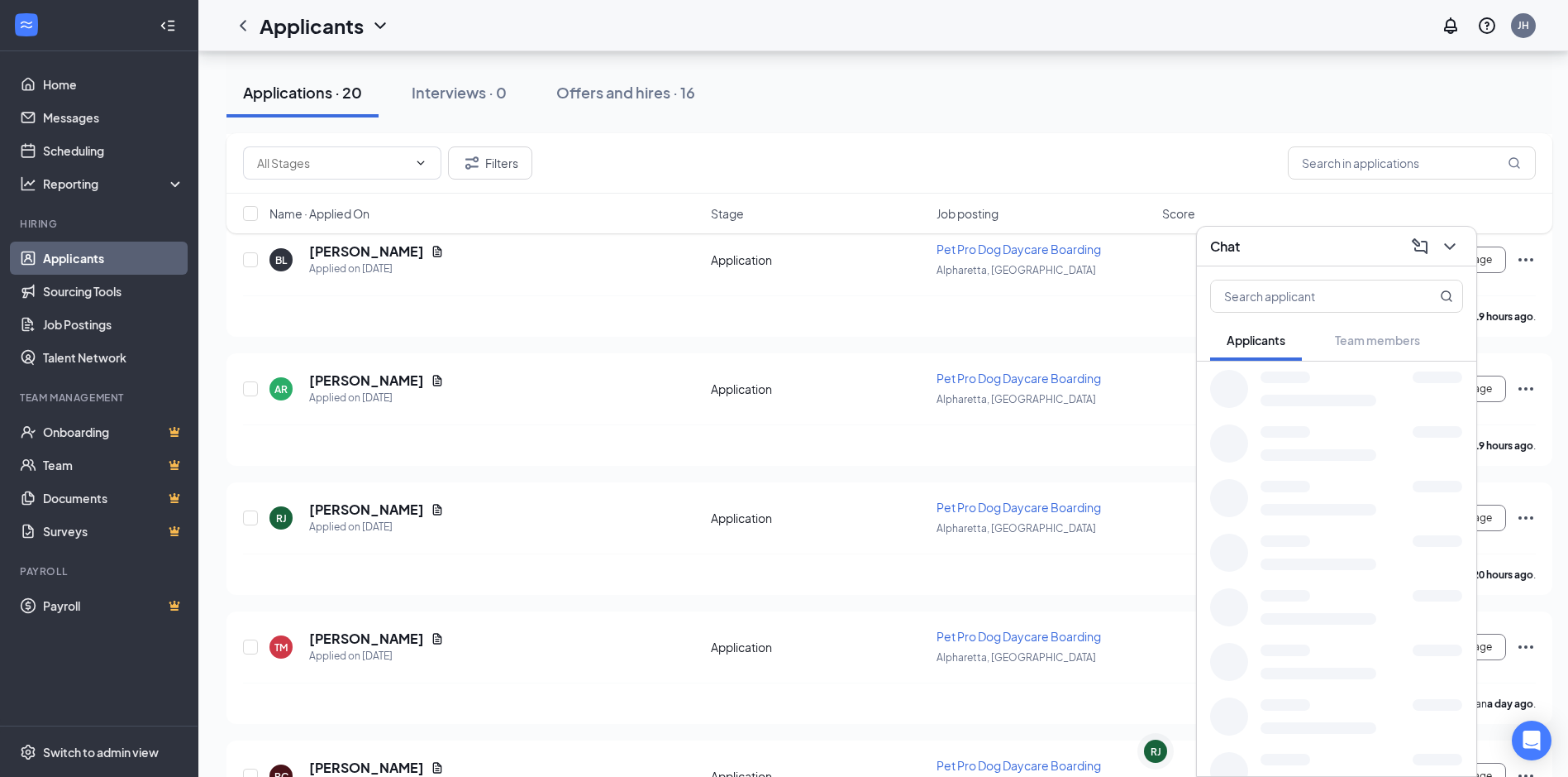
click at [1286, 753] on div "Applicants Team members" at bounding box center [1337, 521] width 280 height 510
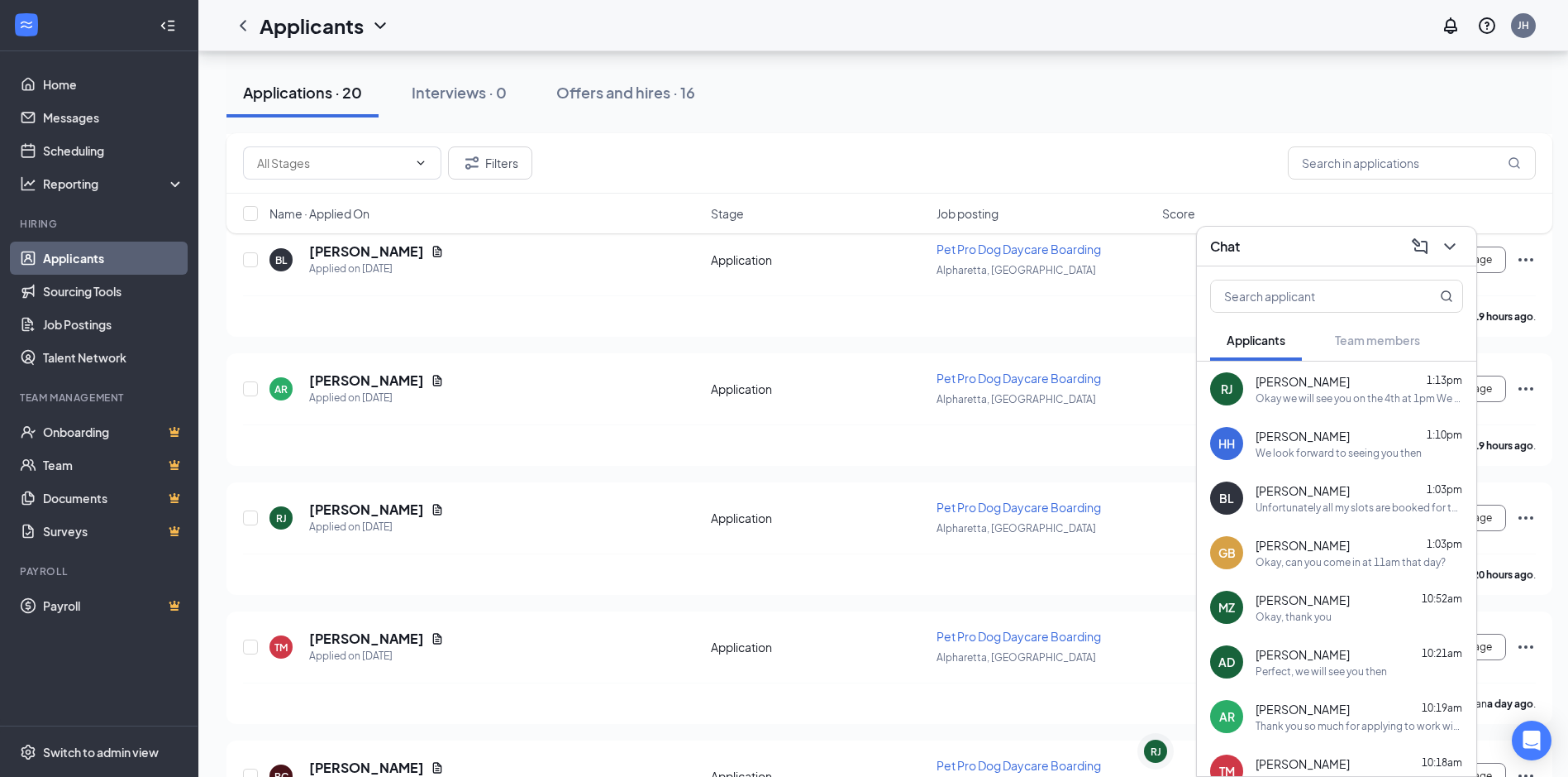
click at [1377, 395] on div "Okay we will see you on the 4th at 1pm We are located at [STREET_ADDRESS][PERSO…" at bounding box center [1359, 398] width 208 height 14
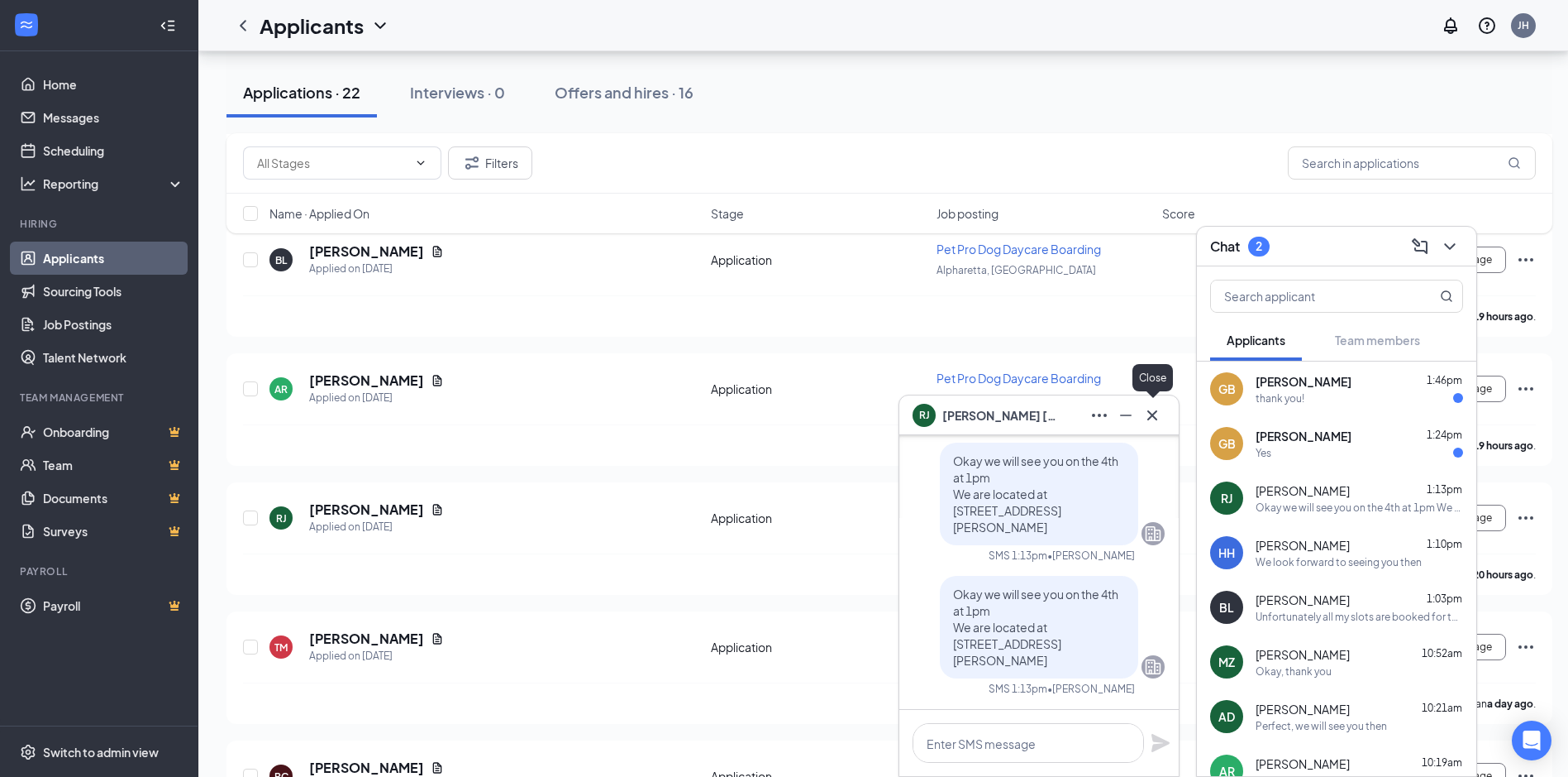
click at [1161, 418] on icon "Cross" at bounding box center [1152, 415] width 20 height 20
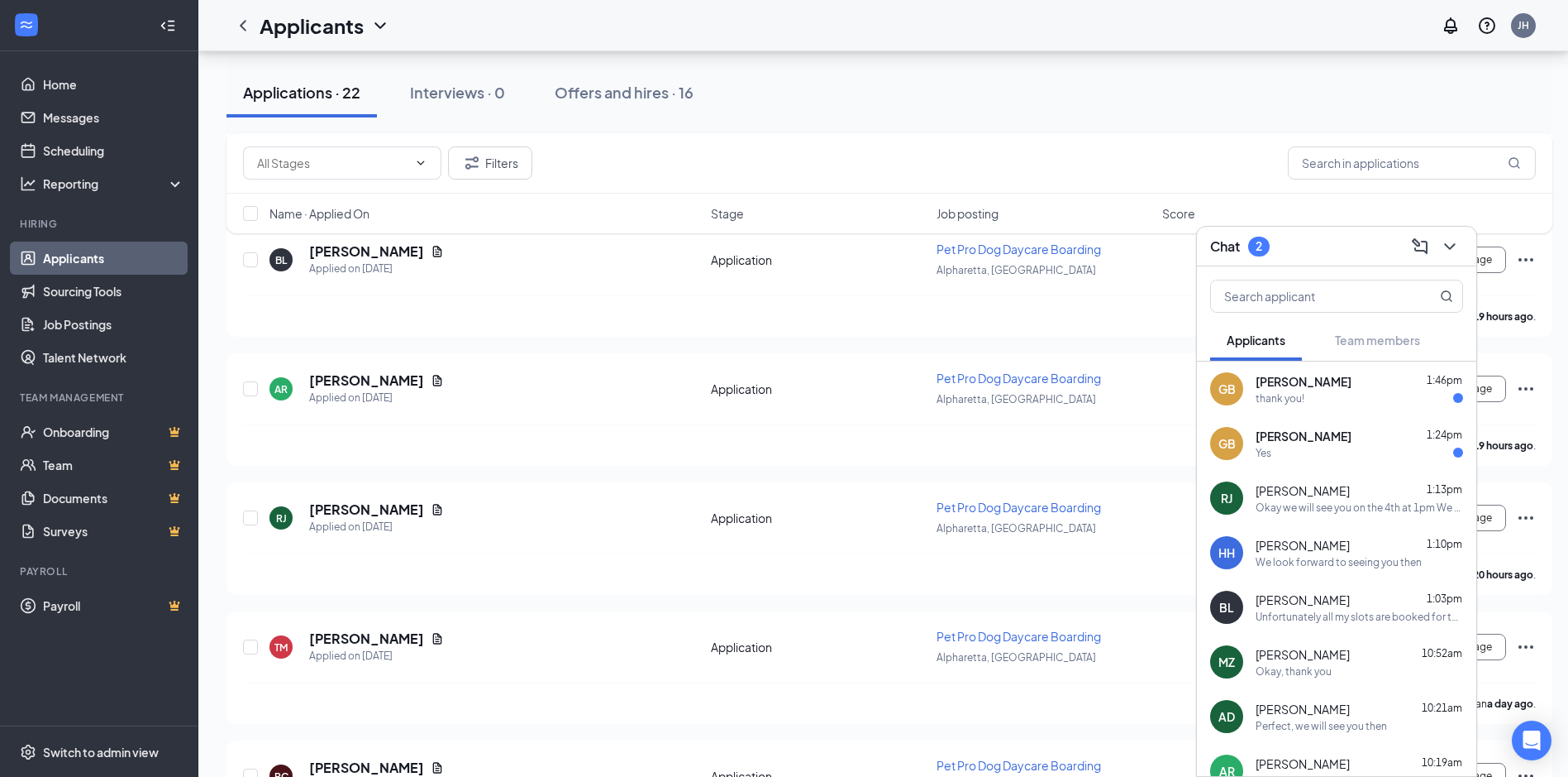
click at [1336, 396] on div "thank you!" at bounding box center [1359, 398] width 208 height 14
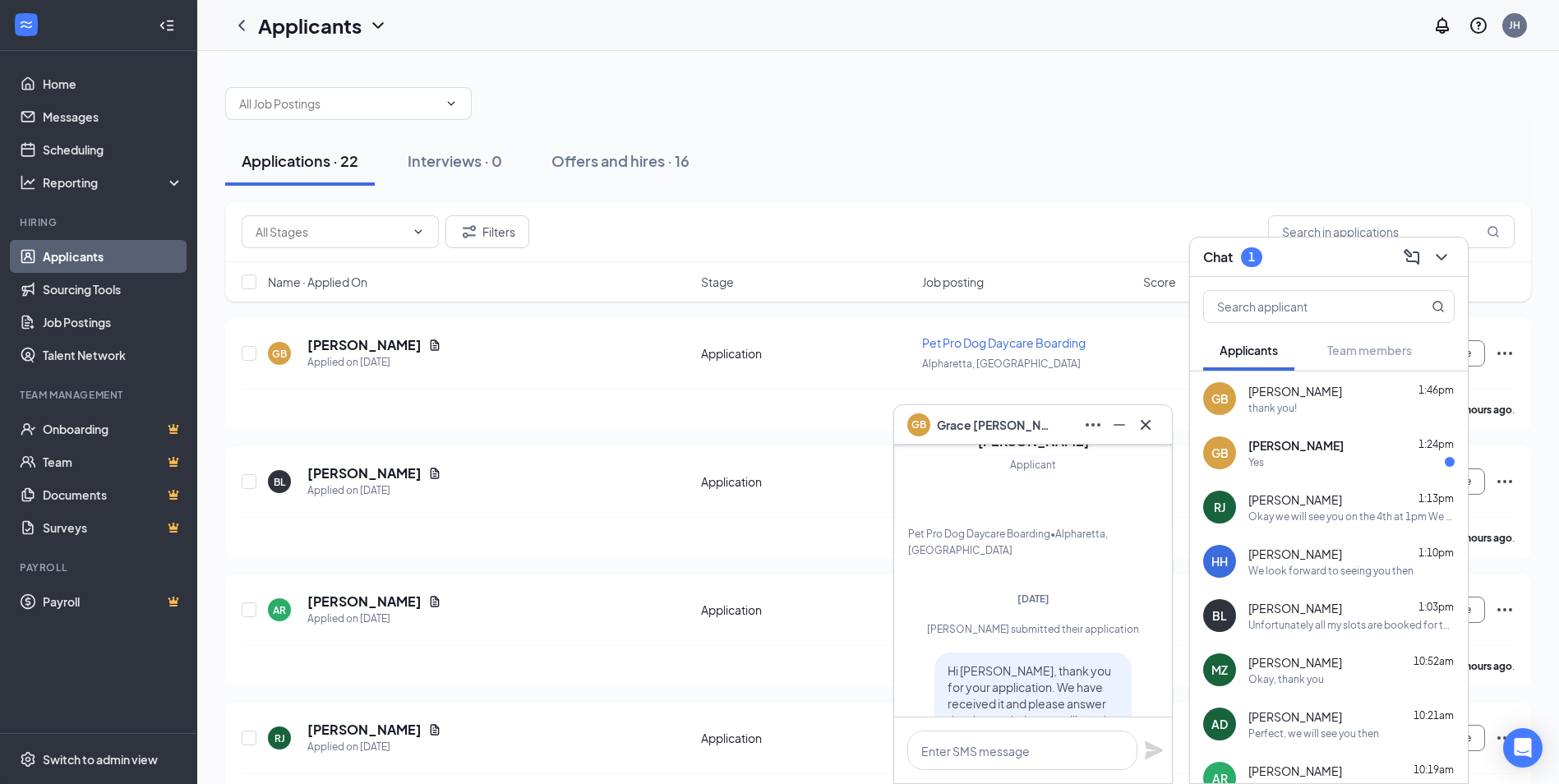
scroll to position [0, 0]
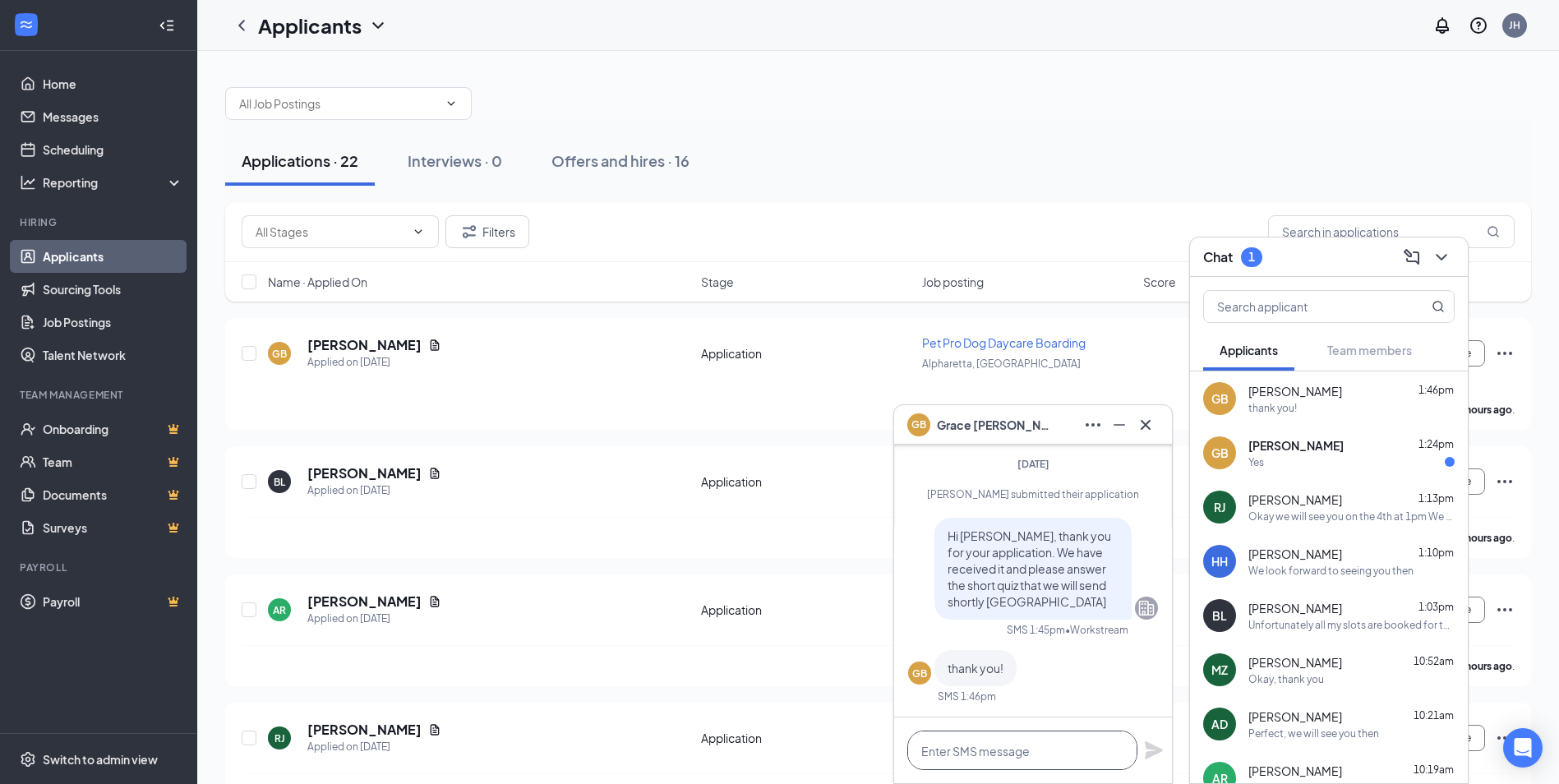
click at [1040, 751] on textarea at bounding box center [1022, 749] width 230 height 39
paste textarea "Thank you so much for applying to work with us here at [GEOGRAPHIC_DATA]. We wo…"
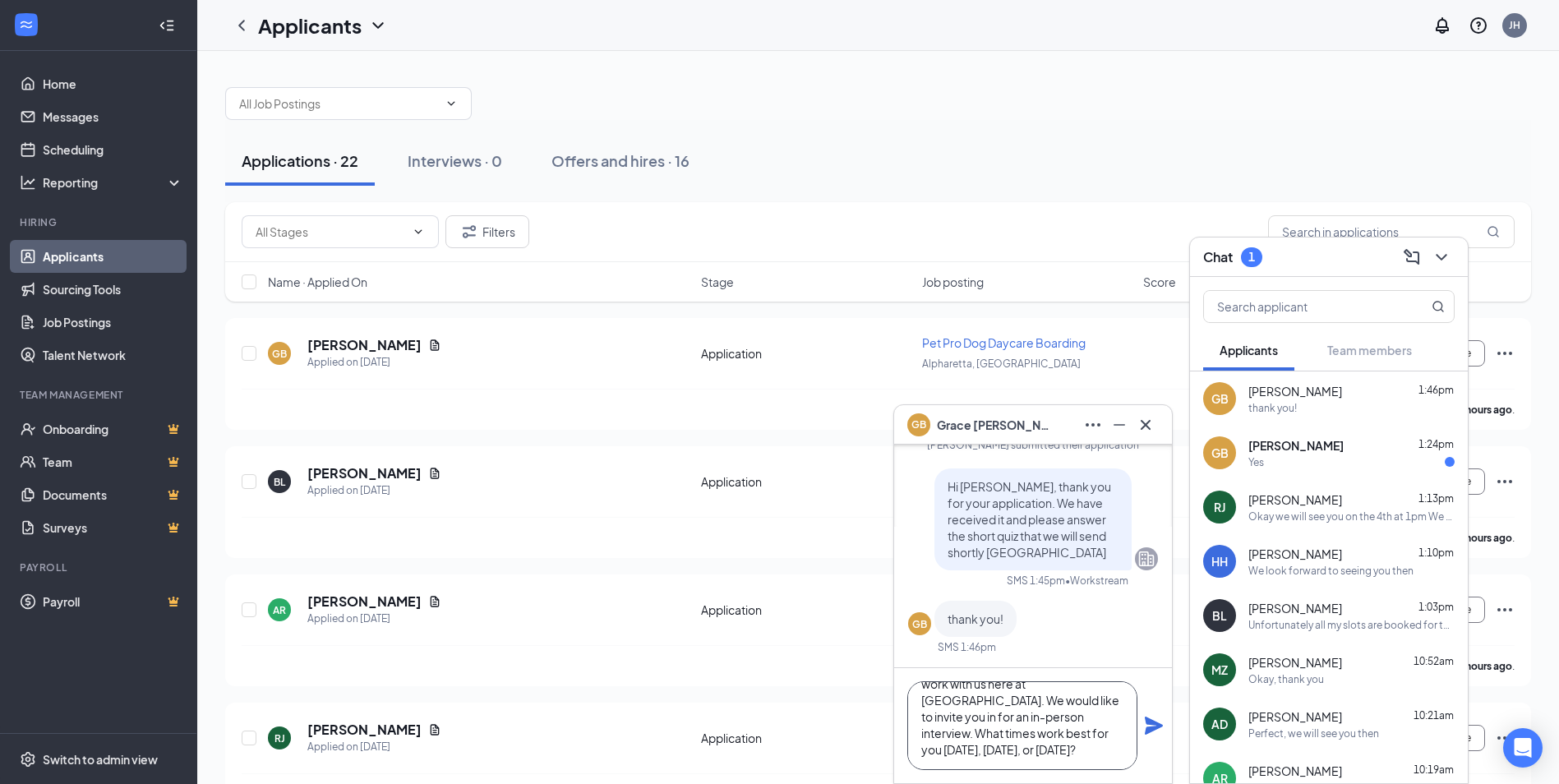
type textarea "Thank you so much for applying to work with us here at [GEOGRAPHIC_DATA]. We wo…"
click at [1158, 717] on icon "Plane" at bounding box center [1154, 725] width 20 height 20
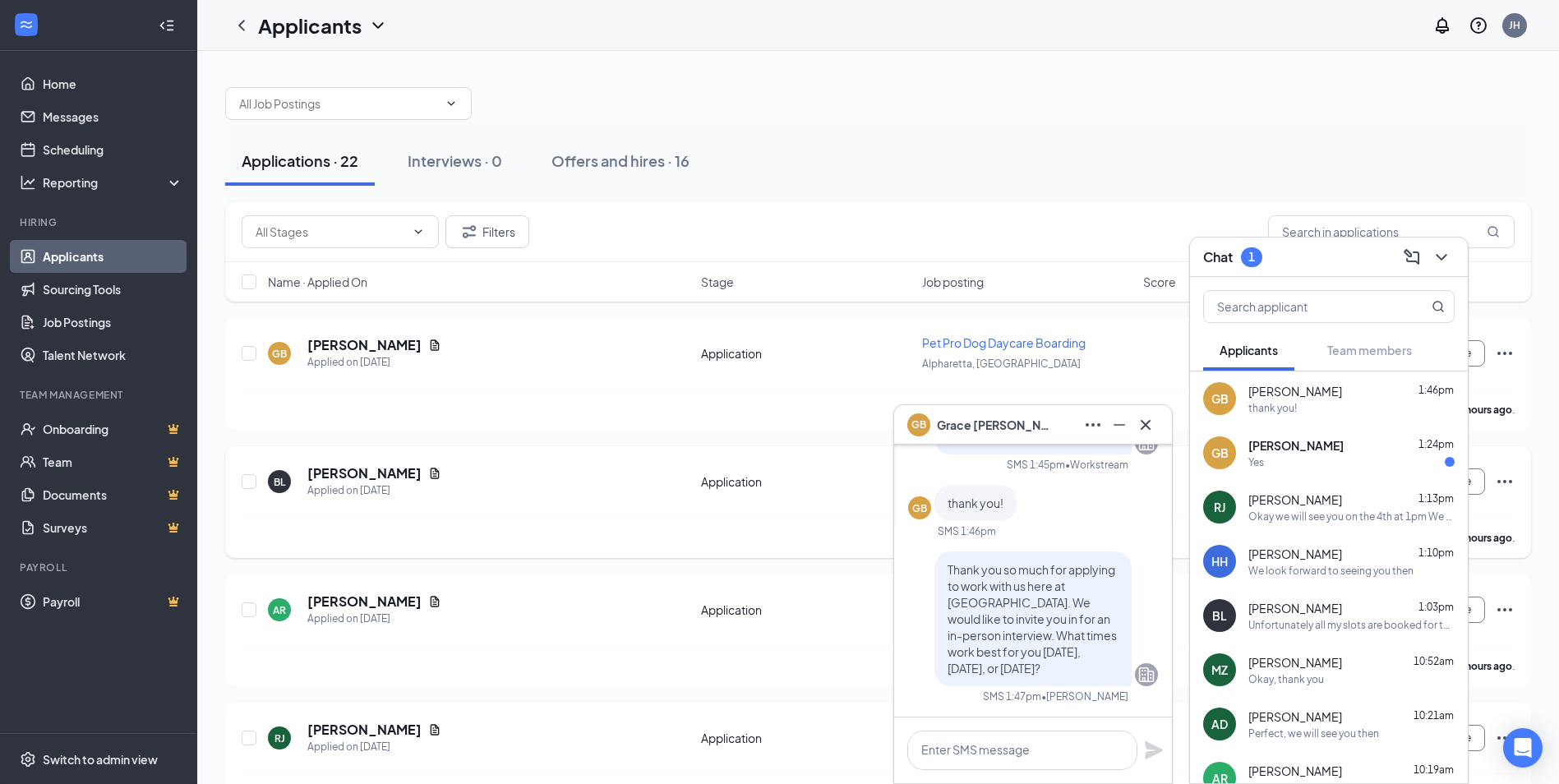
scroll to position [0, 0]
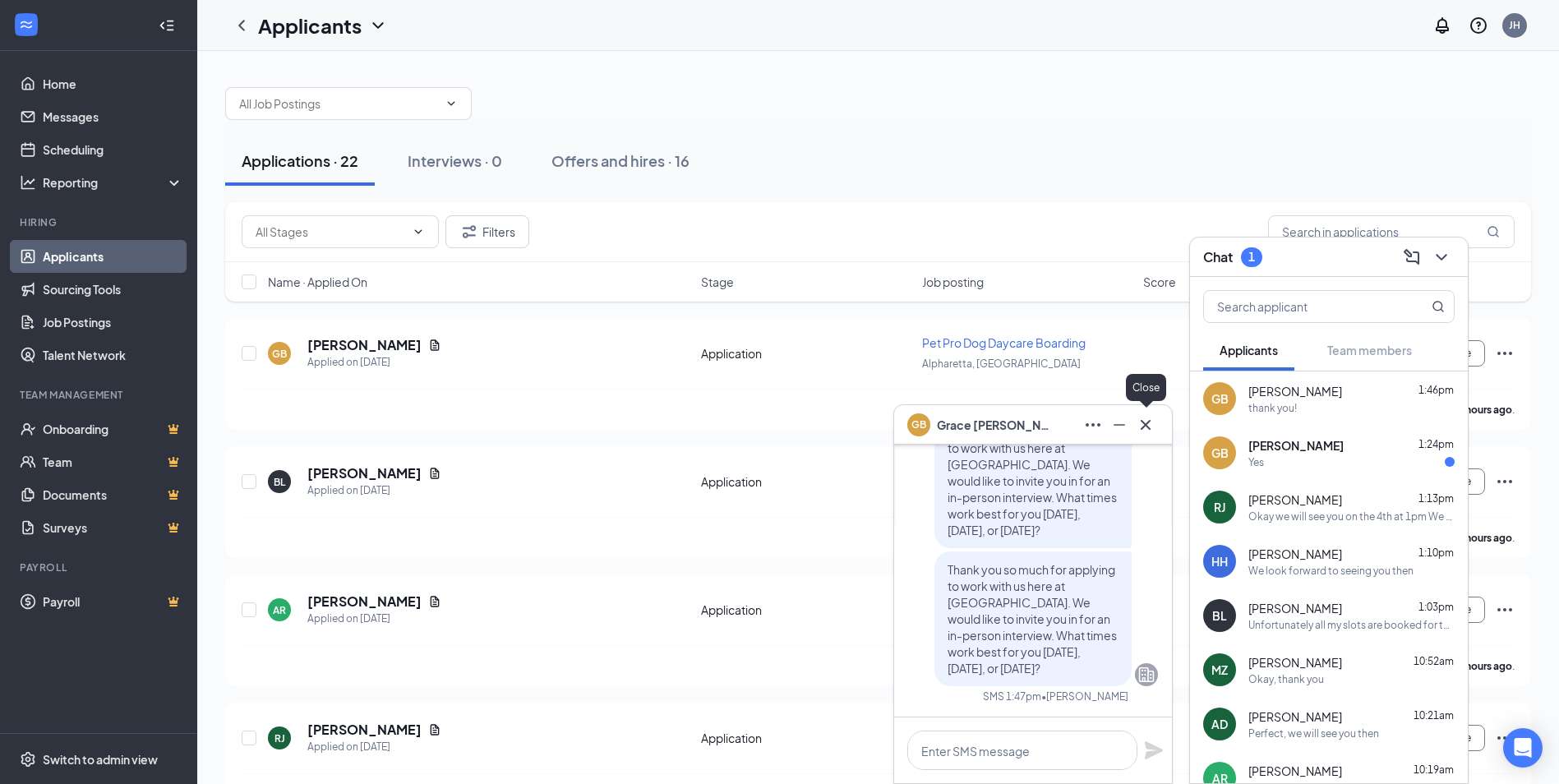
click at [1148, 425] on icon "Cross" at bounding box center [1145, 424] width 20 height 20
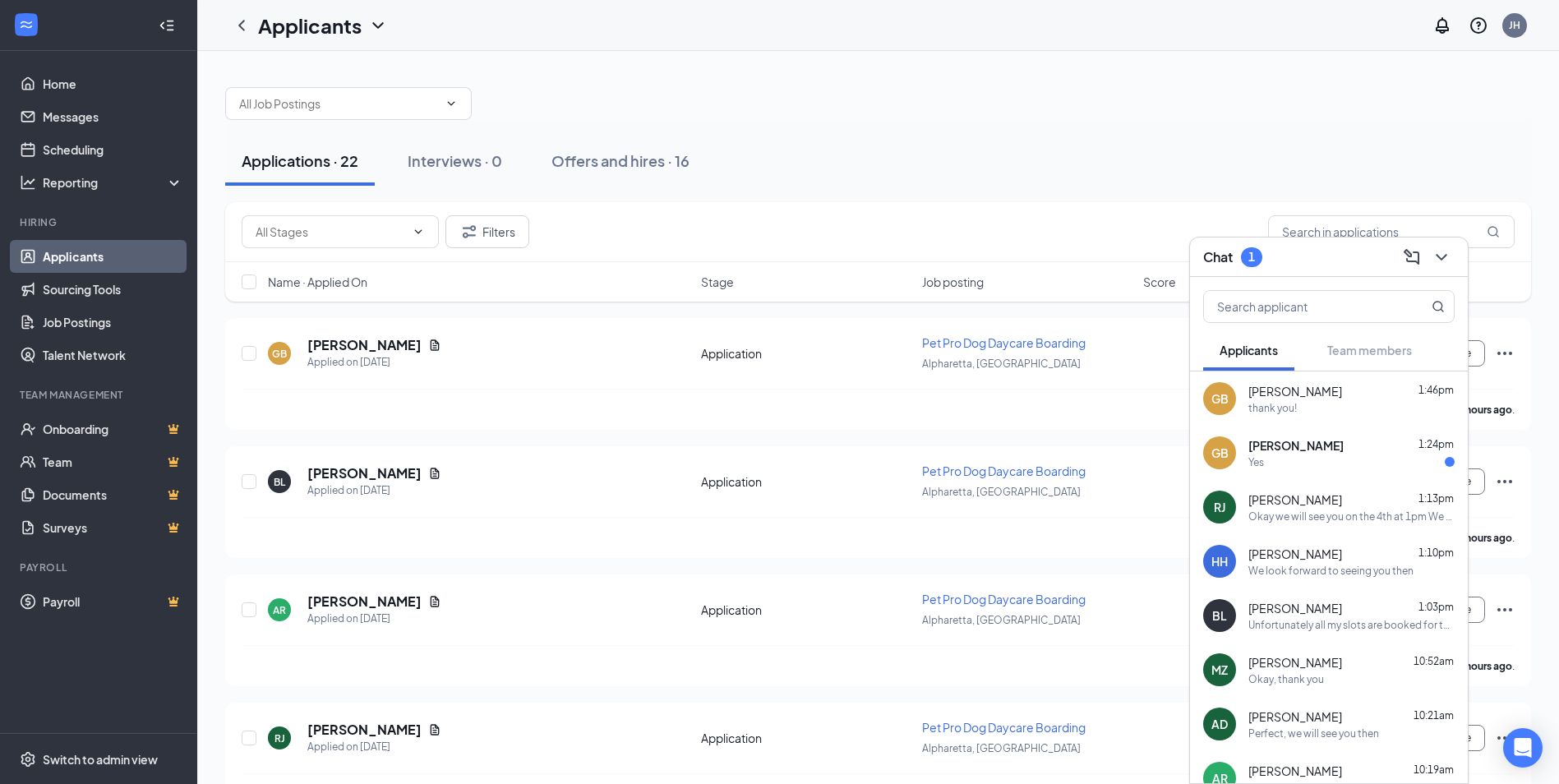
click at [1365, 449] on div "[PERSON_NAME] 1:24pm" at bounding box center [1352, 445] width 207 height 17
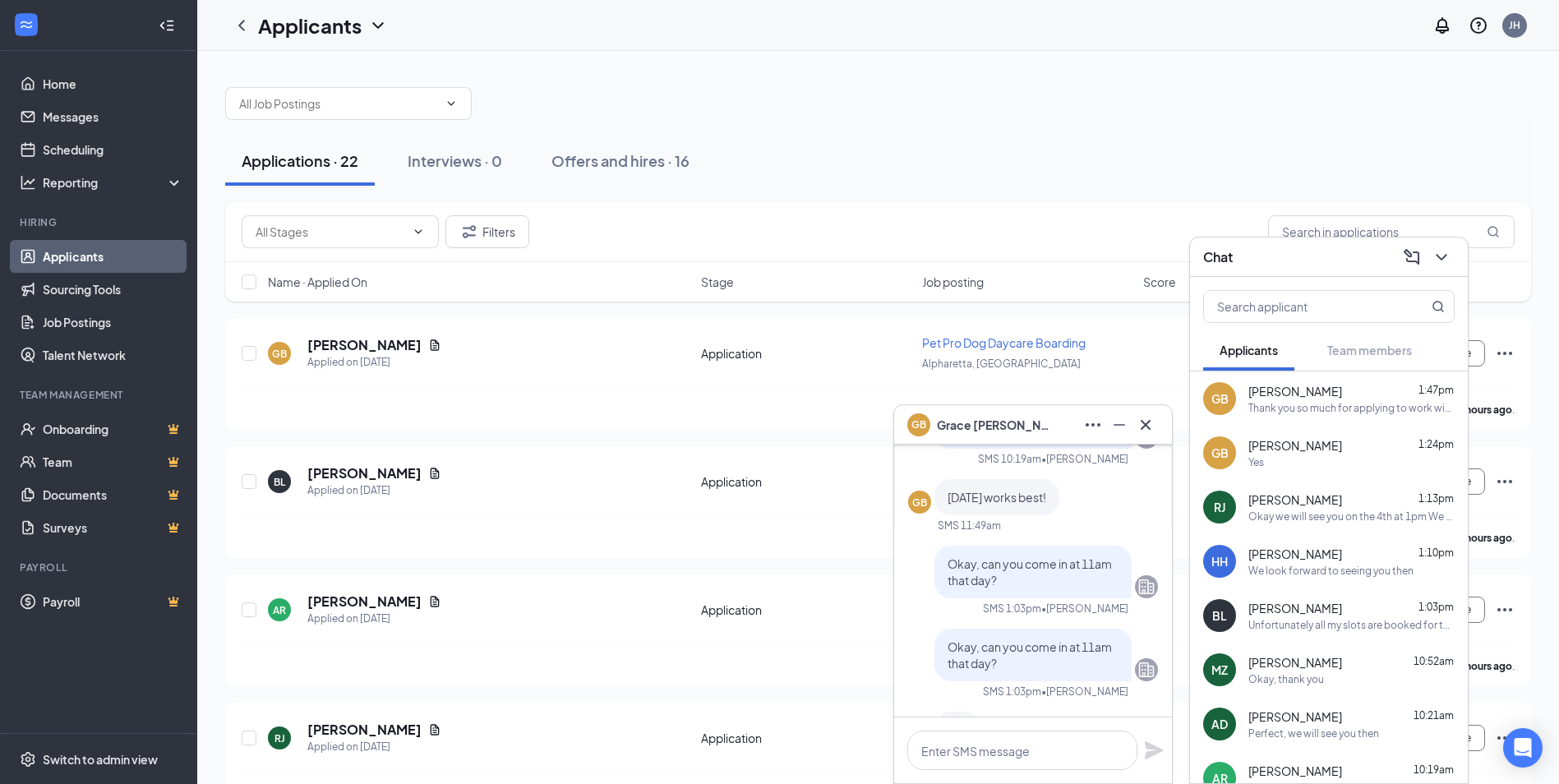
scroll to position [-247, 0]
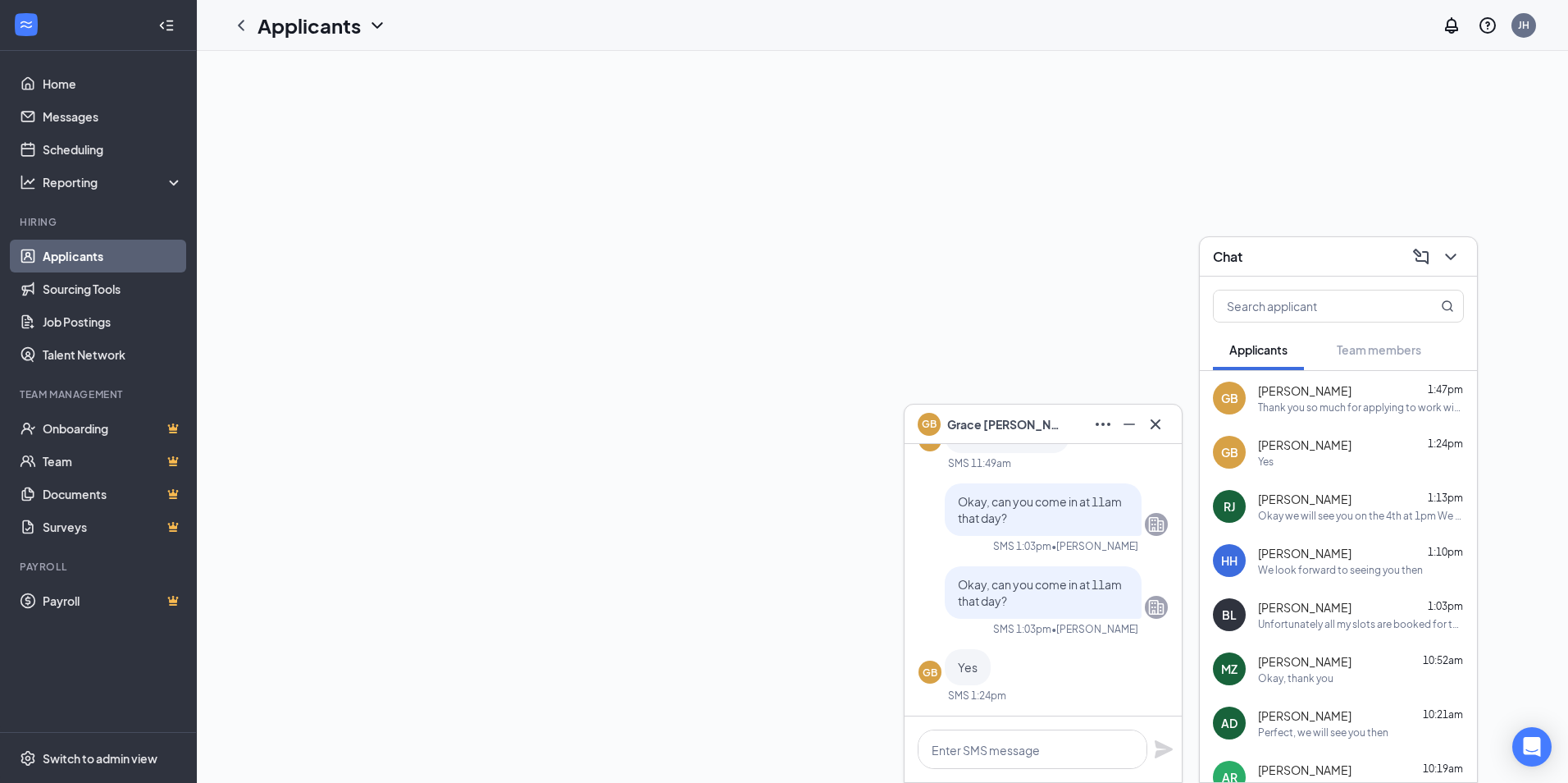
click at [98, 261] on link "Applicants" at bounding box center [112, 256] width 140 height 33
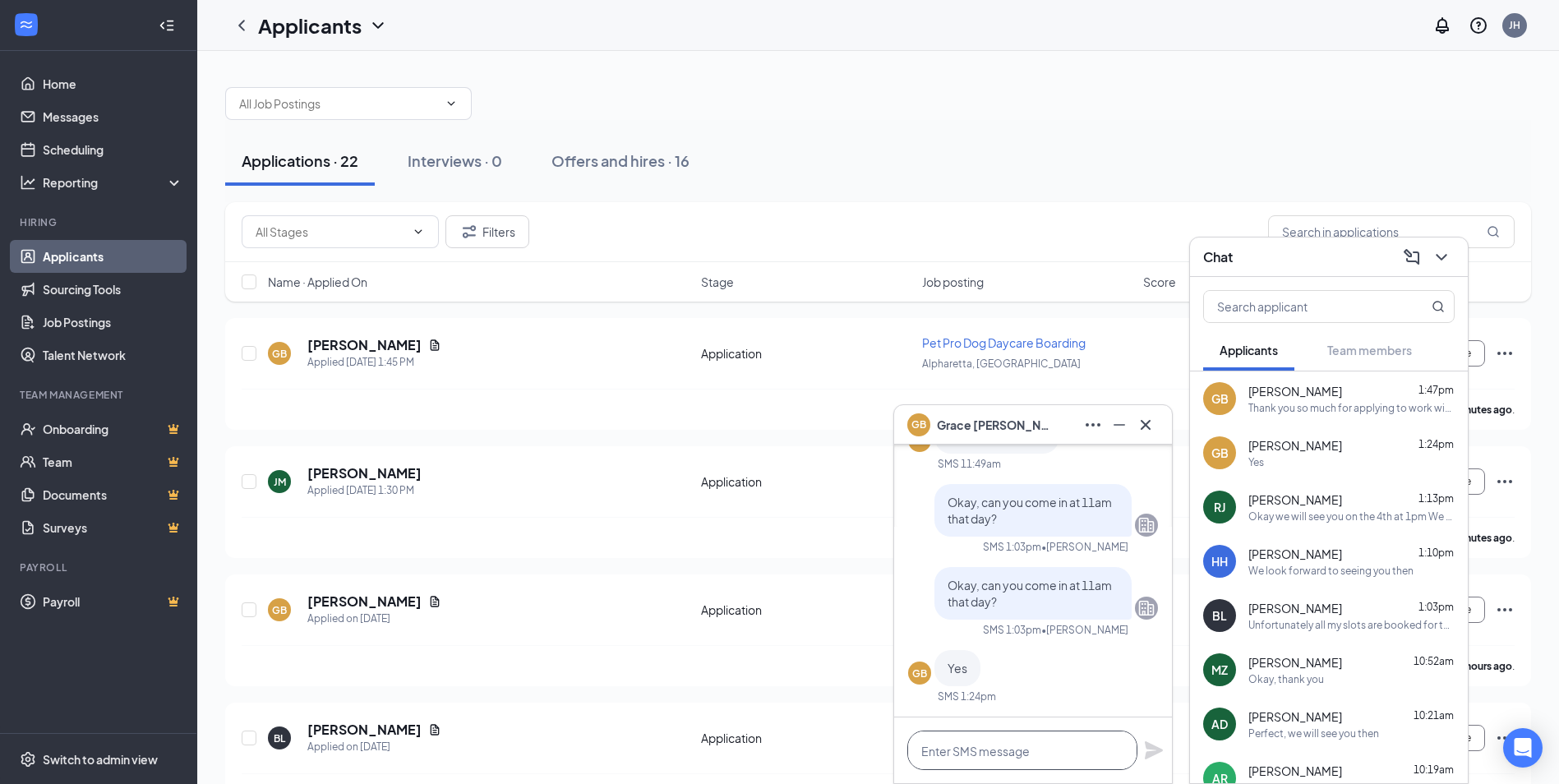
click at [1051, 744] on textarea at bounding box center [1022, 749] width 230 height 39
type textarea "Okay perfect, we will see you then"
click at [1149, 745] on icon "Plane" at bounding box center [1154, 750] width 18 height 18
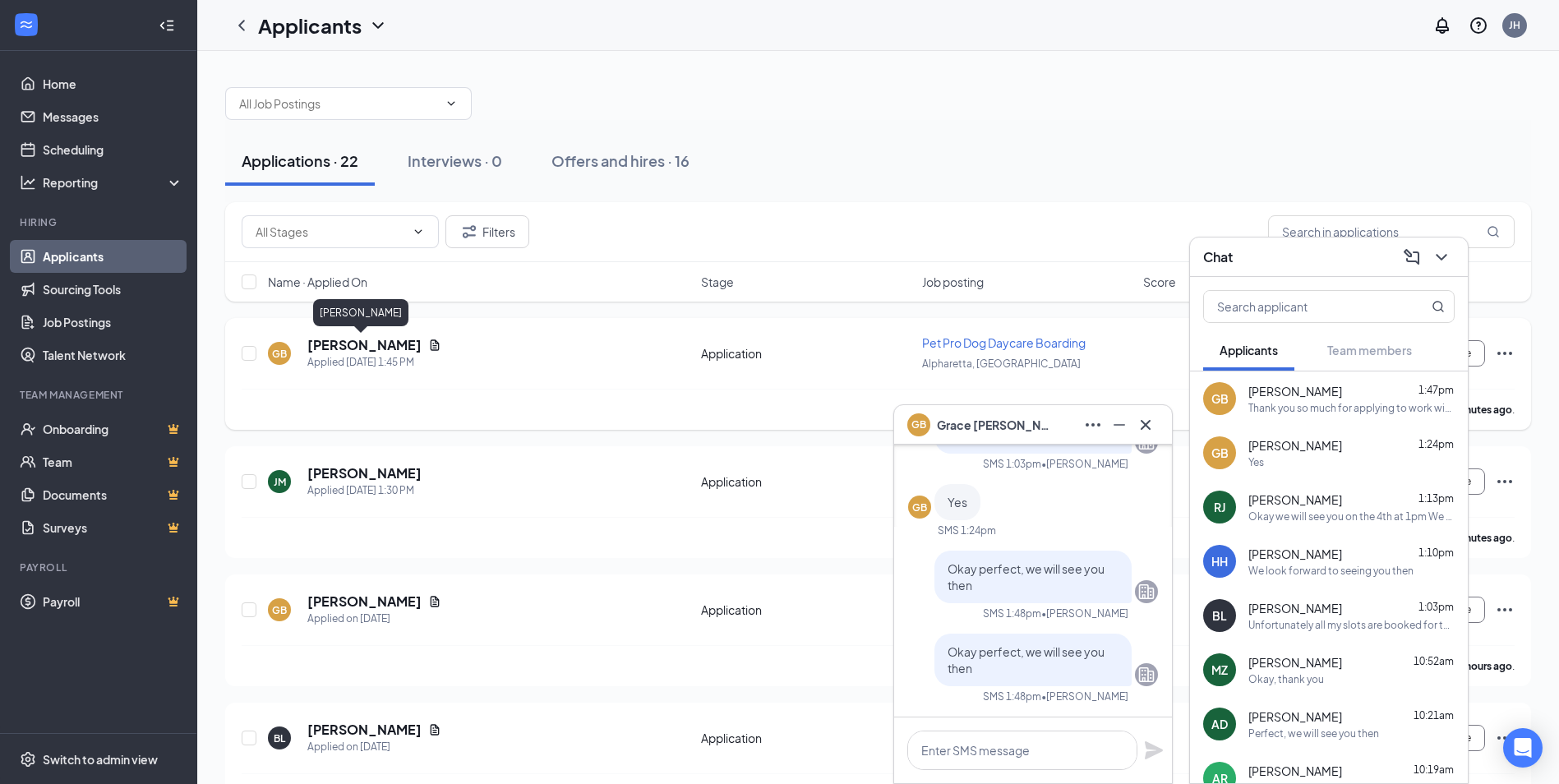
click at [399, 343] on h5 "[PERSON_NAME]" at bounding box center [364, 345] width 114 height 18
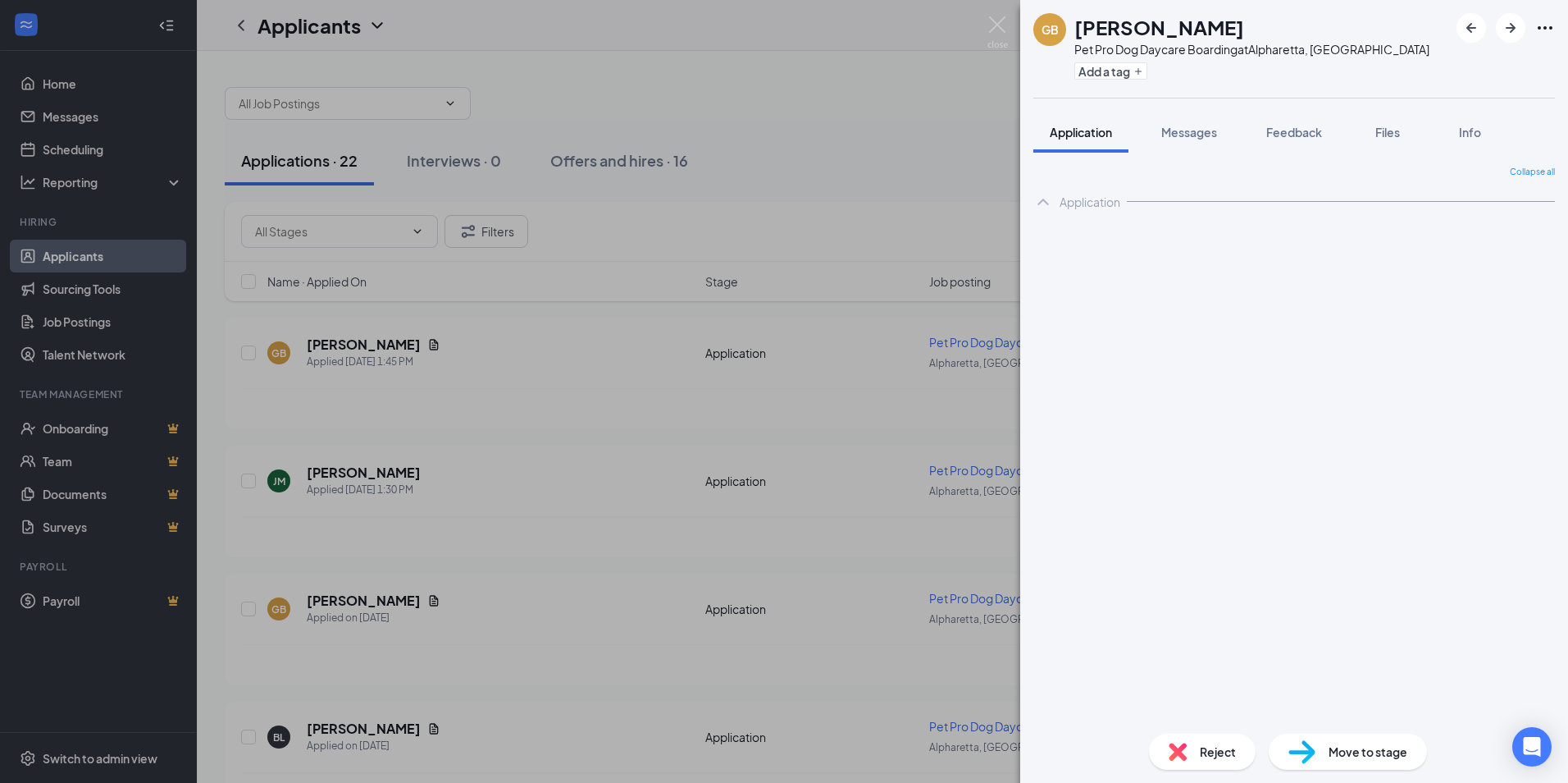
click at [415, 343] on div "GB Grace Barnard Pet Pro Dog Daycare Boarding at Alpharetta, GA Add a tag Appli…" at bounding box center [784, 392] width 1568 height 783
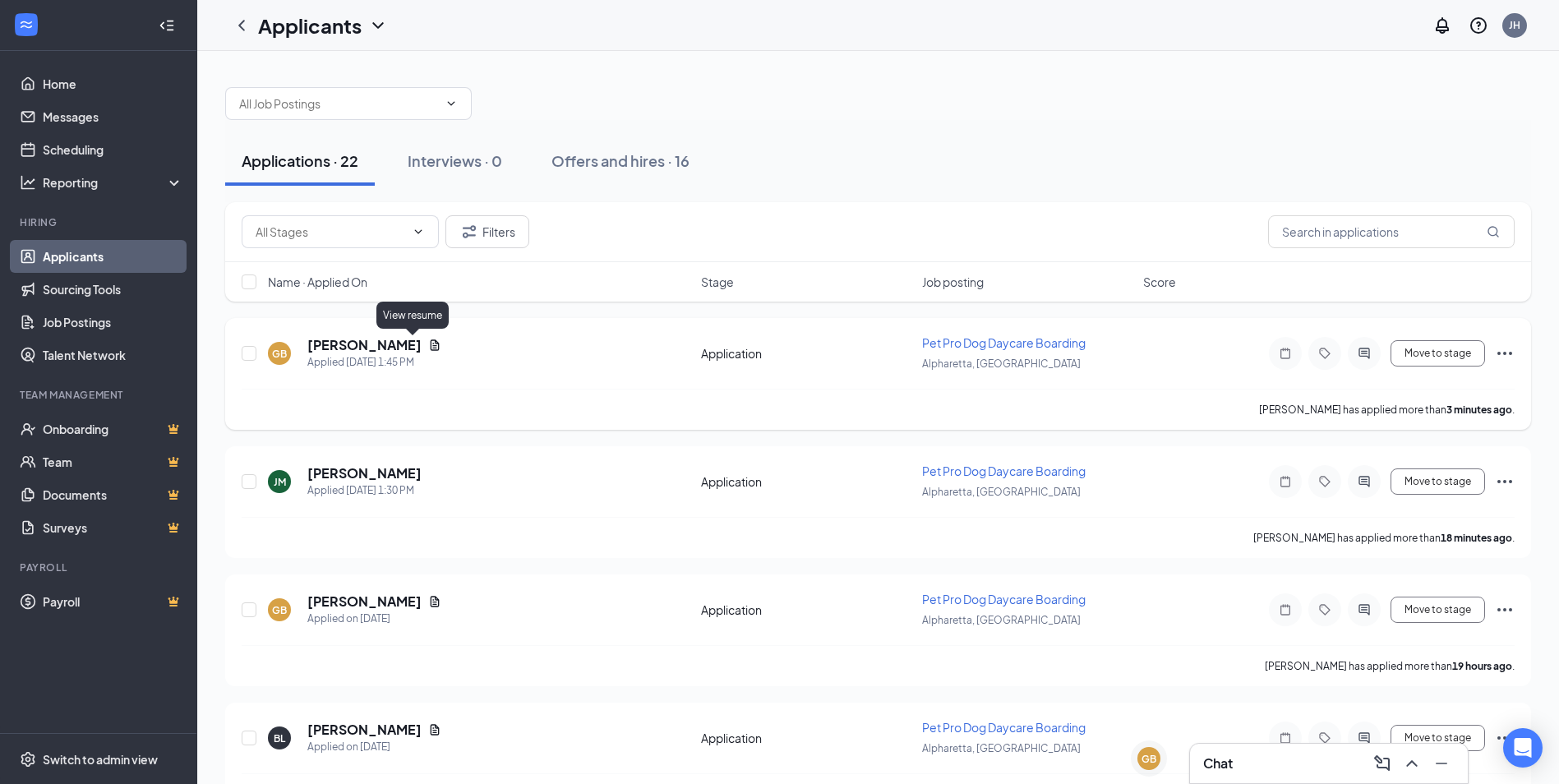
click at [428, 349] on icon "Document" at bounding box center [434, 345] width 13 height 13
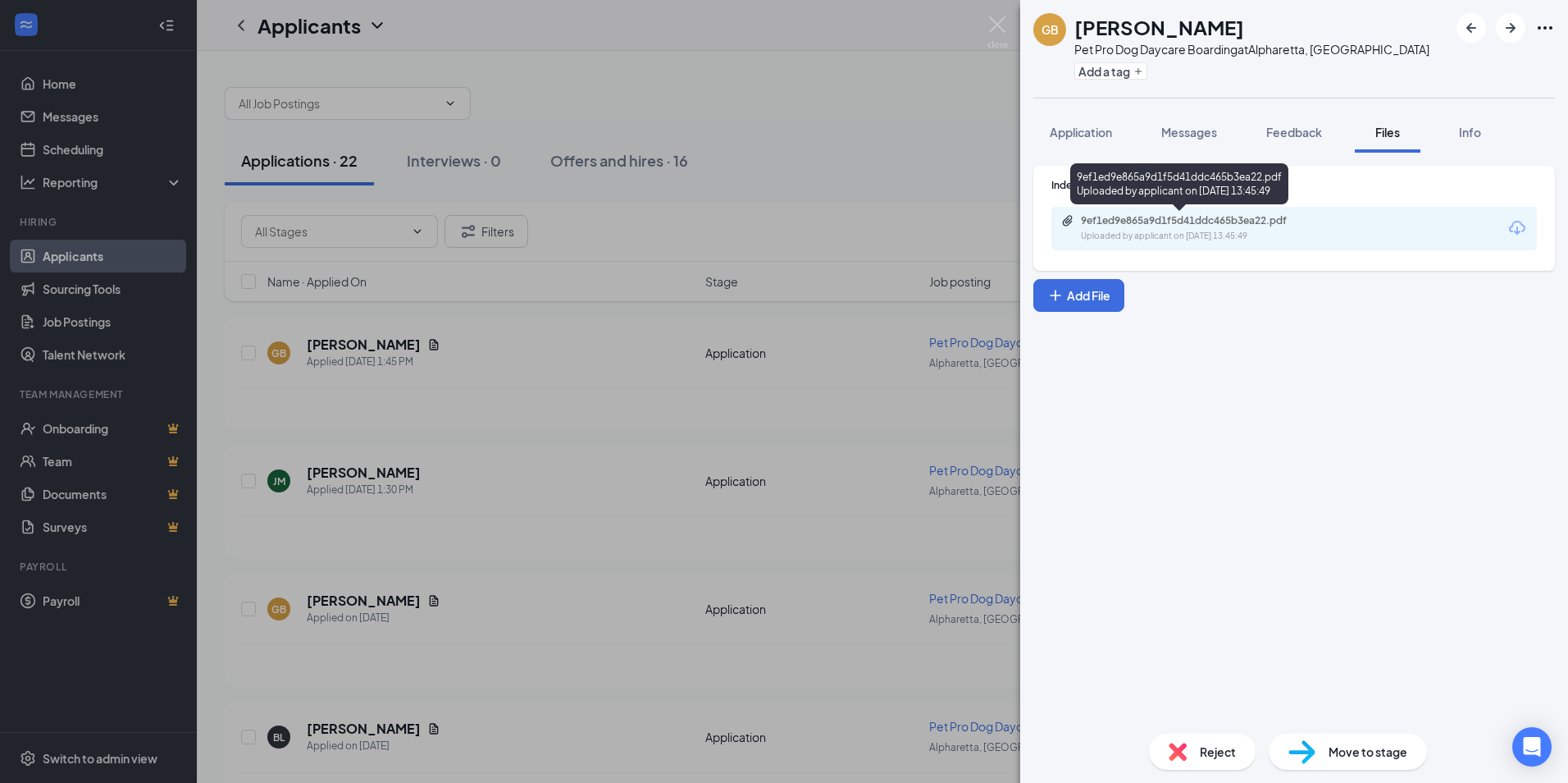
click at [1110, 222] on div "9ef1ed9e865a9d1f5d41ddc465b3ea22.pdf" at bounding box center [1196, 220] width 230 height 13
click at [1002, 17] on div "GB Grace Barnard Pet Pro Dog Daycare Boarding at Alpharetta, GA Add a tag Appli…" at bounding box center [784, 392] width 1568 height 783
click at [998, 29] on img at bounding box center [998, 32] width 21 height 32
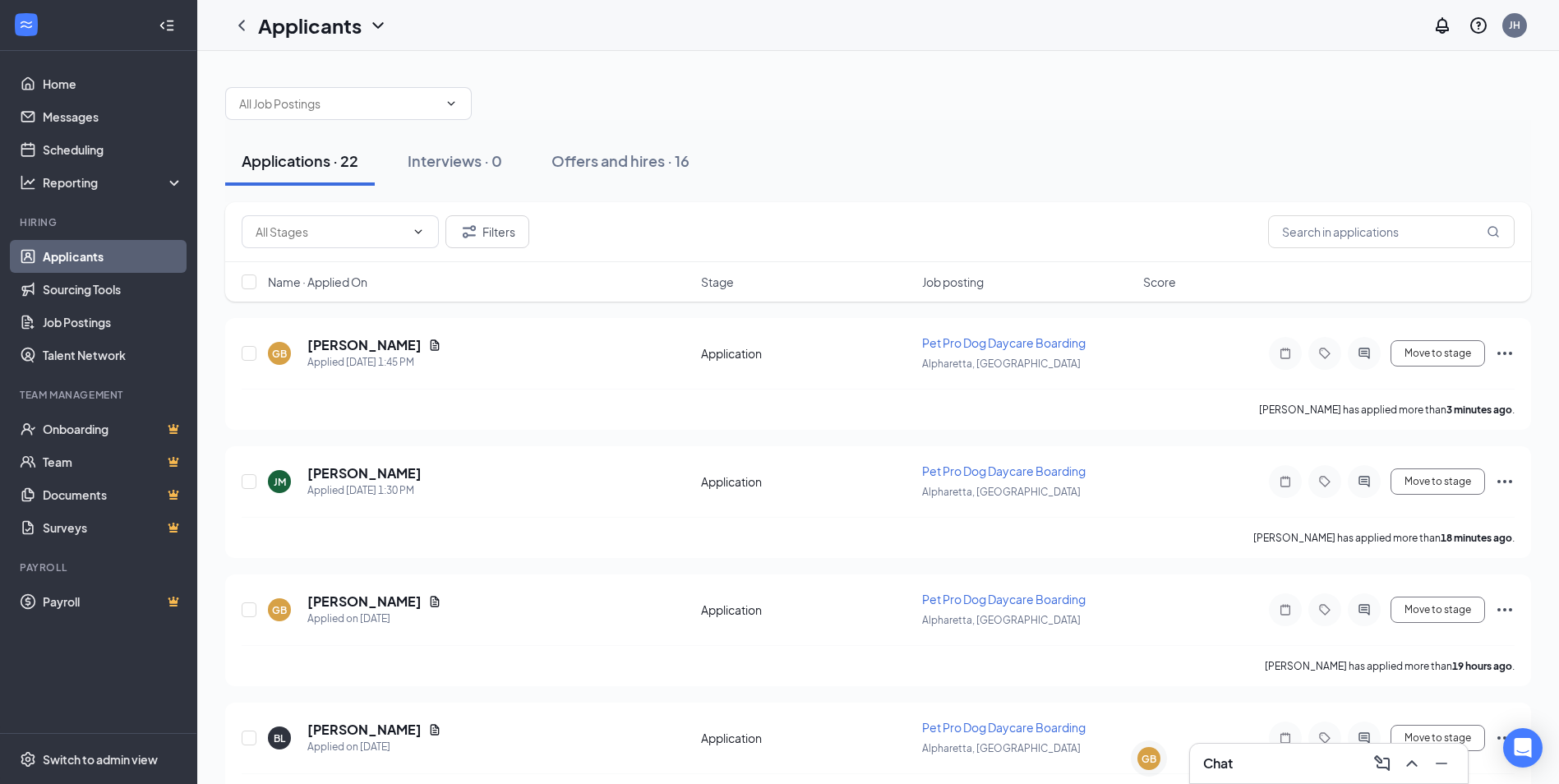
click at [1273, 767] on div "Chat" at bounding box center [1329, 763] width 252 height 26
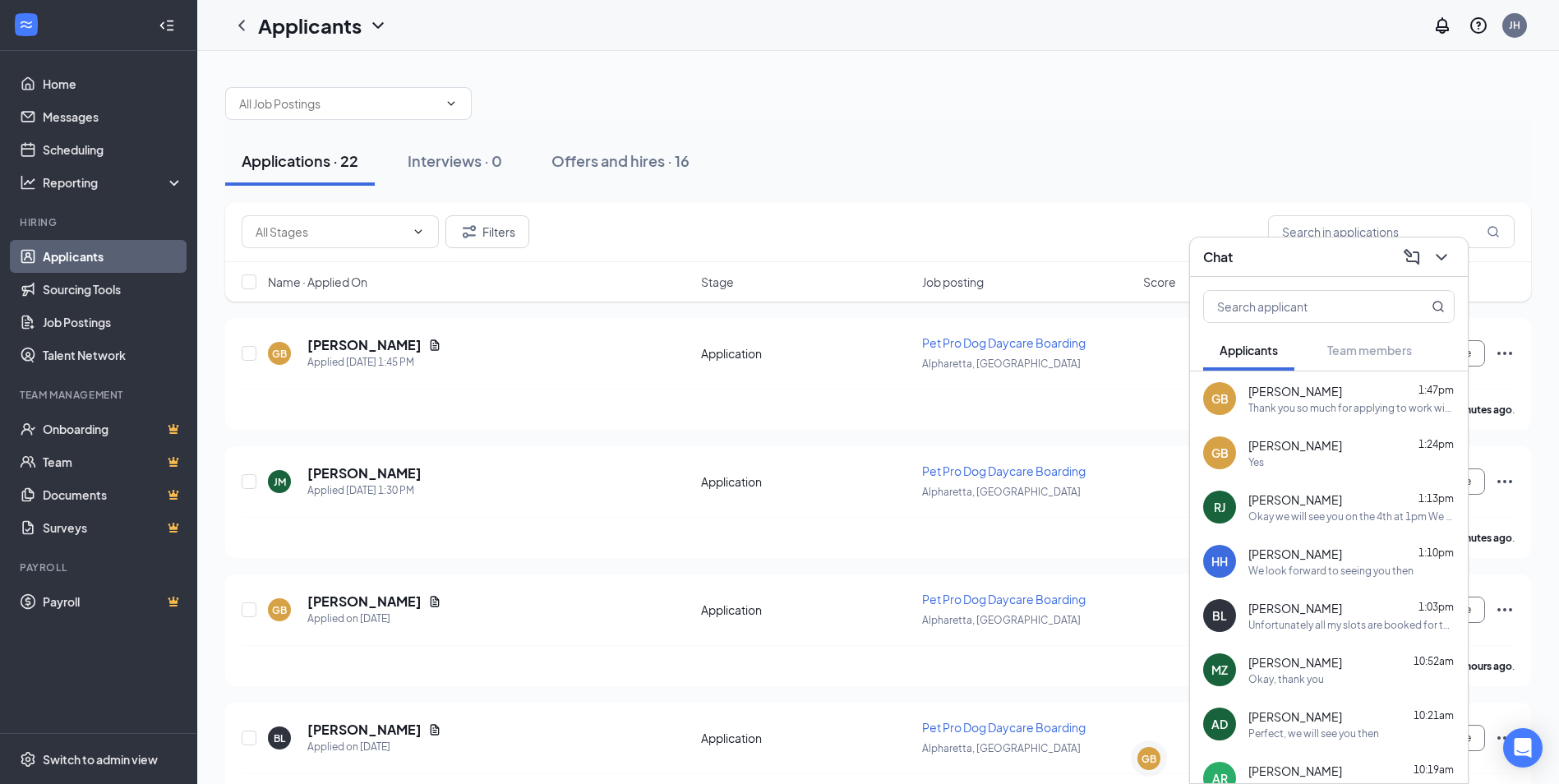
click at [1331, 448] on span "[PERSON_NAME]" at bounding box center [1296, 445] width 94 height 17
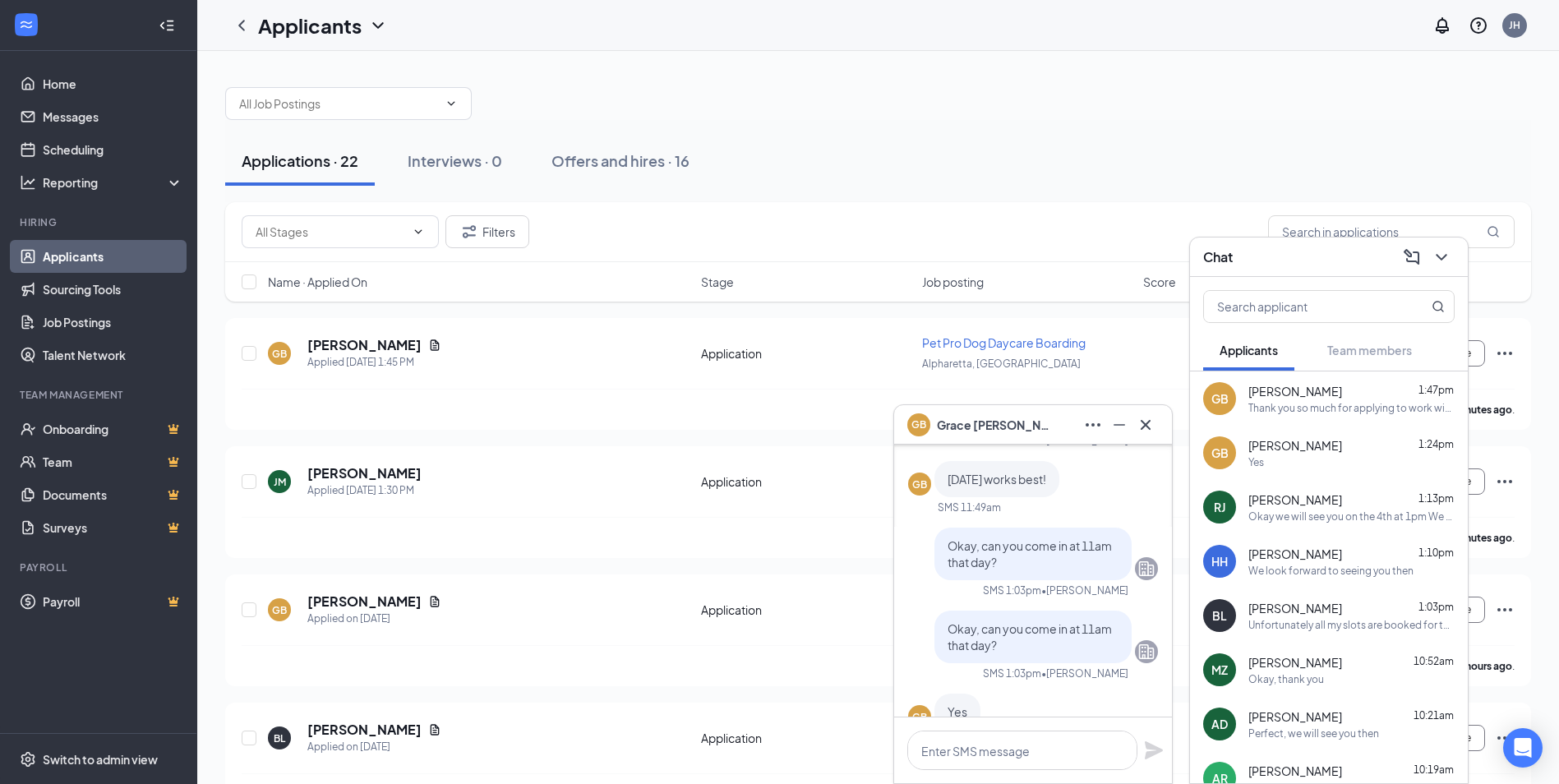
scroll to position [-247, 0]
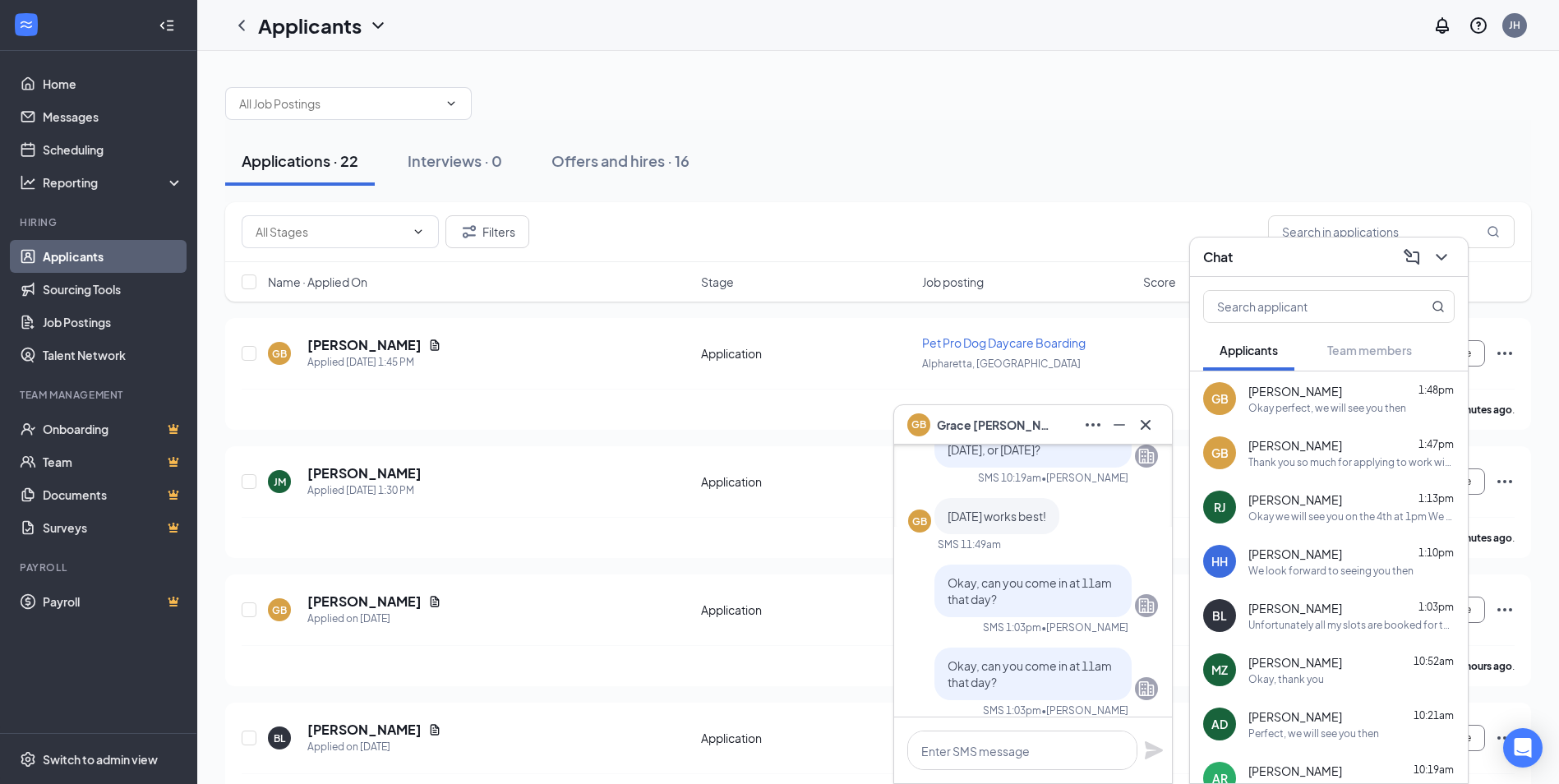
click at [1366, 566] on div "We look forward to seeing you then" at bounding box center [1332, 571] width 166 height 14
